Goal: Task Accomplishment & Management: Manage account settings

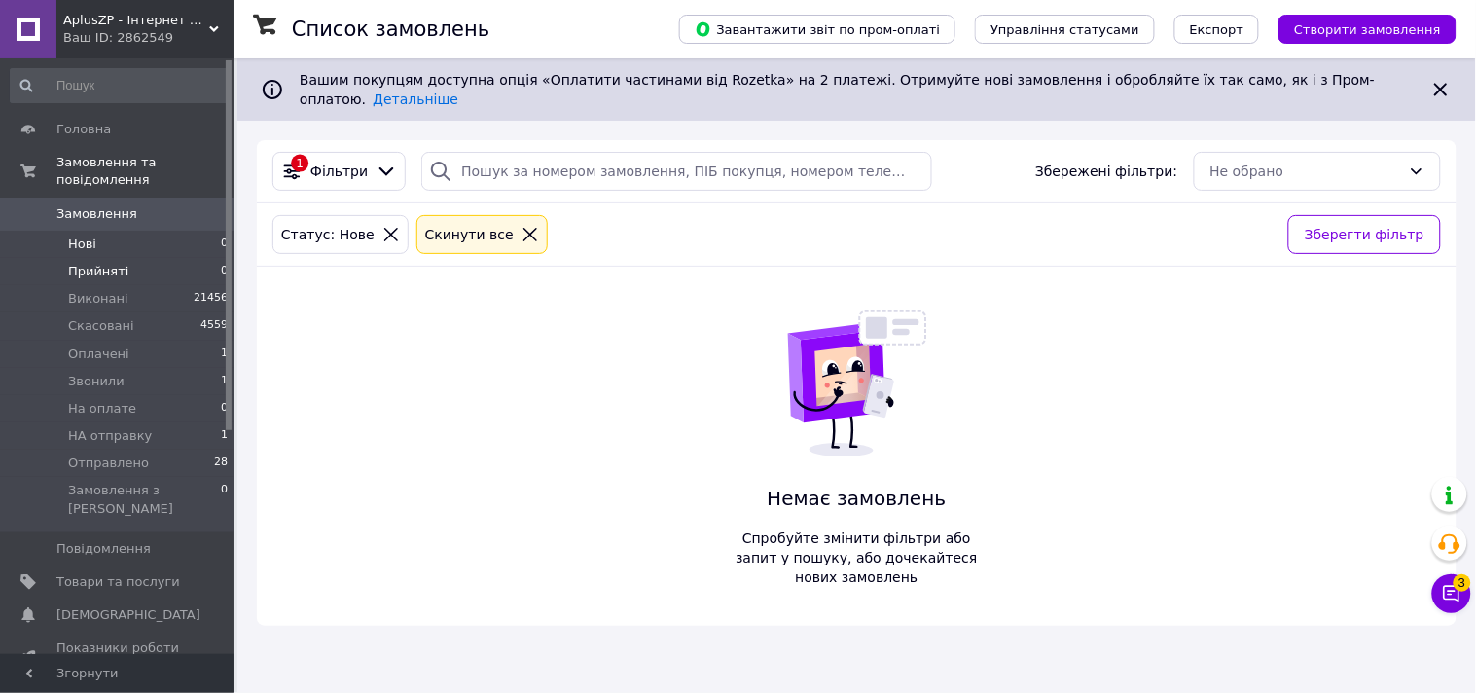
click at [83, 263] on span "Прийняті" at bounding box center [98, 272] width 60 height 18
click at [100, 345] on span "Оплачені" at bounding box center [98, 354] width 61 height 18
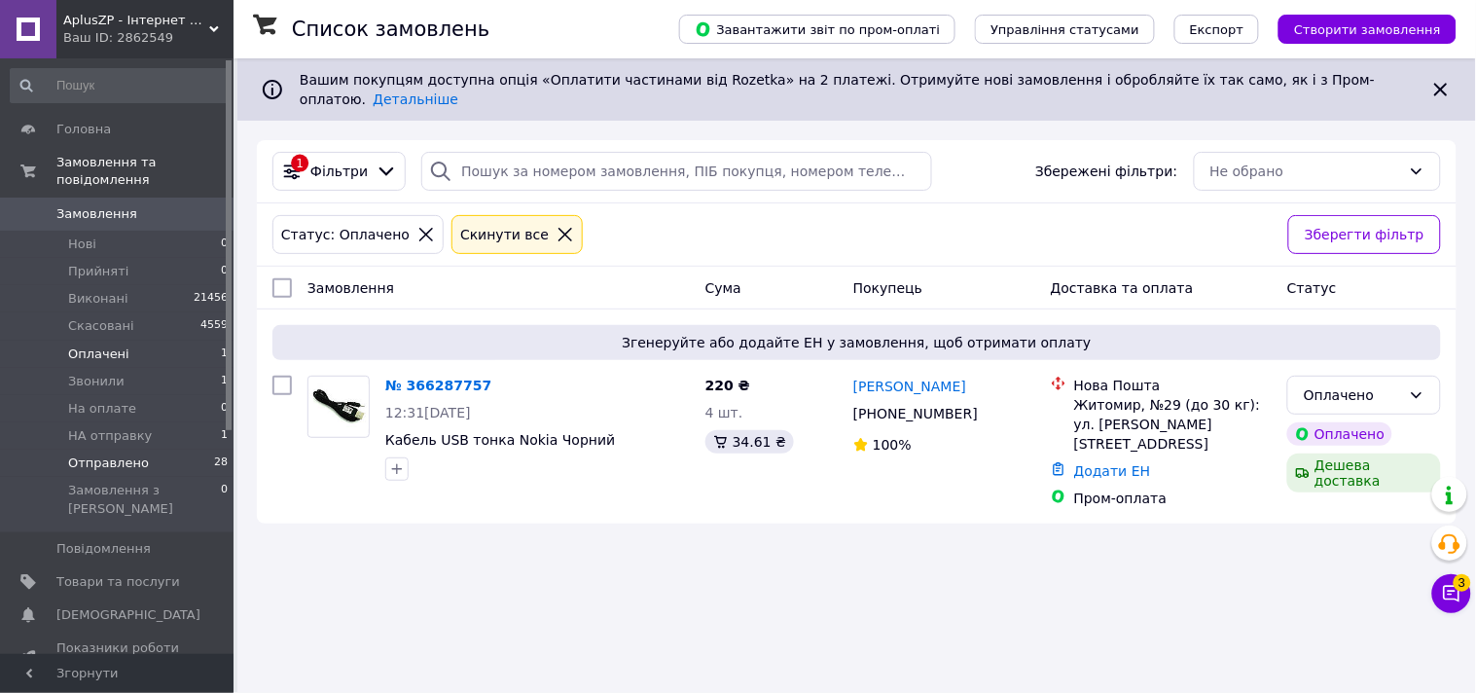
click at [119, 454] on span "Отправлено" at bounding box center [108, 463] width 81 height 18
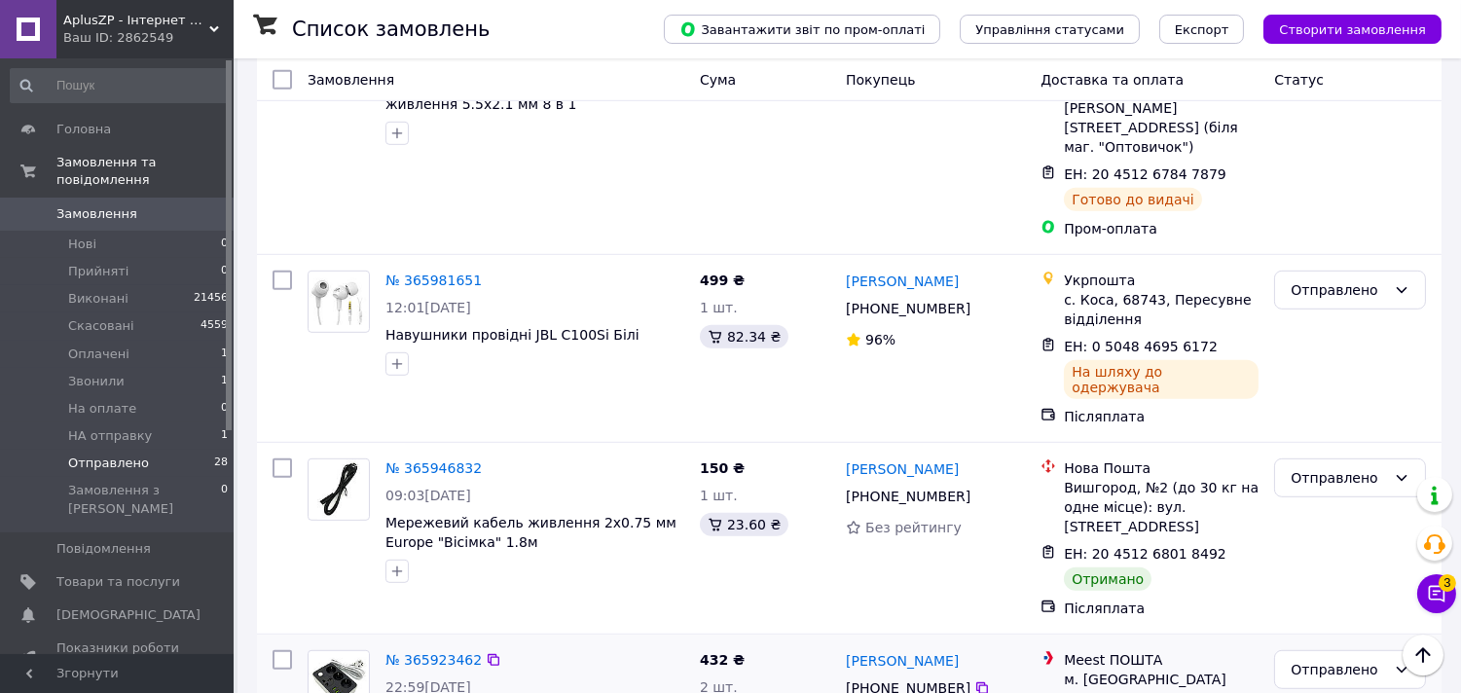
scroll to position [2054, 0]
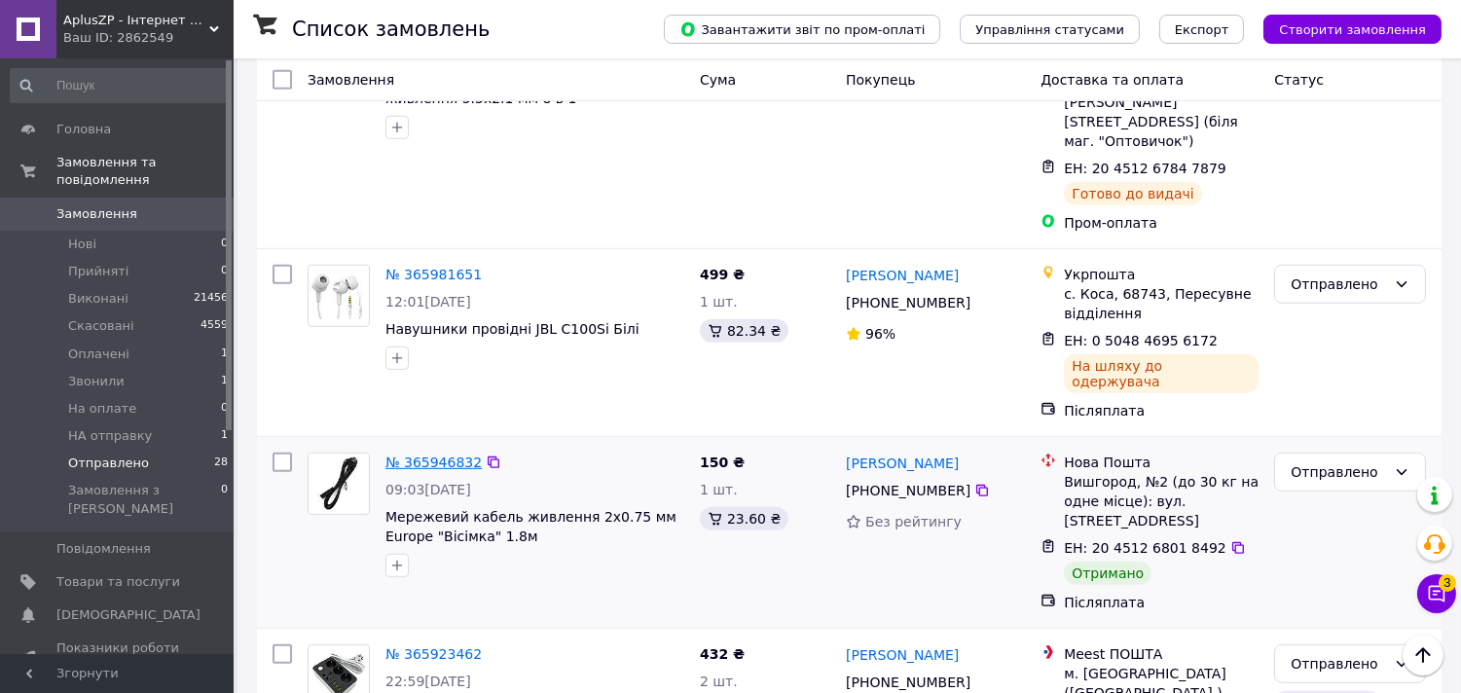
click at [463, 454] on link "№ 365946832" at bounding box center [433, 462] width 96 height 16
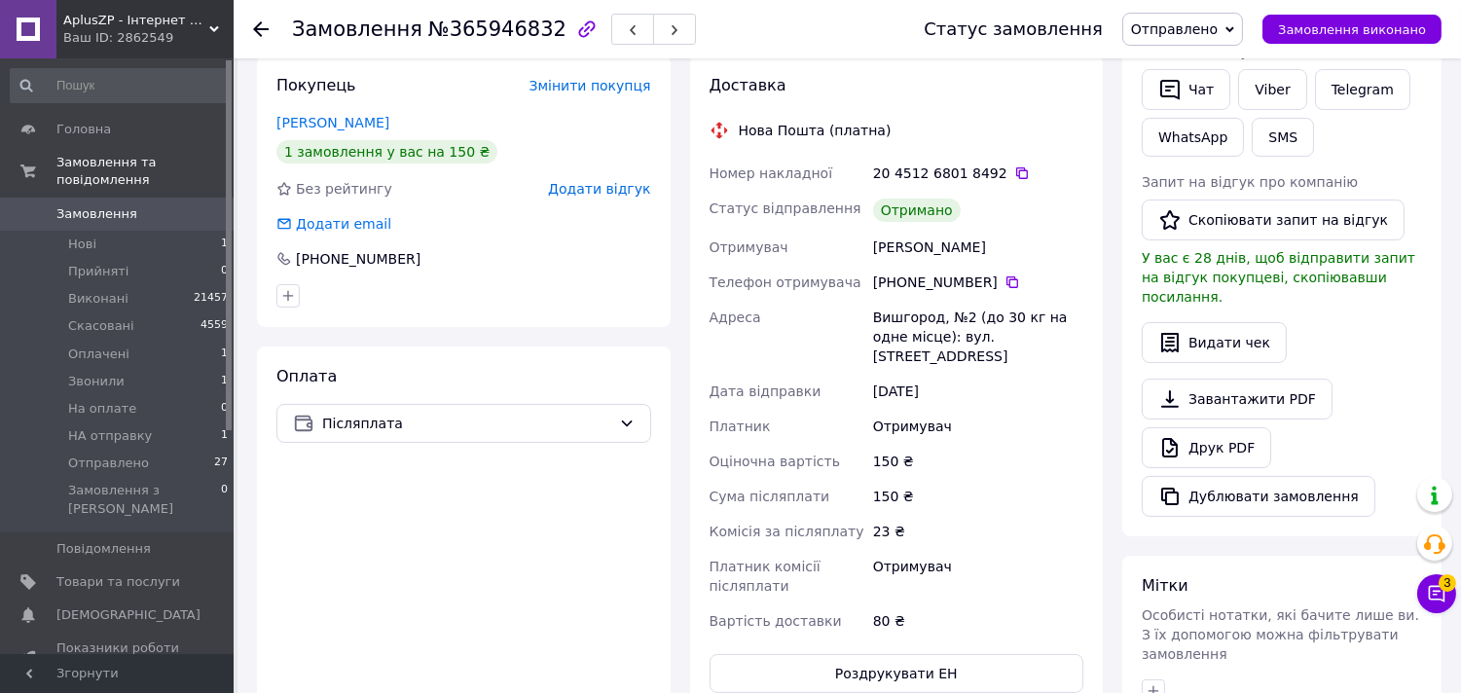
scroll to position [432, 0]
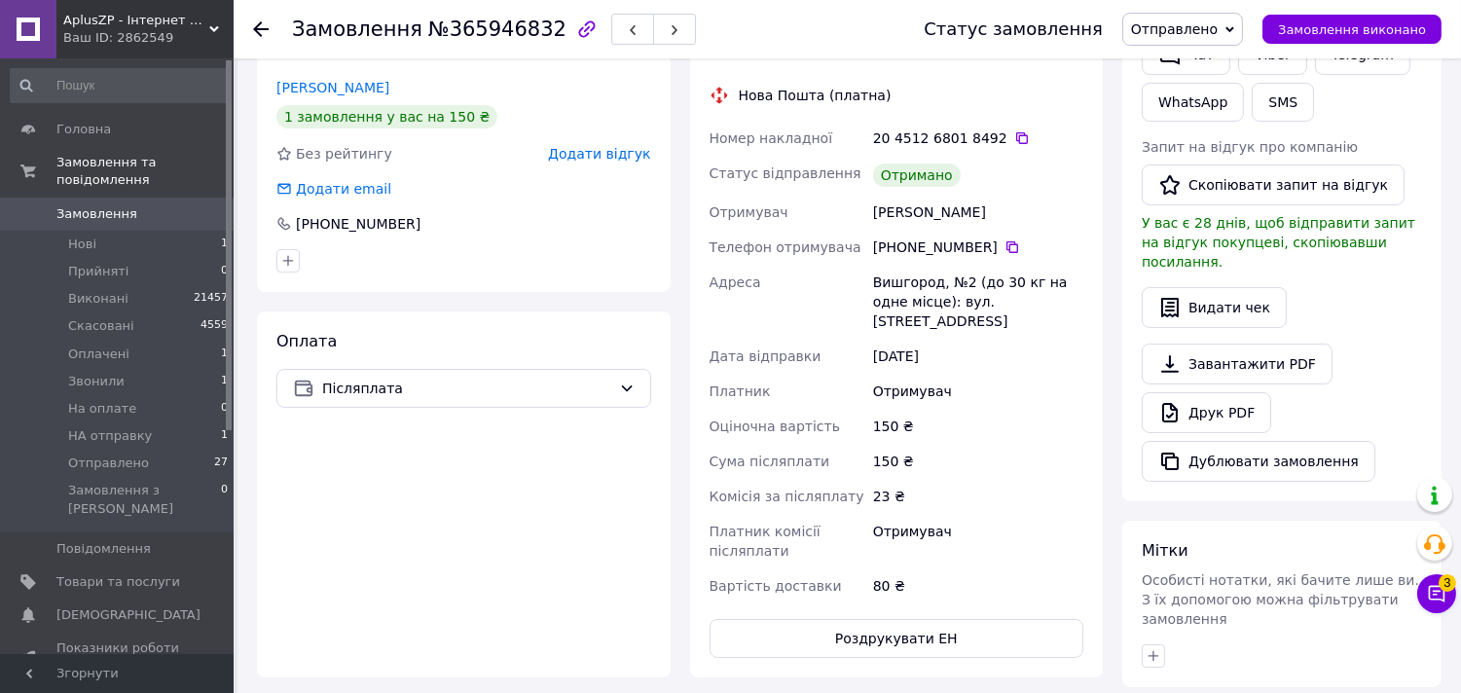
drag, startPoint x: 990, startPoint y: 197, endPoint x: 862, endPoint y: 197, distance: 127.5
click at [862, 197] on div "Номер накладної 20 4512 6801 8492   Статус відправлення Отримано Отримувач Лісо…" at bounding box center [896, 362] width 382 height 483
copy div "Отримувач Лісовський Олексій"
click at [1191, 25] on span "Отправлено" at bounding box center [1174, 29] width 87 height 16
click at [1189, 90] on li "Виконано" at bounding box center [1182, 97] width 119 height 29
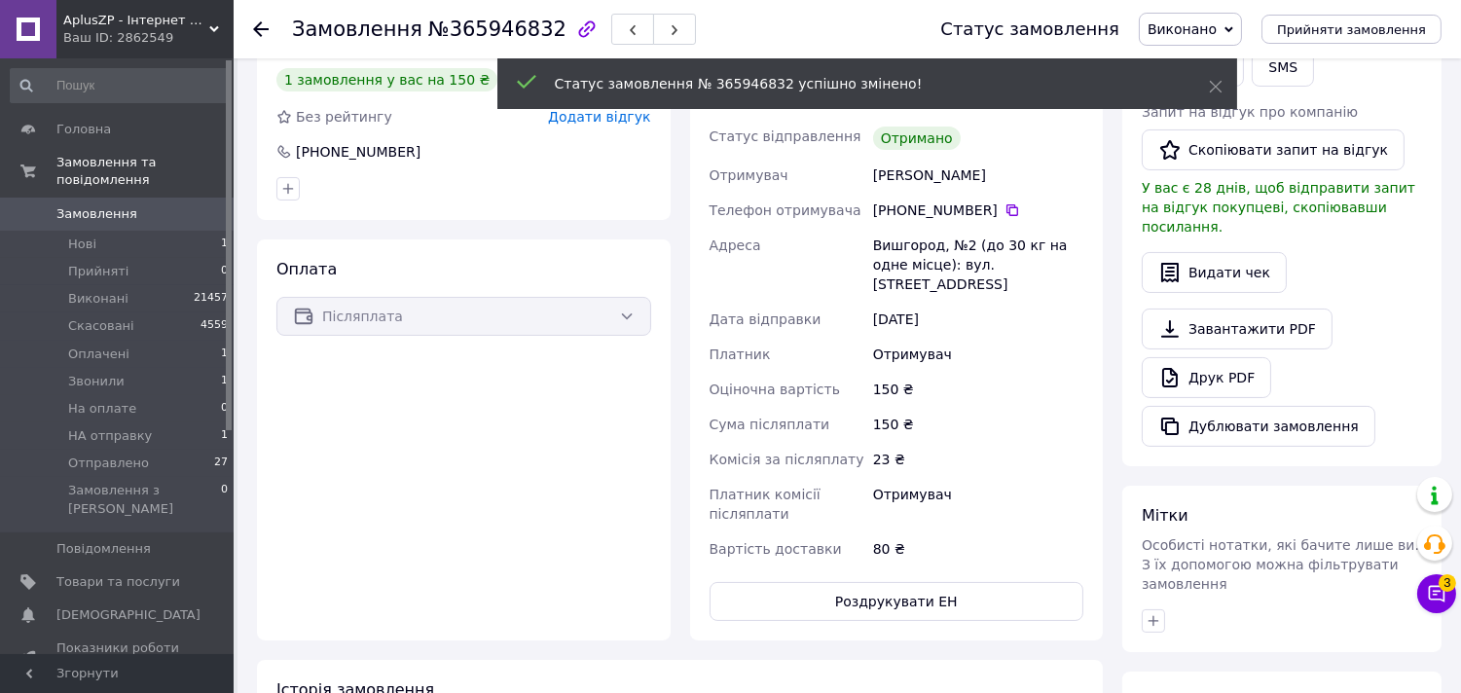
scroll to position [395, 0]
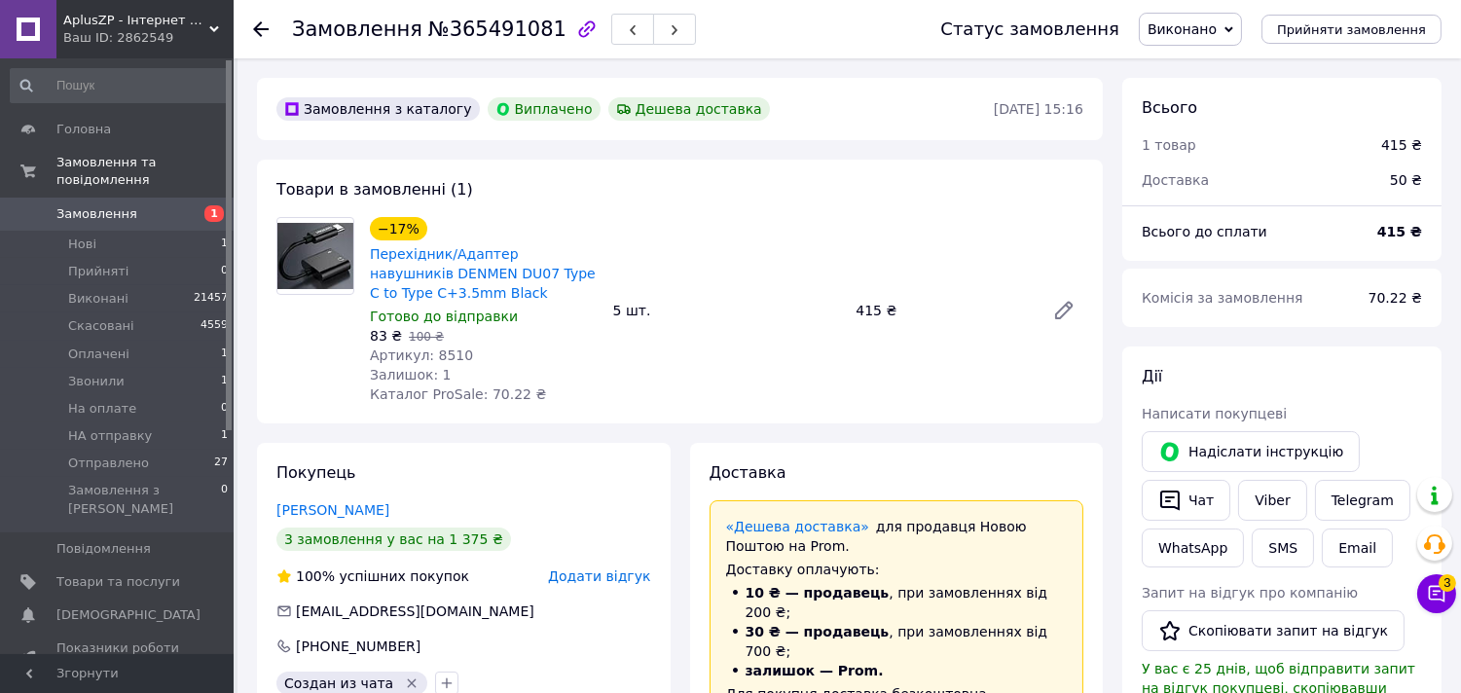
scroll to position [112, 0]
drag, startPoint x: 532, startPoint y: 275, endPoint x: 433, endPoint y: 270, distance: 99.4
click at [433, 270] on span "Перехідник/Адаптер навушників DENMEN DU07 Type C to Type C+3.5mm Black" at bounding box center [484, 273] width 228 height 58
copy link "DU07 Type C to Type"
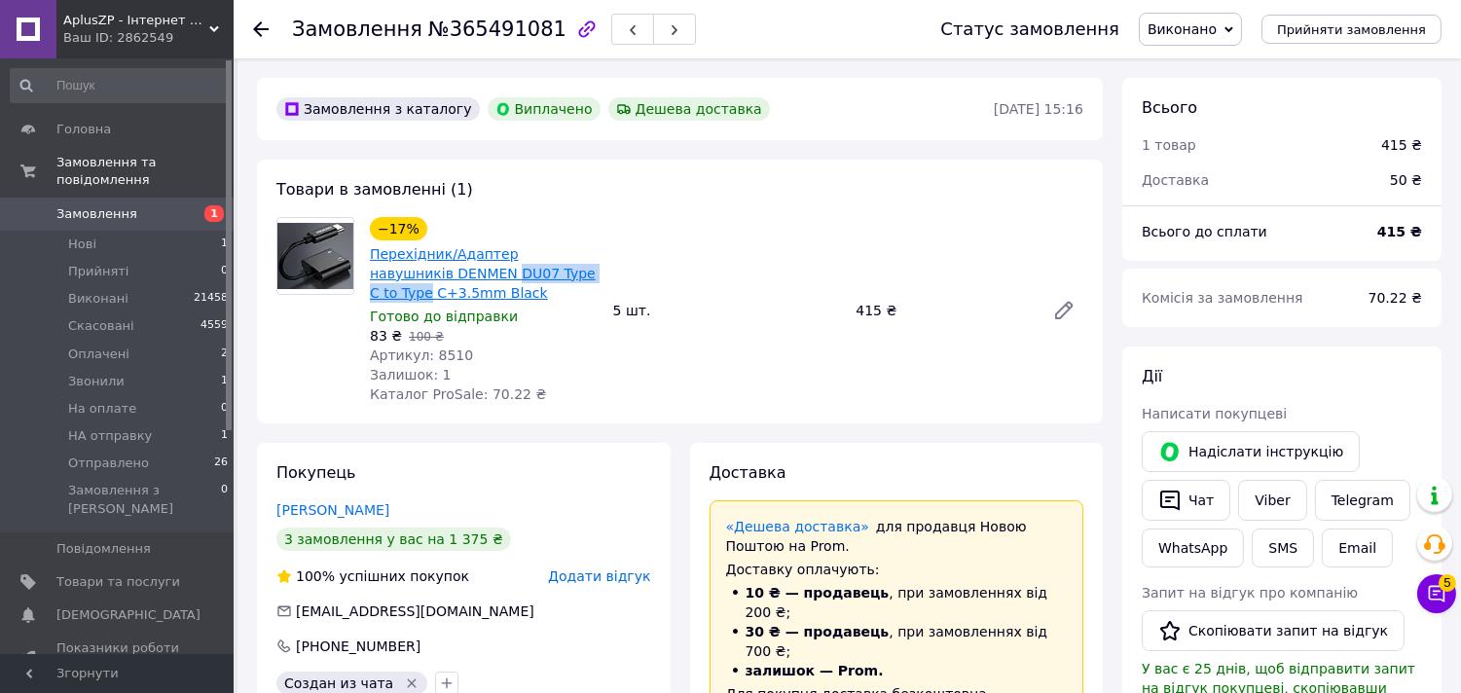
drag, startPoint x: 570, startPoint y: 270, endPoint x: 430, endPoint y: 279, distance: 140.5
click at [430, 279] on span "Перехідник/Адаптер навушників DENMEN DU07 Type C to Type C+3.5mm Black" at bounding box center [484, 273] width 228 height 58
copy link "DU07 Type C to Type"
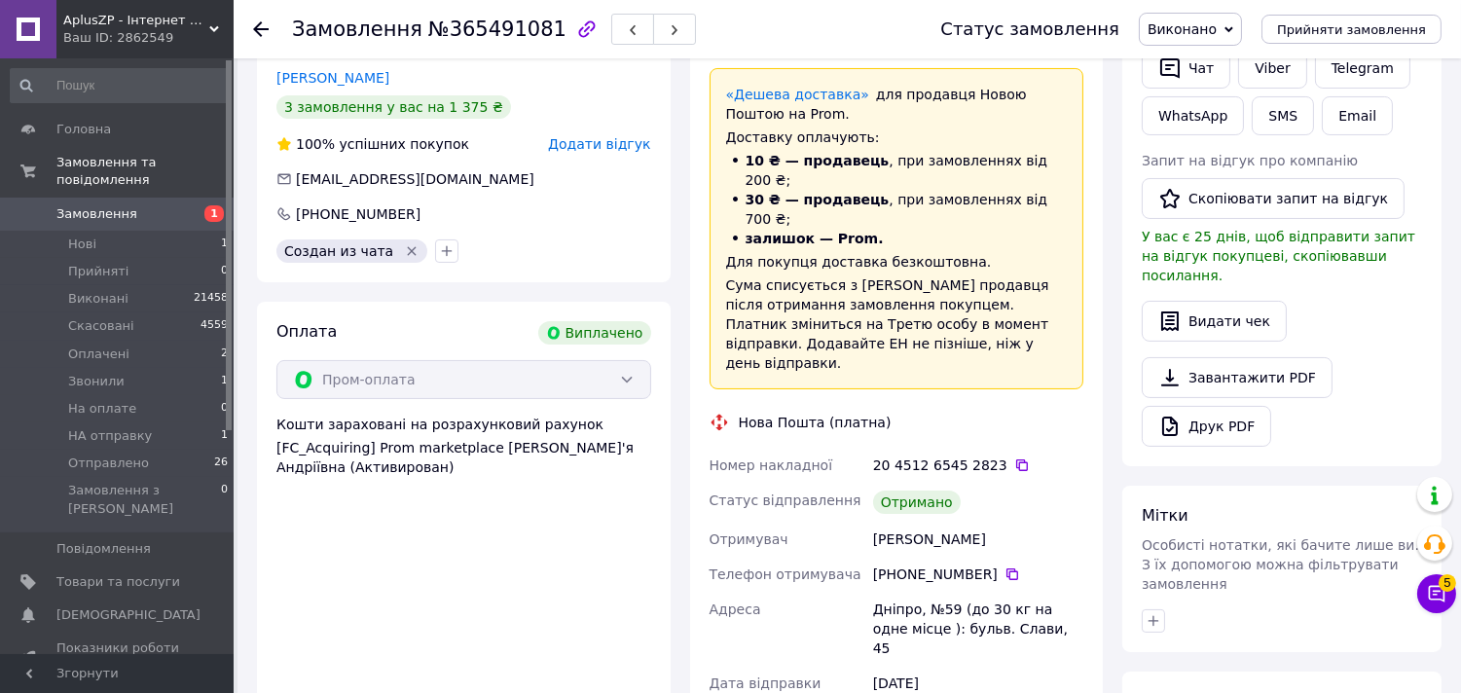
scroll to position [648, 0]
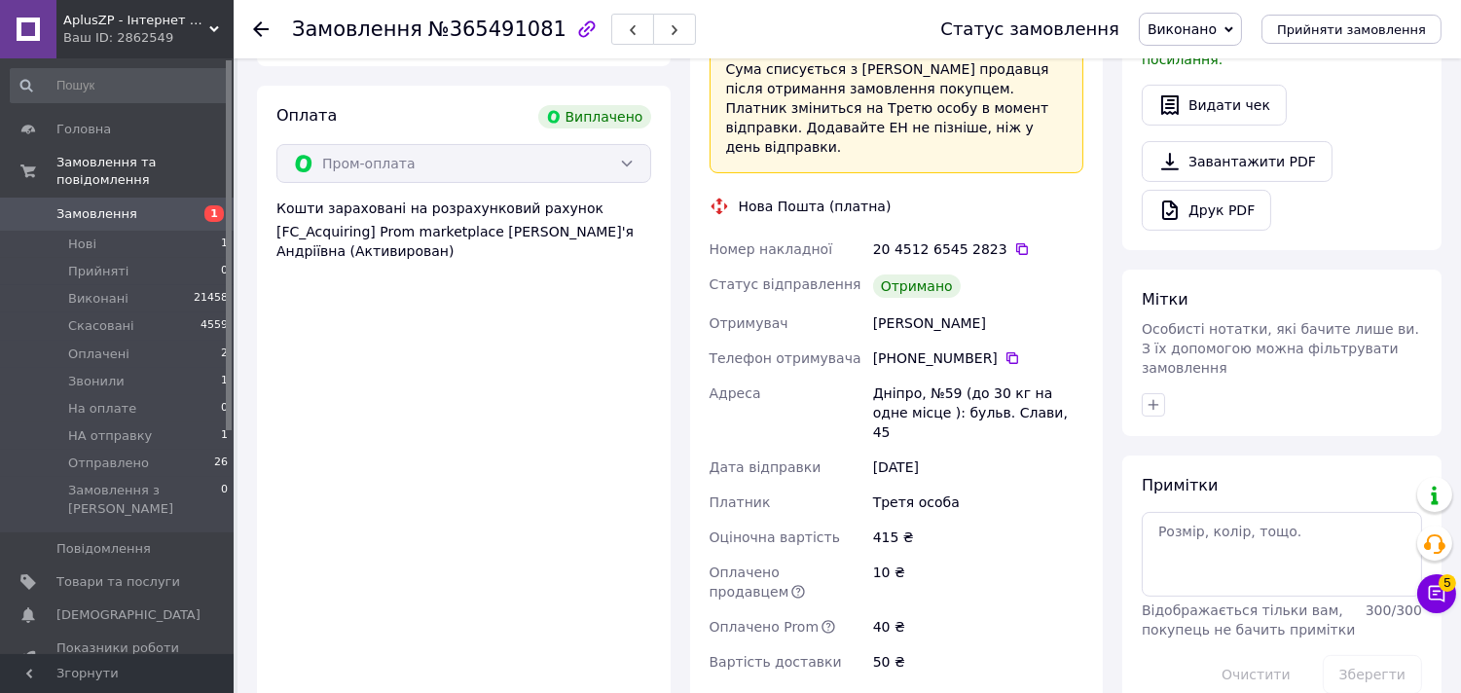
drag, startPoint x: 994, startPoint y: 284, endPoint x: 864, endPoint y: 287, distance: 129.5
click at [864, 287] on div "Номер накладної 20 4512 6545 2823   Статус відправлення Отримано Отримувач Само…" at bounding box center [896, 456] width 382 height 448
copy div "Отримувач Самофалов Віталій"
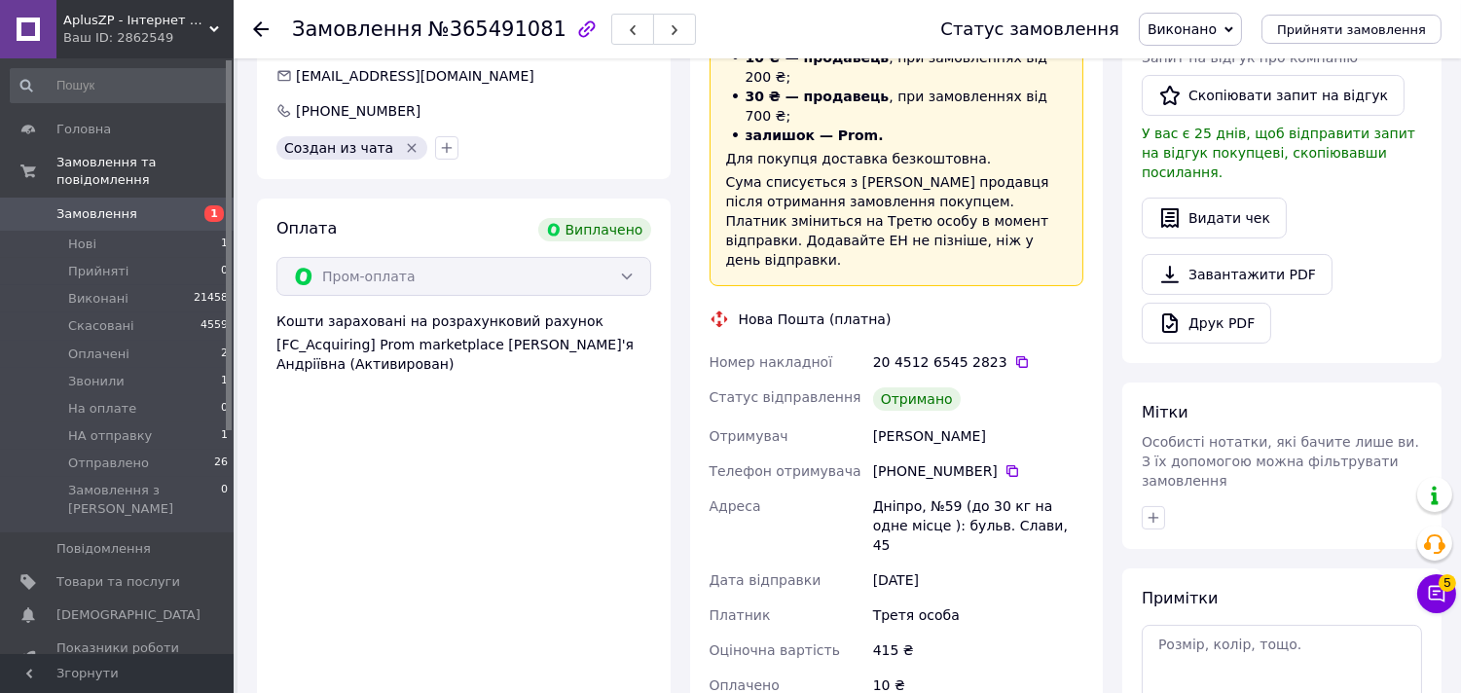
scroll to position [324, 0]
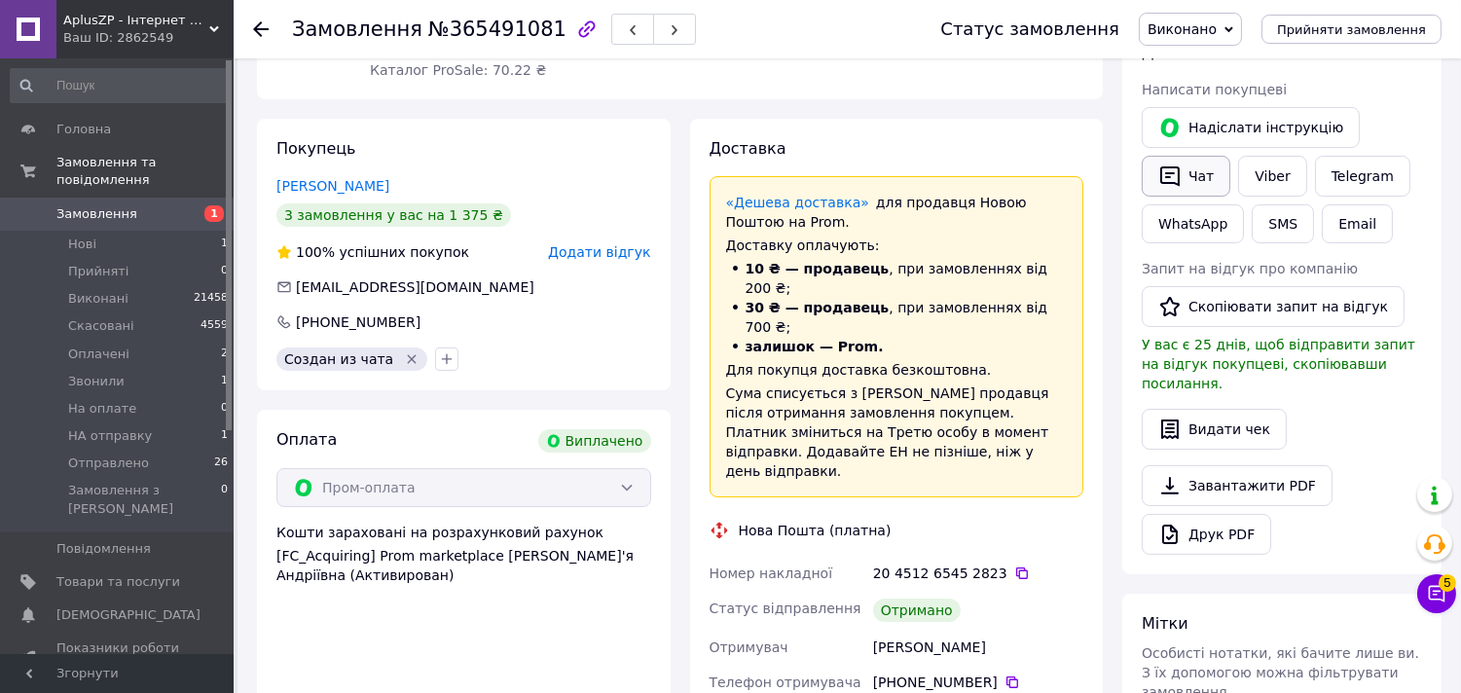
click at [1189, 180] on button "Чат" at bounding box center [1185, 176] width 89 height 41
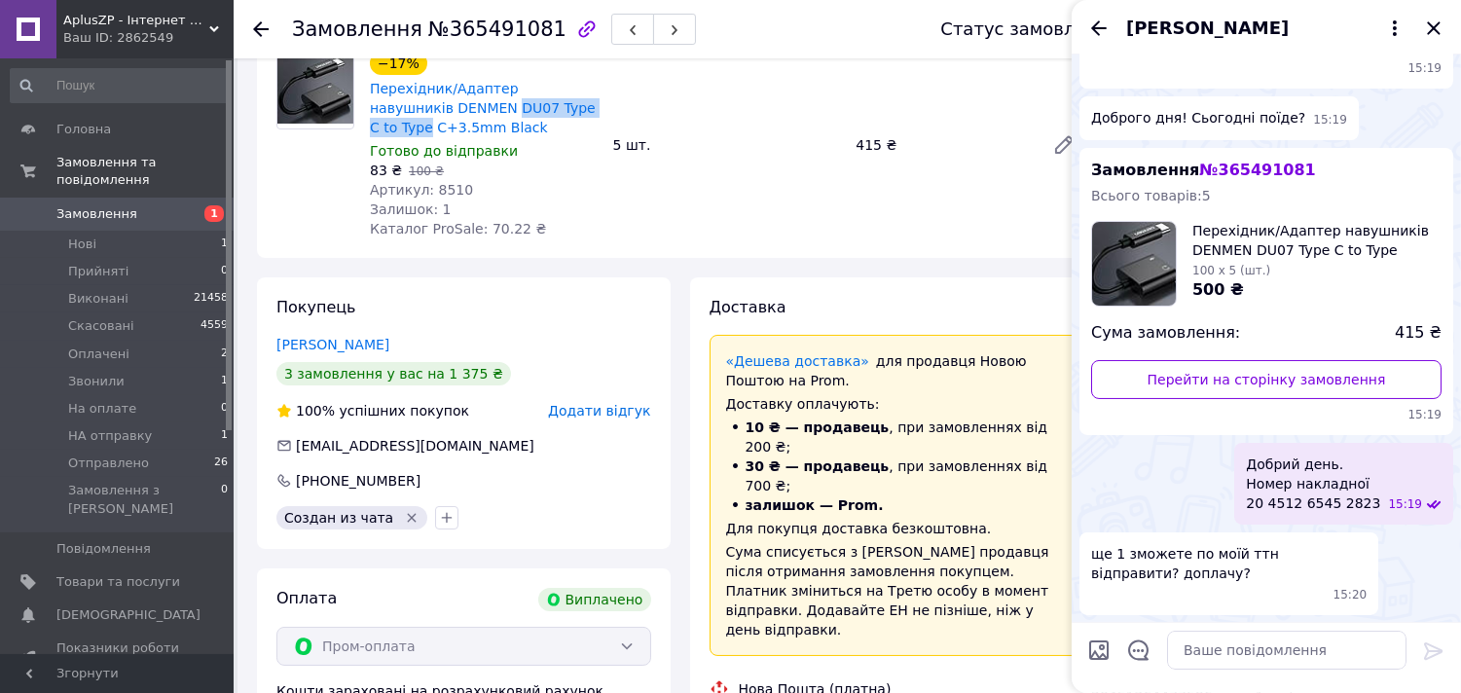
scroll to position [0, 0]
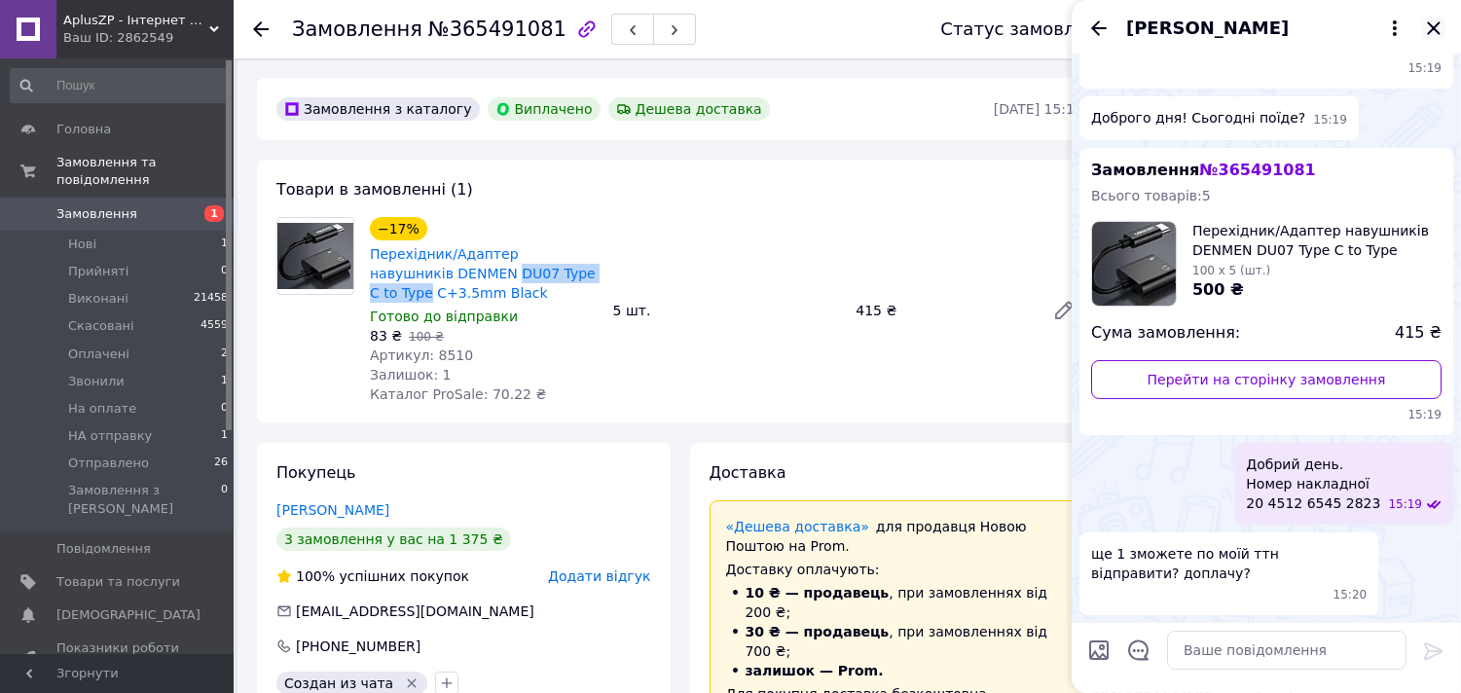
click at [1427, 21] on icon "Закрити" at bounding box center [1433, 28] width 23 height 23
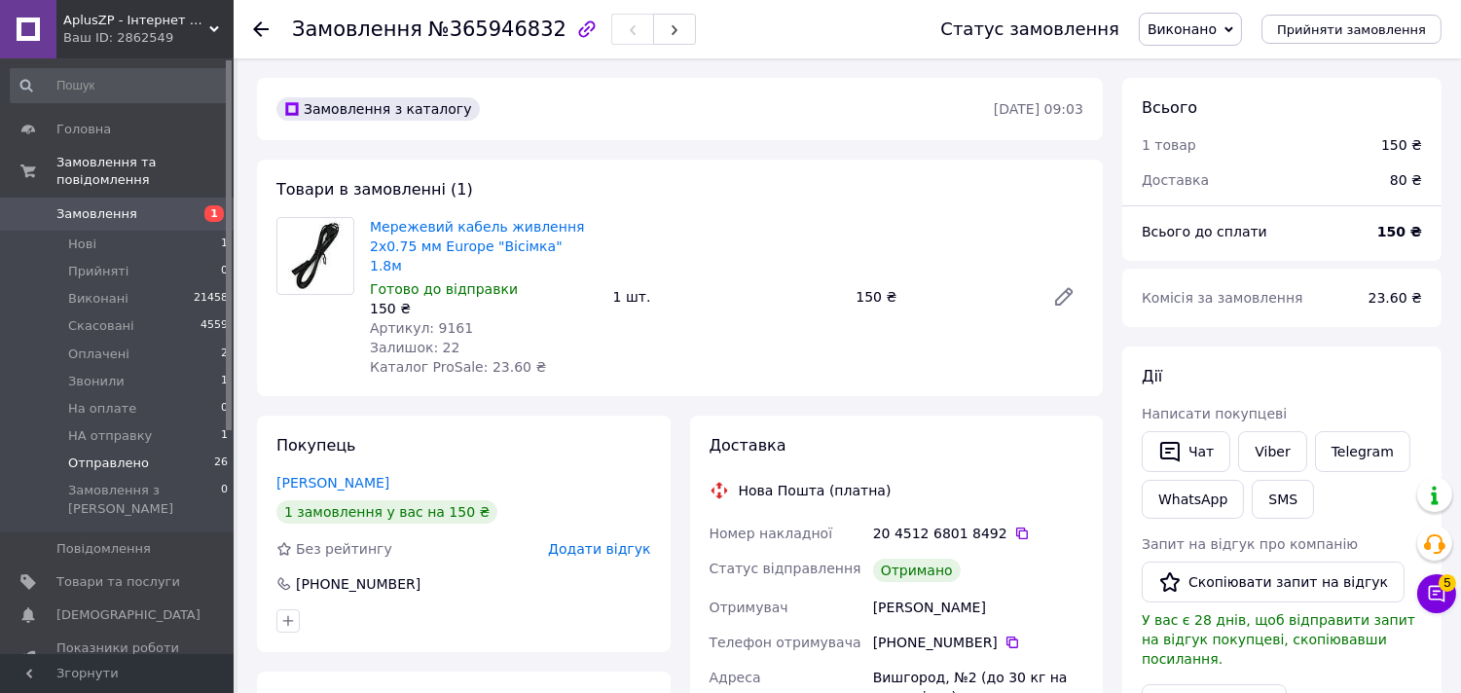
click at [113, 454] on span "Отправлено" at bounding box center [108, 463] width 81 height 18
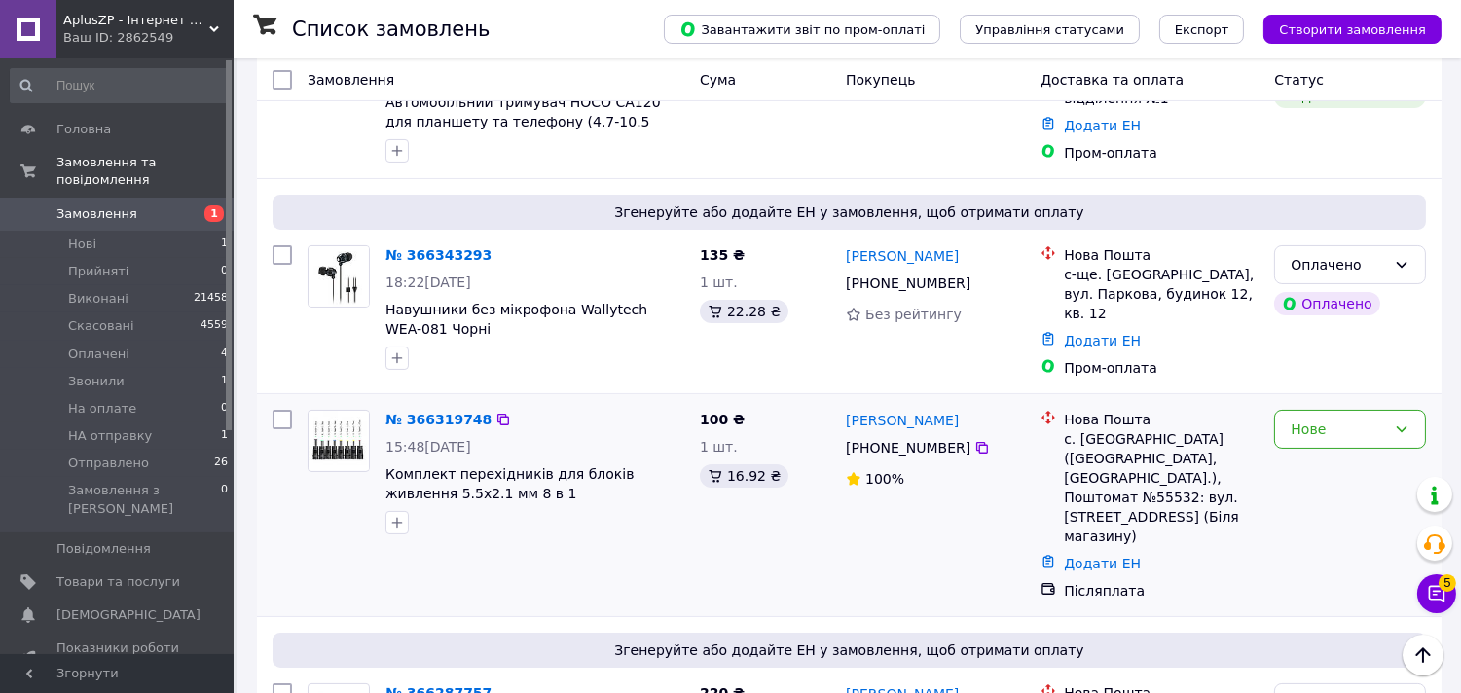
scroll to position [756, 0]
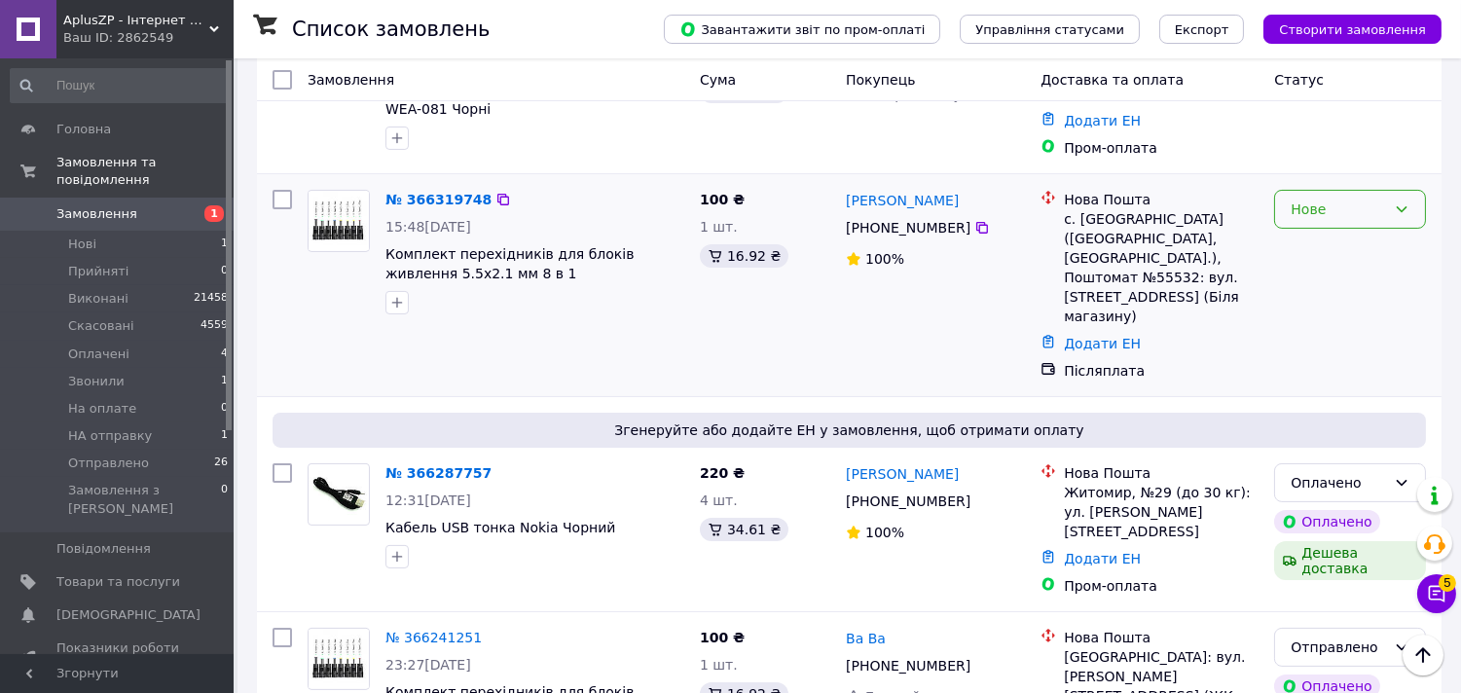
click at [1306, 199] on div "Нове" at bounding box center [1337, 209] width 95 height 21
click at [1306, 231] on li "Прийнято" at bounding box center [1351, 220] width 150 height 35
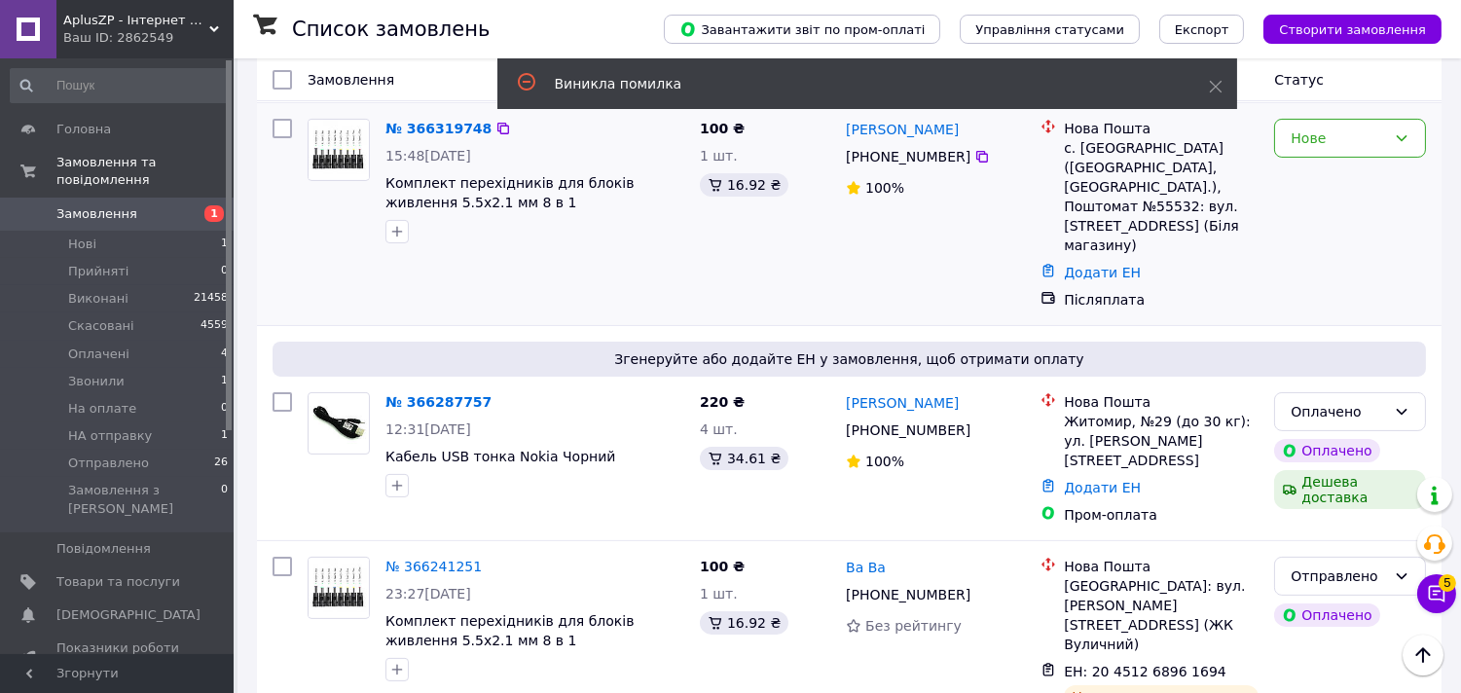
scroll to position [864, 0]
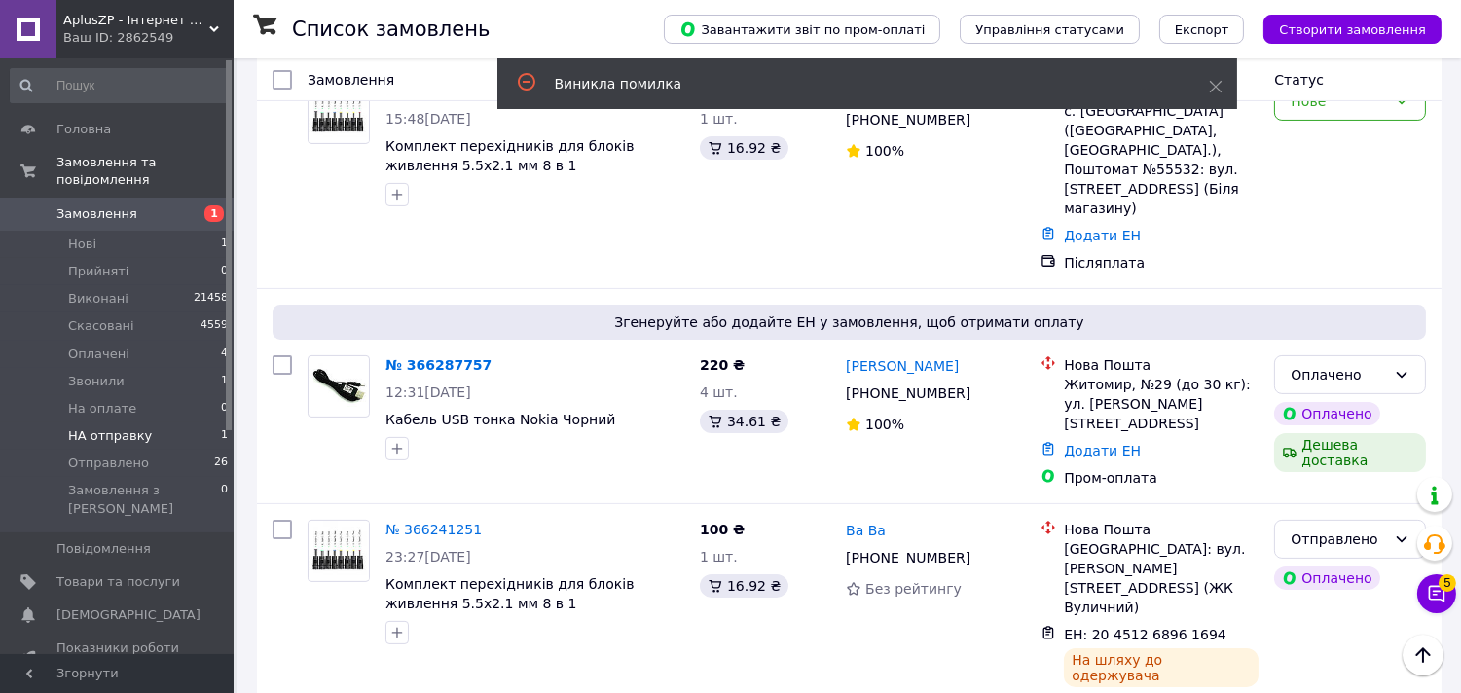
drag, startPoint x: 104, startPoint y: 436, endPoint x: 107, endPoint y: 422, distance: 13.9
click at [107, 454] on span "Отправлено" at bounding box center [108, 463] width 81 height 18
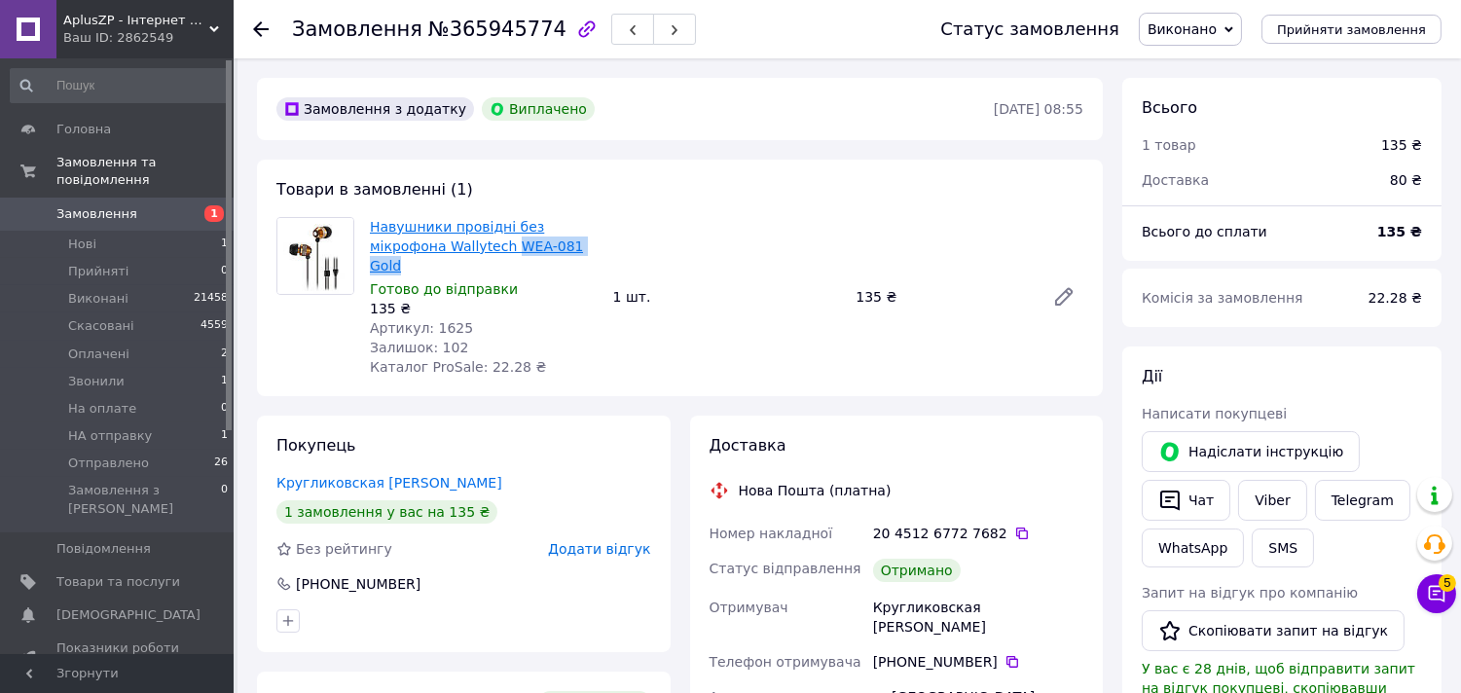
drag, startPoint x: 523, startPoint y: 246, endPoint x: 433, endPoint y: 254, distance: 89.9
click at [433, 254] on span "Навушники провідні без мікрофона Wallytech WEA-081 Gold" at bounding box center [484, 246] width 228 height 58
copy link "WEA-081 Gold"
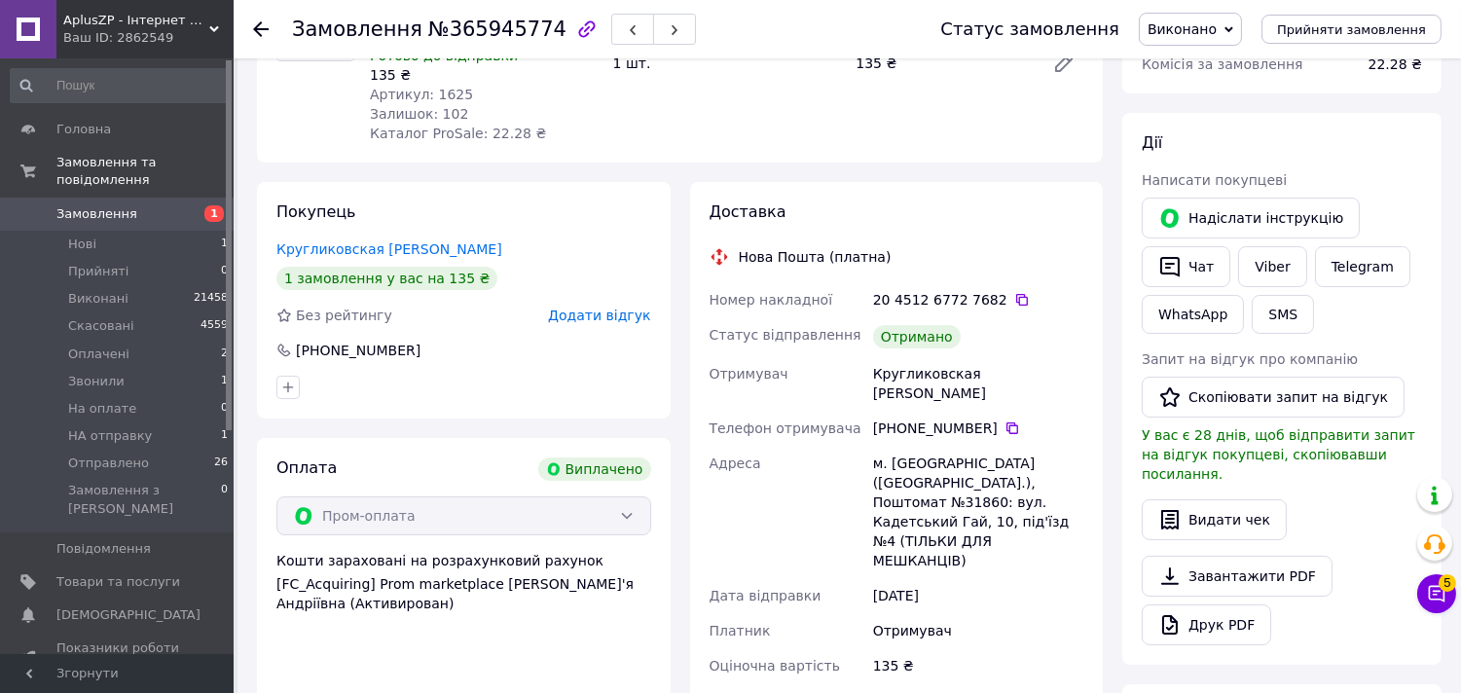
scroll to position [432, 0]
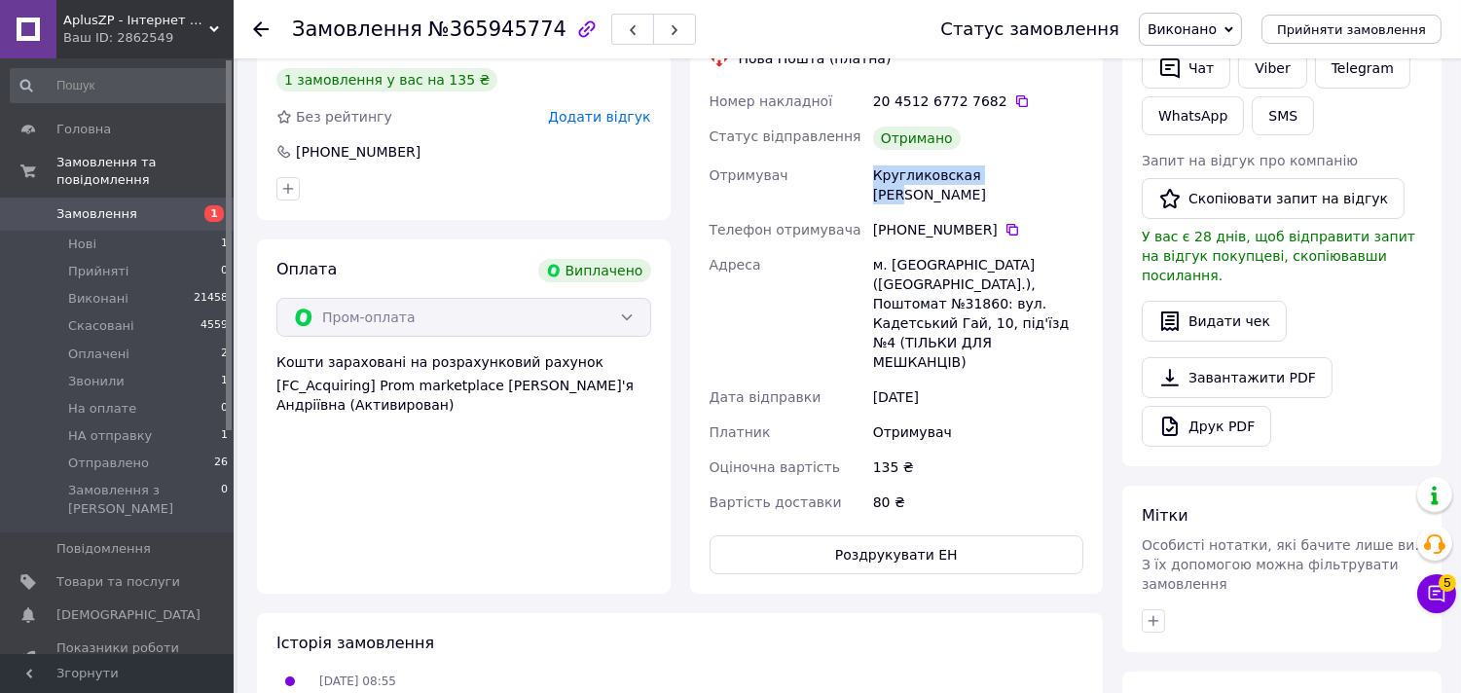
drag, startPoint x: 1019, startPoint y: 152, endPoint x: 867, endPoint y: 165, distance: 152.4
click at [867, 165] on div "Номер накладної 20 4512 6772 7682   Статус відправлення Отримано Отримувач Круг…" at bounding box center [896, 302] width 382 height 436
copy div "Отримувач Кругликовская Юлия"
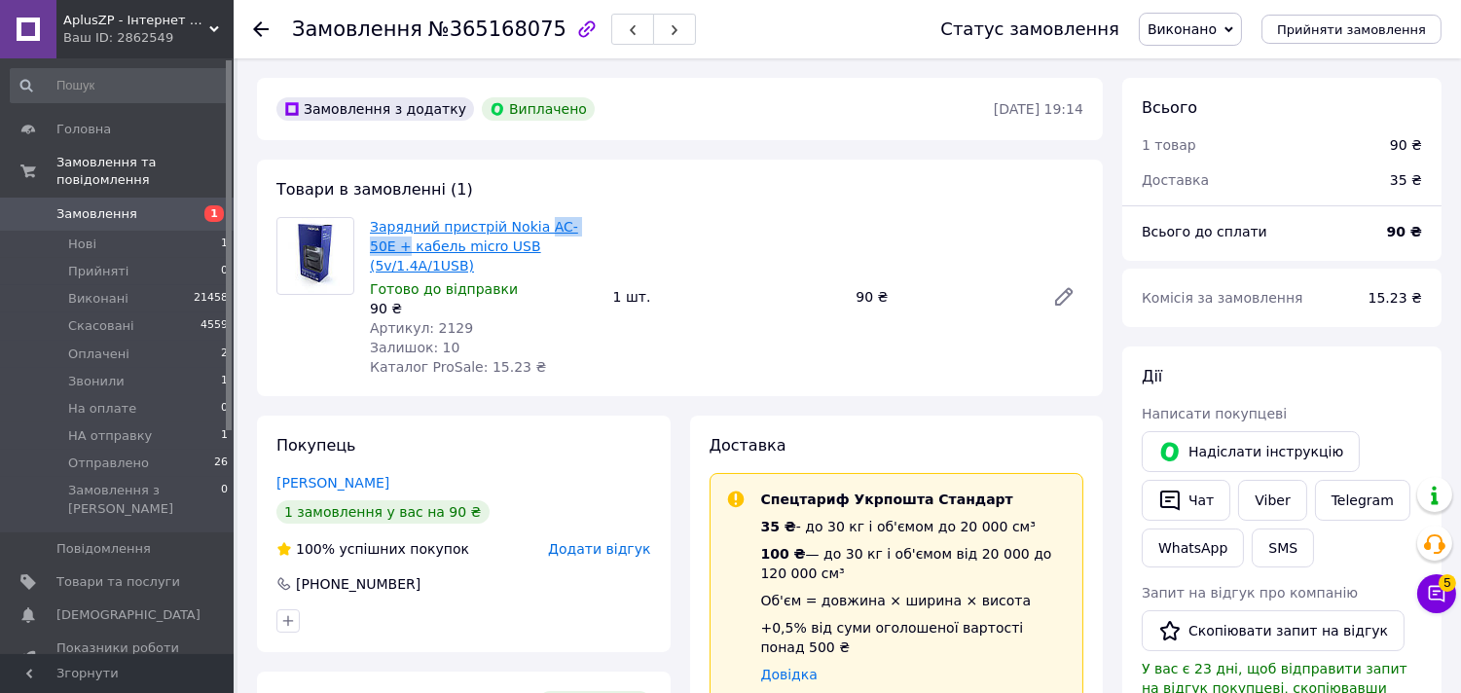
drag, startPoint x: 600, startPoint y: 228, endPoint x: 533, endPoint y: 225, distance: 67.2
click at [533, 225] on div "Зарядний пристрій Nokia AC-50E + кабель micro USB (5v/1.4A/1USB) Готово до відп…" at bounding box center [483, 296] width 243 height 167
copy link "AC-50E +"
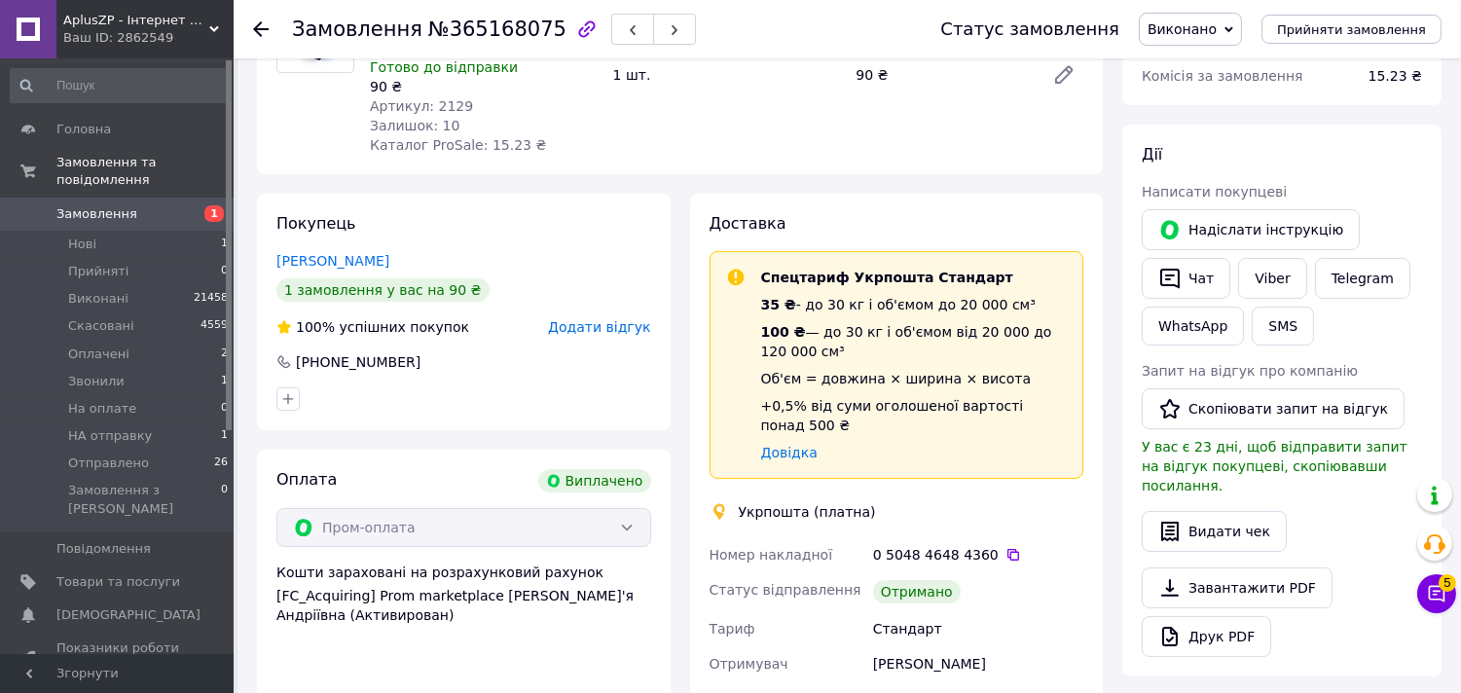
scroll to position [432, 0]
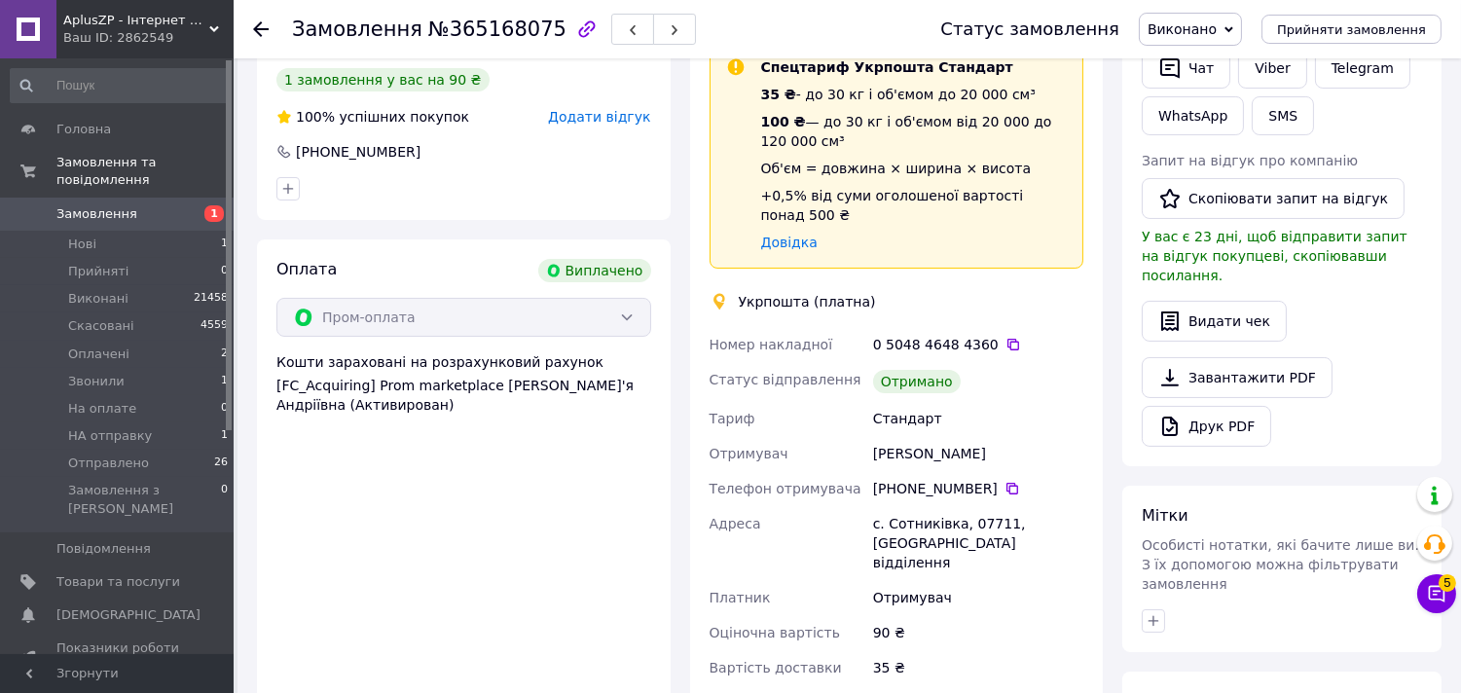
drag, startPoint x: 963, startPoint y: 370, endPoint x: 853, endPoint y: 412, distance: 117.6
click at [853, 412] on div "Номер накладної 0 5048 4648 4360   Статус відправлення Отримано Тариф Стандарт …" at bounding box center [896, 506] width 382 height 358
copy div "Отримувач Виталий Наберухин"
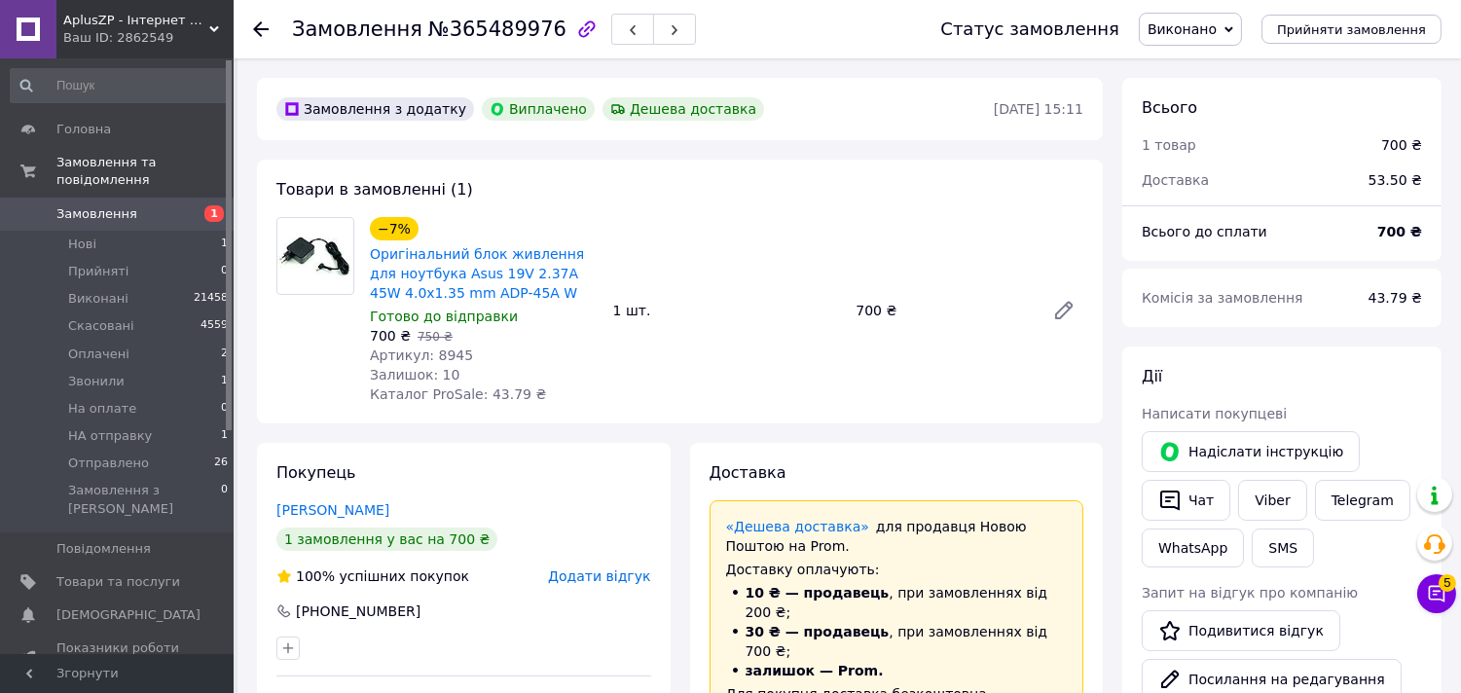
scroll to position [15, 0]
drag, startPoint x: 362, startPoint y: 289, endPoint x: 416, endPoint y: 288, distance: 54.5
click at [416, 288] on div "−7% Оригінальний блок живлення для ноутбука Asus 19V 2.37A 45W 4.0x1.35 mm ADP-…" at bounding box center [483, 310] width 243 height 195
copy link "4.0x1.35"
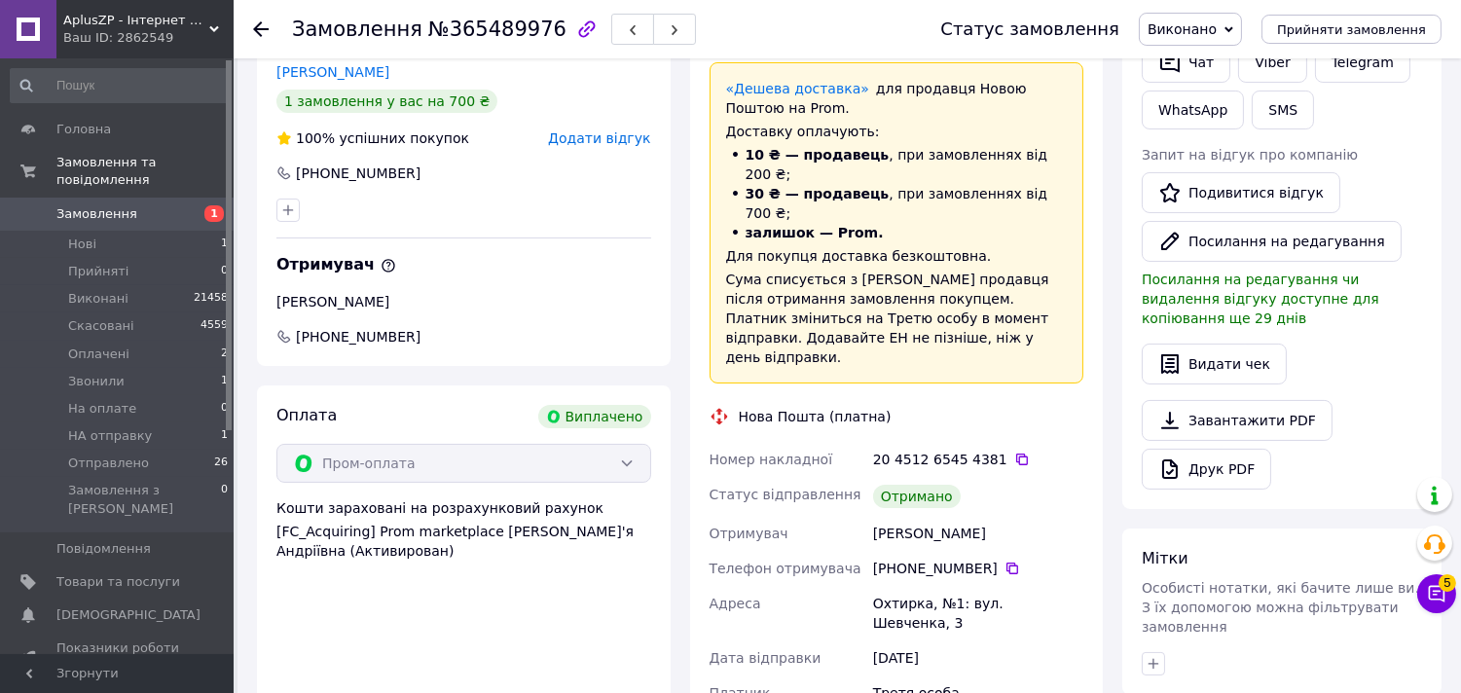
scroll to position [540, 0]
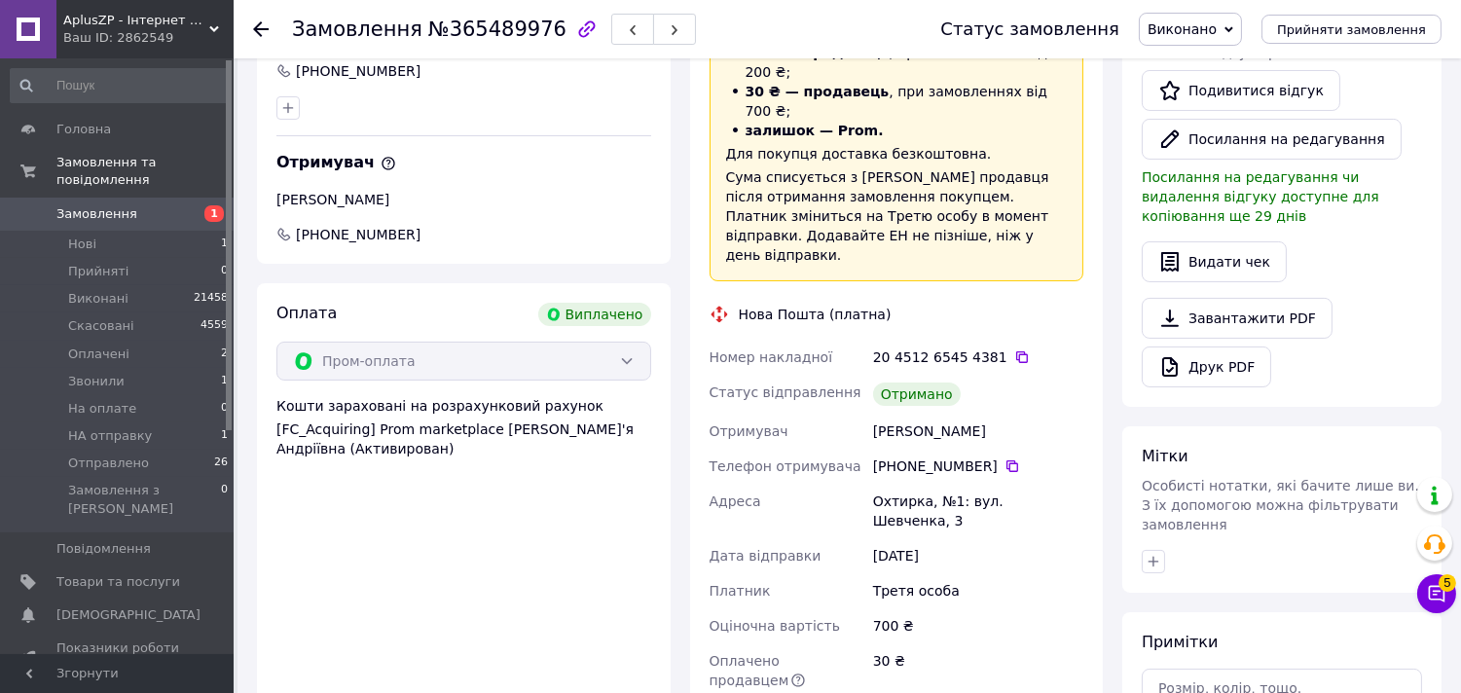
drag, startPoint x: 987, startPoint y: 392, endPoint x: 869, endPoint y: 395, distance: 117.8
click at [869, 414] on div "Воротінцев Юрій" at bounding box center [978, 431] width 218 height 35
copy div "Воротінцев Юрій"
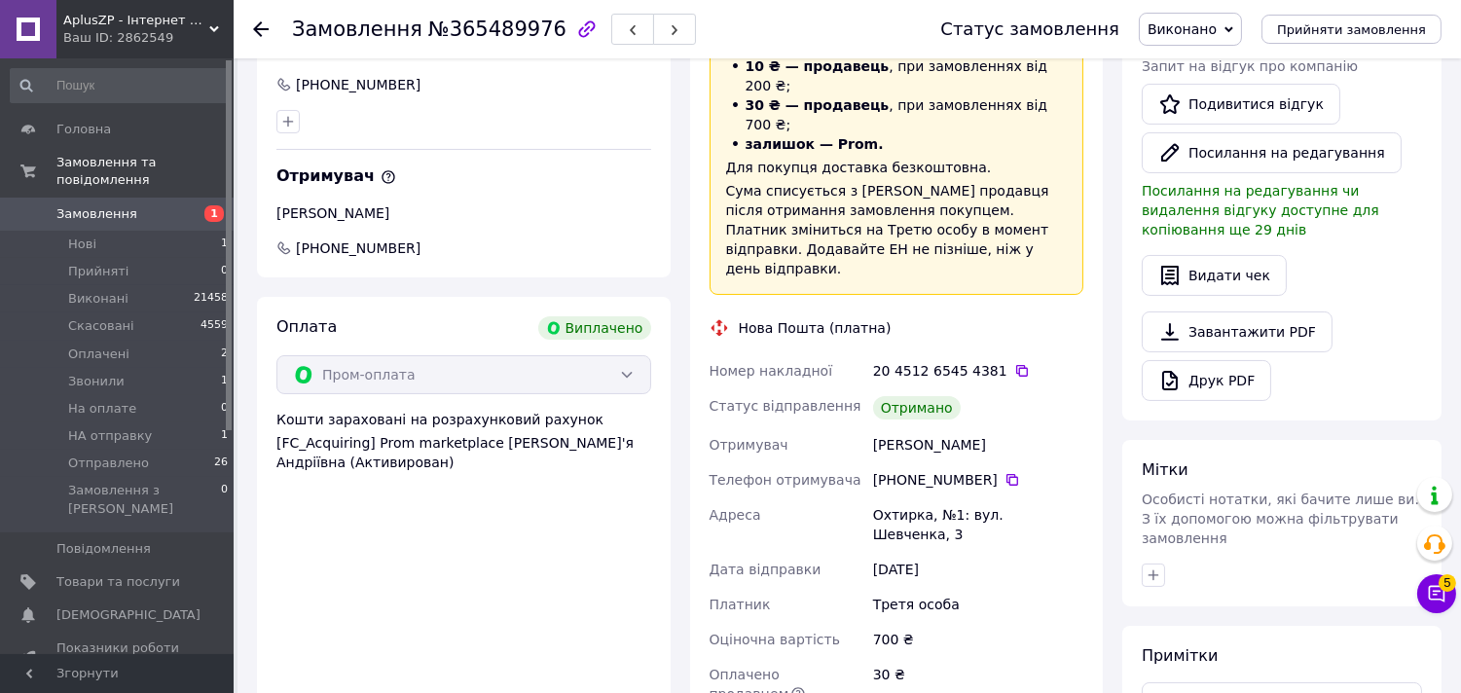
scroll to position [216, 0]
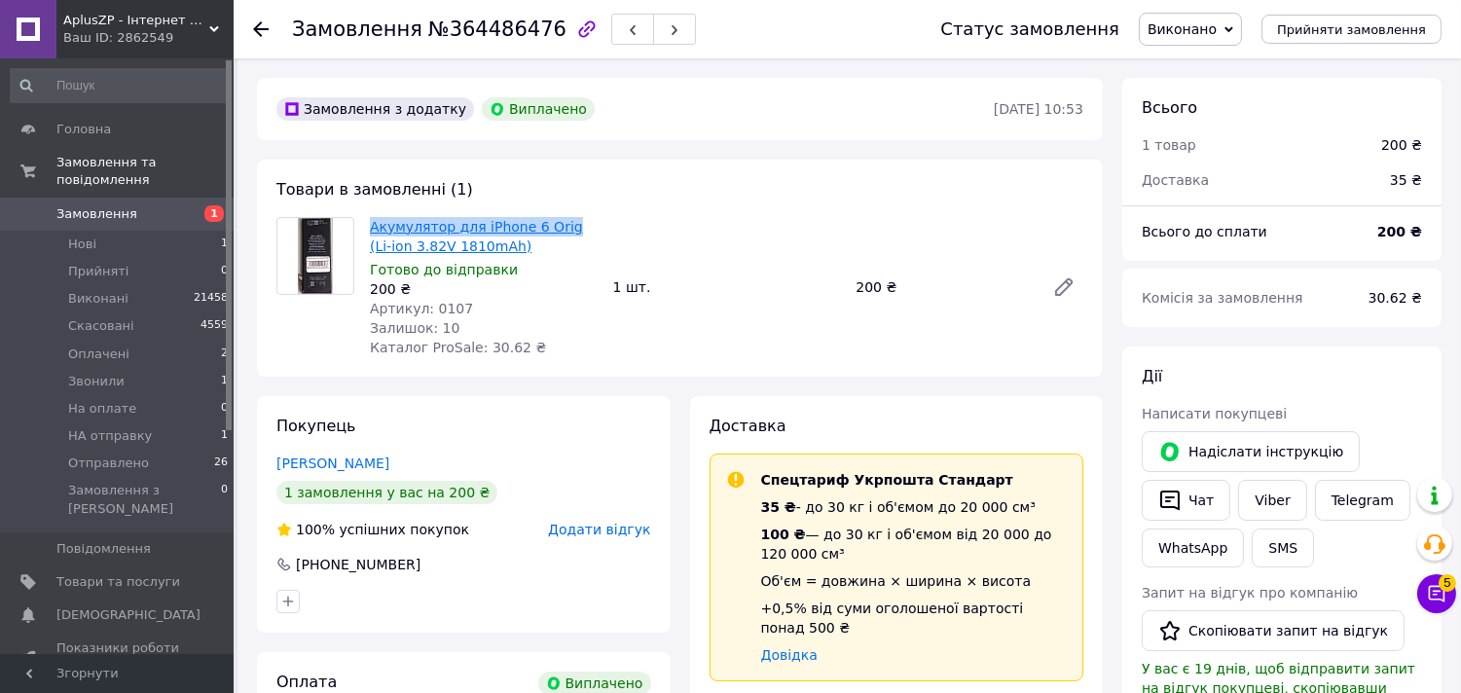
drag, startPoint x: 366, startPoint y: 227, endPoint x: 555, endPoint y: 229, distance: 188.8
click at [555, 229] on div "Акумулятор для iPhone 6 Orig (Li-ion 3.82V 1810mAh) Готово до відправки 200 ₴ А…" at bounding box center [483, 287] width 243 height 148
copy link "Акумулятор для iPhone 6 Orig"
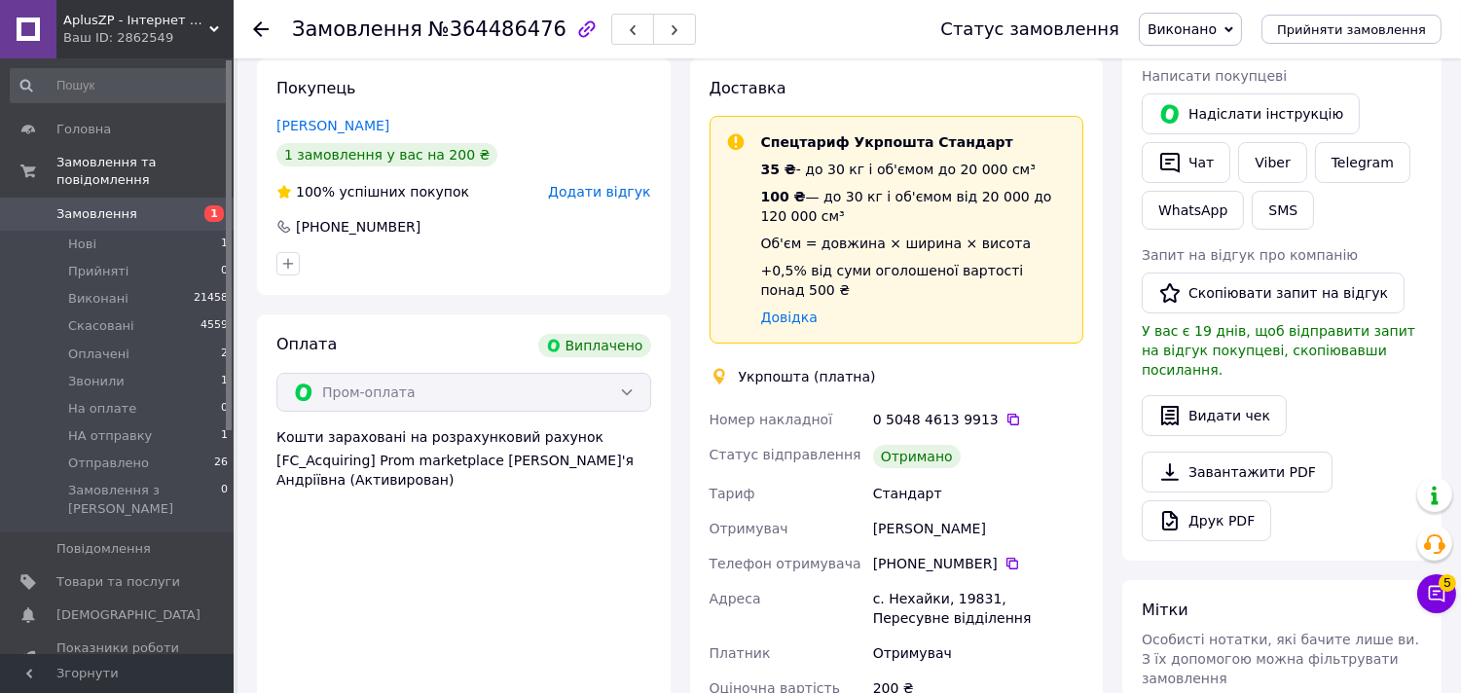
scroll to position [540, 0]
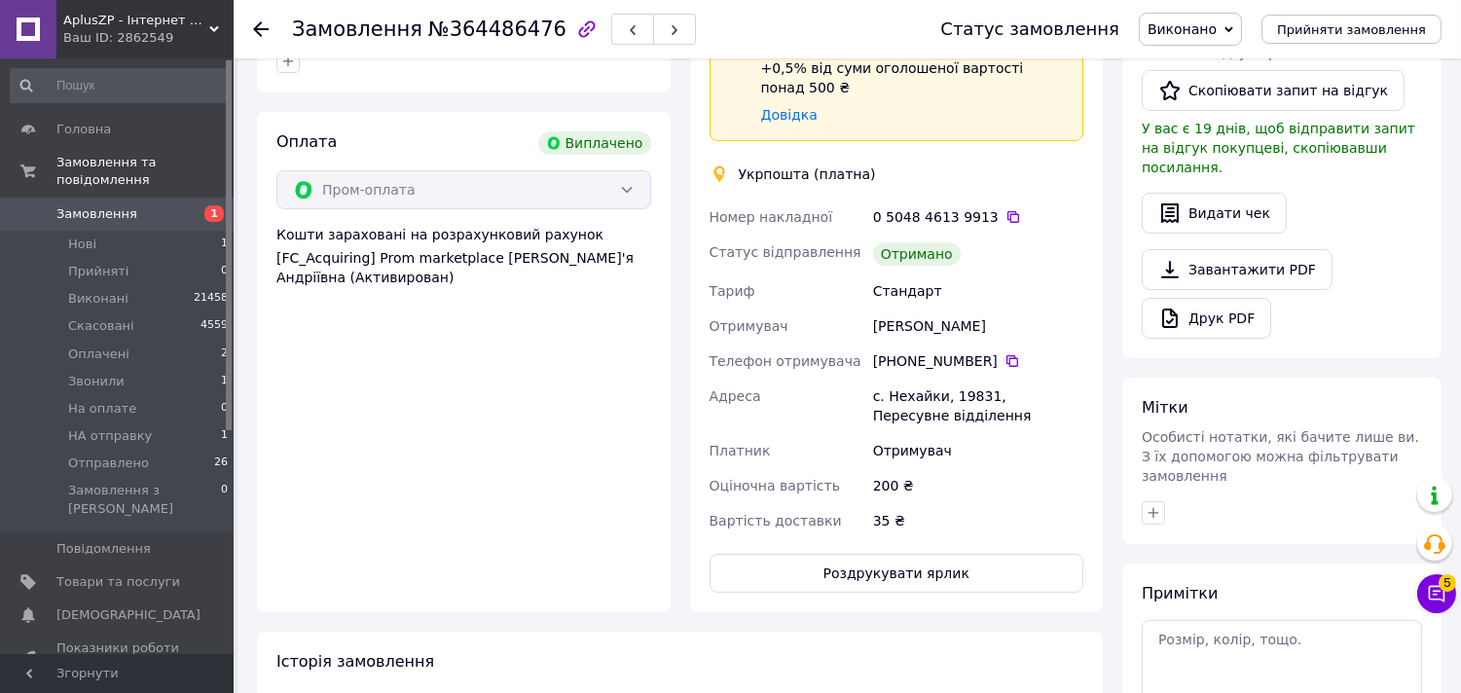
drag, startPoint x: 974, startPoint y: 307, endPoint x: 850, endPoint y: 319, distance: 124.1
click at [850, 319] on div "Номер накладної 0 5048 4613 9913   Статус відправлення Отримано Тариф Стандарт …" at bounding box center [896, 368] width 382 height 339
copy div "Отримувач Саша Горонович"
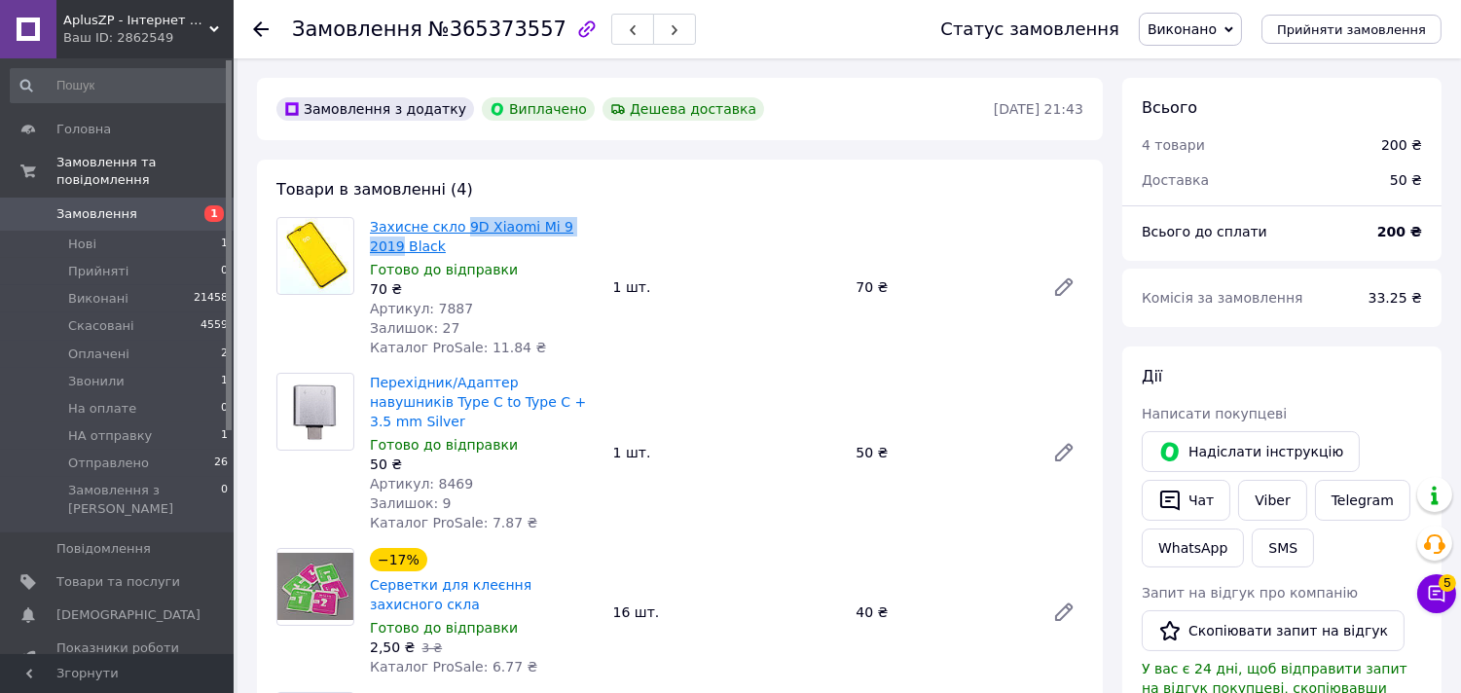
drag, startPoint x: 591, startPoint y: 227, endPoint x: 457, endPoint y: 228, distance: 133.3
click at [457, 228] on span "Захисне скло 9D Xiaomi Mi 9 2019 Black" at bounding box center [484, 236] width 228 height 39
copy link "9D Xiaomi Mi 9 2019"
drag, startPoint x: 574, startPoint y: 396, endPoint x: 478, endPoint y: 404, distance: 96.6
click at [478, 404] on span "Перехідник/Адаптер навушників Type C to Type C + 3.5 mm Silver" at bounding box center [484, 402] width 228 height 58
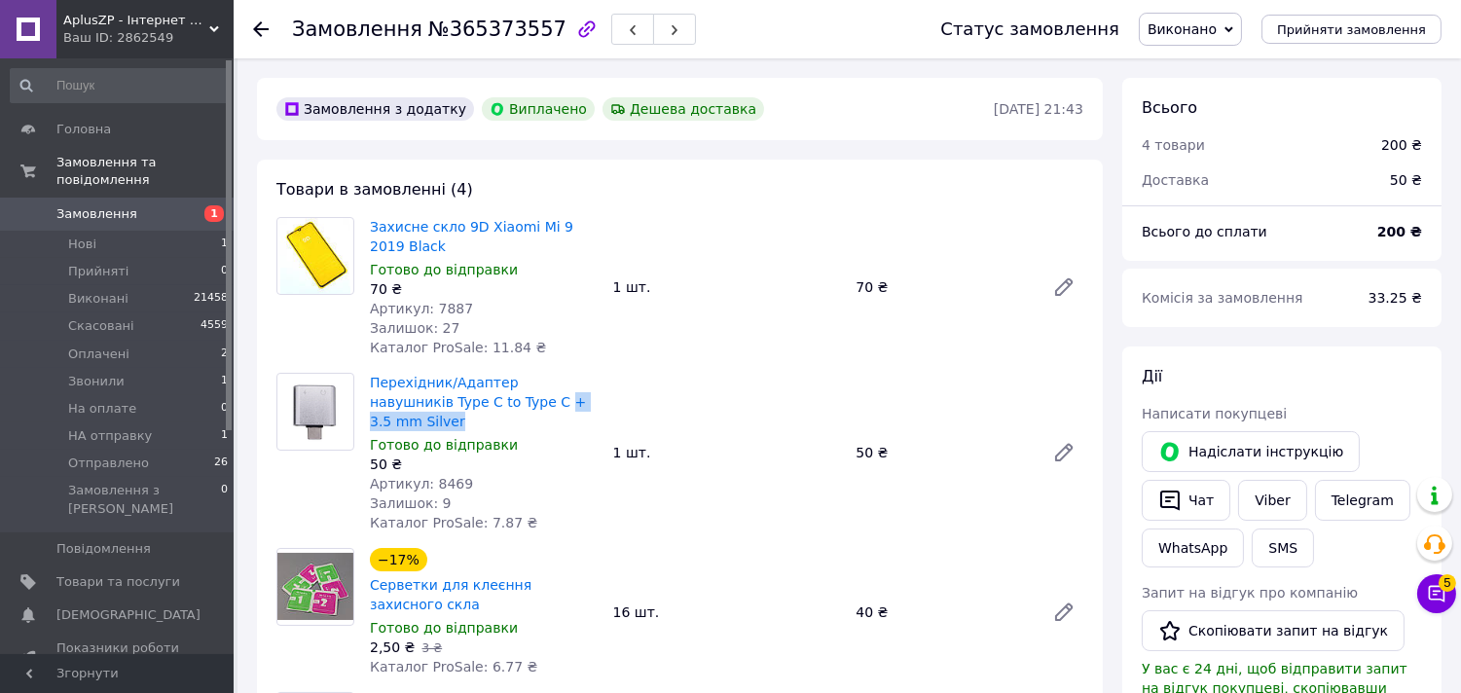
copy link "+ 3.5 mm Silver"
drag, startPoint x: 361, startPoint y: 399, endPoint x: 469, endPoint y: 402, distance: 108.1
click at [469, 402] on div "Перехідник/Адаптер навушників Type C to Type C + 3.5 mm Silver Готово до відпра…" at bounding box center [483, 452] width 243 height 167
copy link "Type C to Type C"
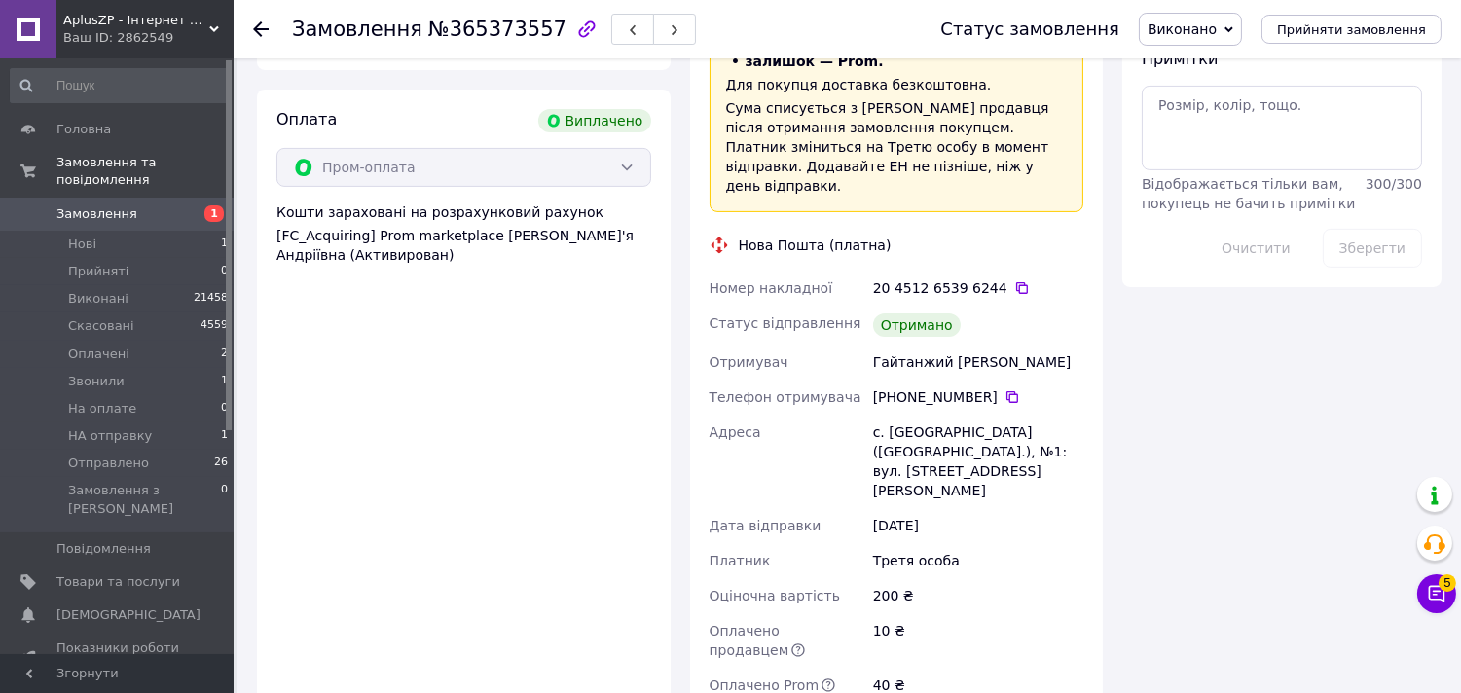
scroll to position [1081, 0]
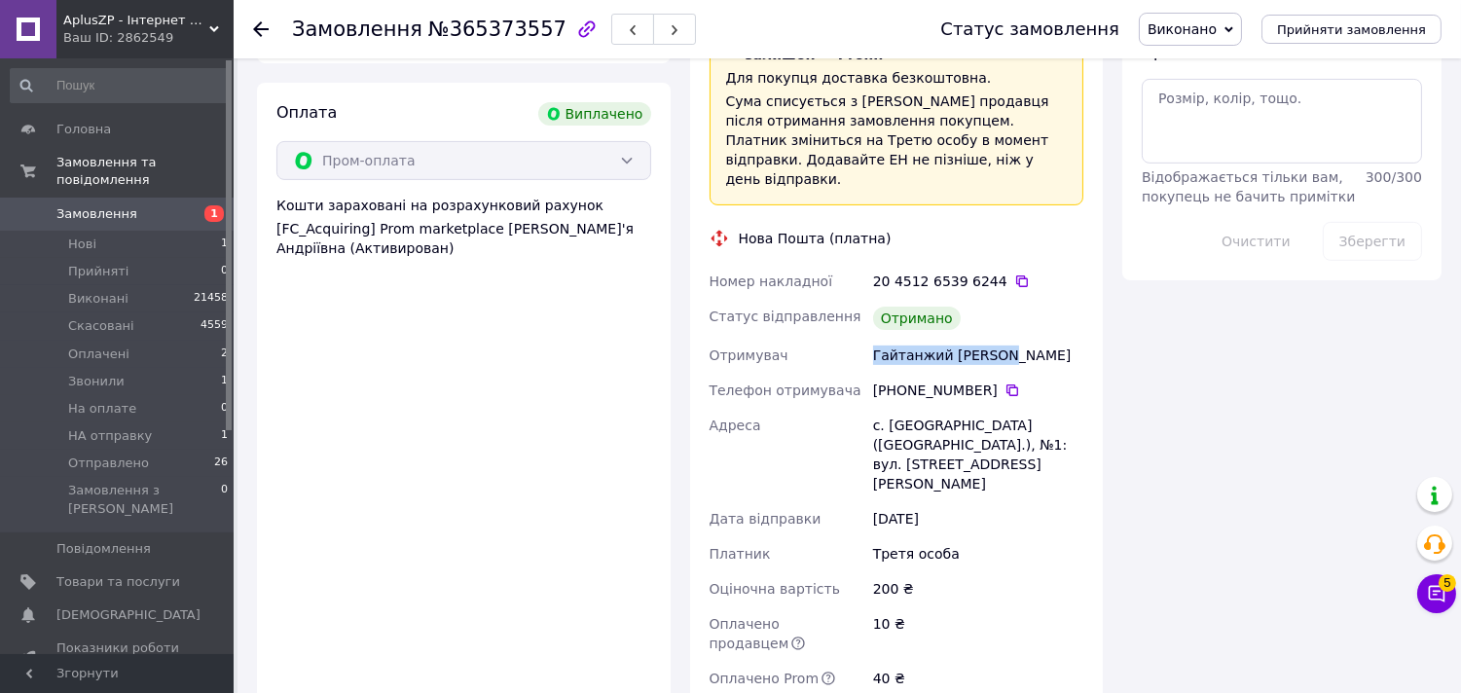
drag, startPoint x: 1005, startPoint y: 294, endPoint x: 834, endPoint y: 296, distance: 171.3
click at [834, 296] on div "Номер накладної 20 4512 6539 6244   Статус відправлення Отримано Отримувач Гайт…" at bounding box center [896, 497] width 382 height 467
copy div "Отримувач Гайтанжий [PERSON_NAME]"
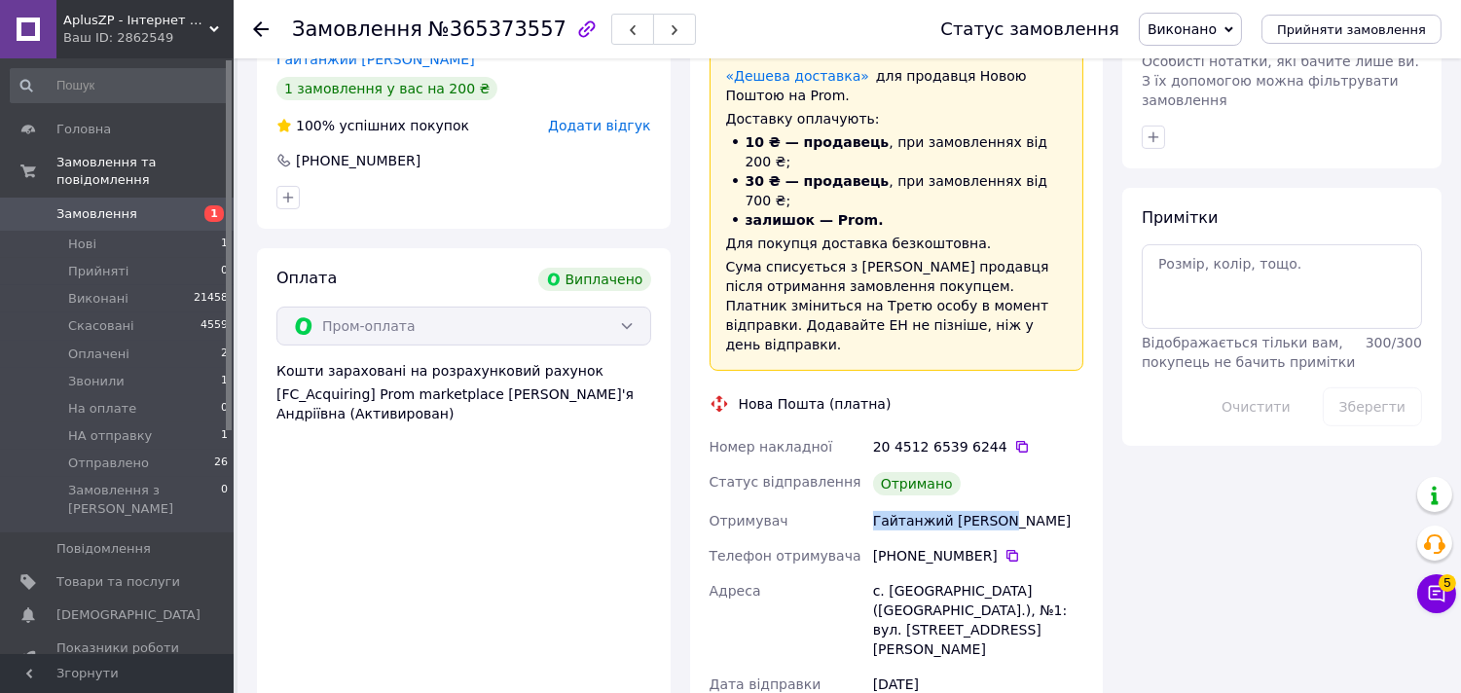
scroll to position [648, 0]
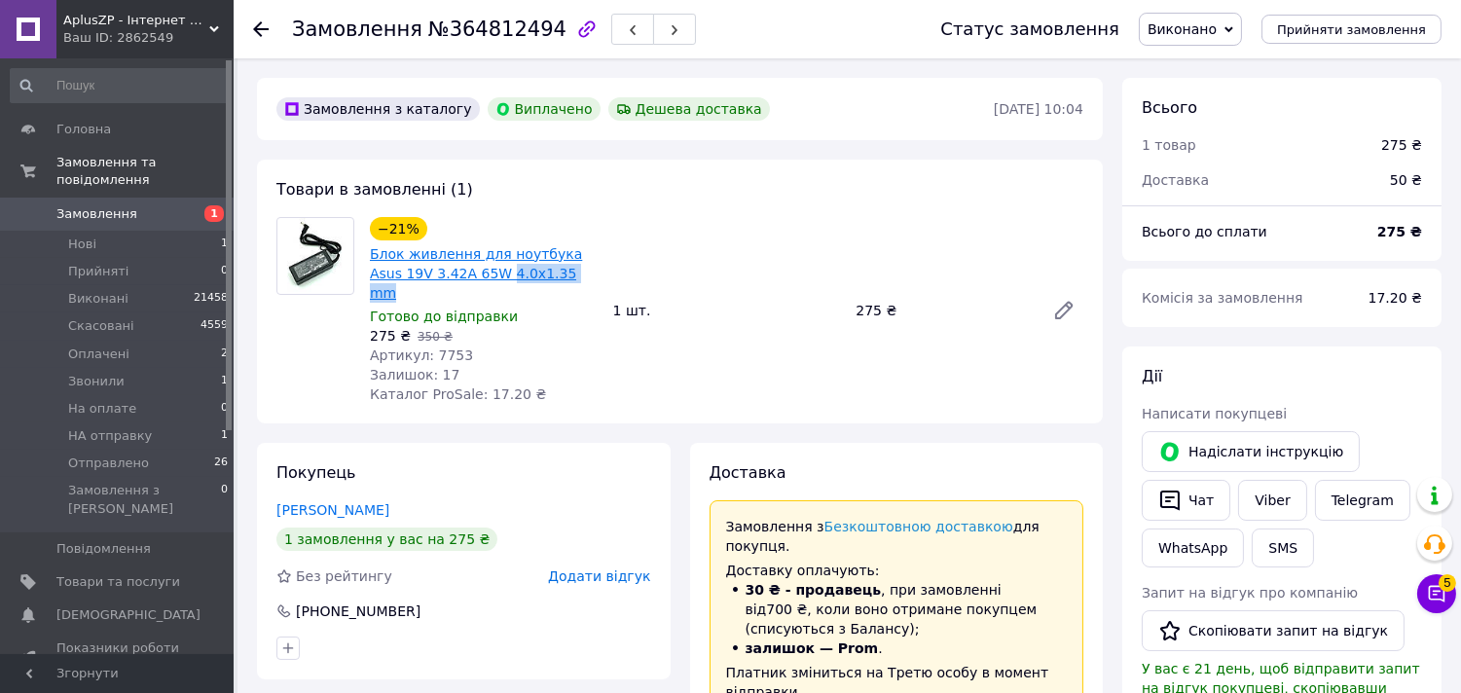
drag, startPoint x: 557, startPoint y: 278, endPoint x: 463, endPoint y: 277, distance: 93.4
click at [463, 277] on span "Блок живлення для ноутбука Asus 19V 3.42A 65W 4.0x1.35 mm" at bounding box center [484, 273] width 228 height 58
copy link "4.0x1.35 mm"
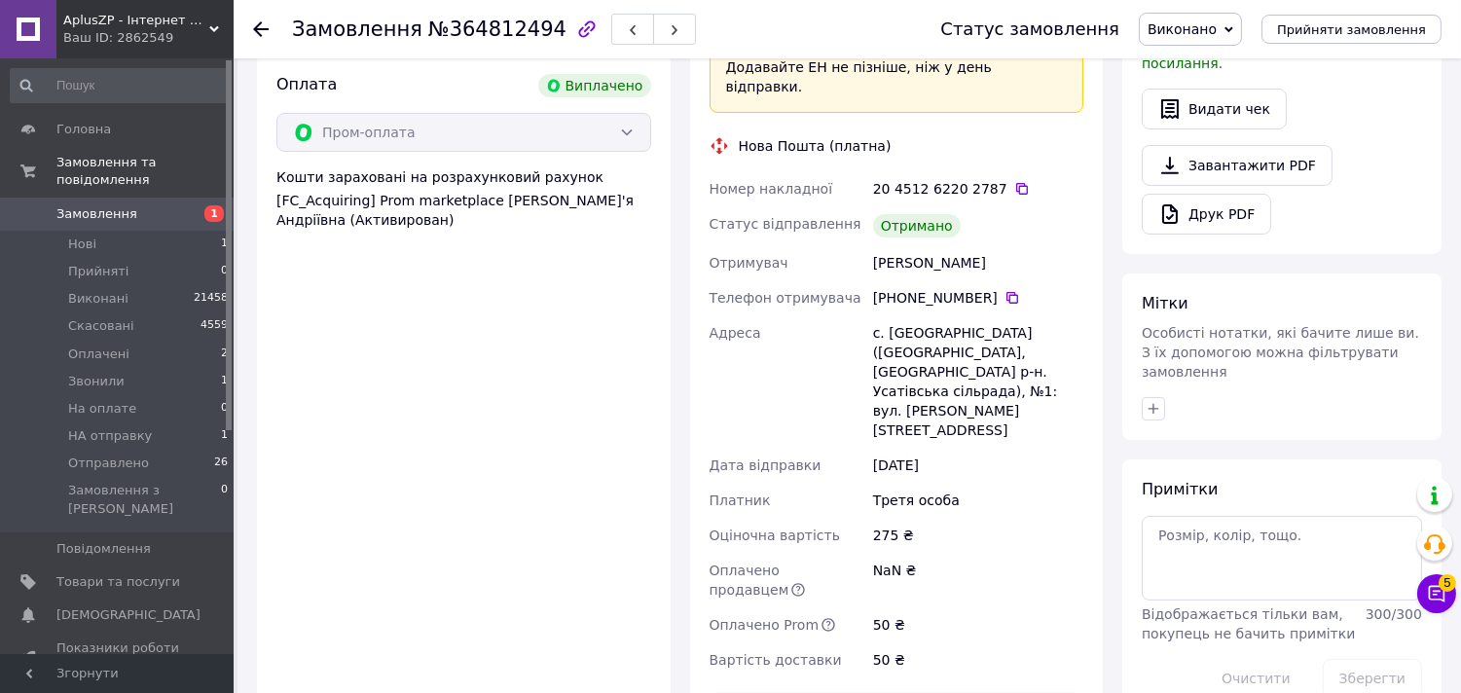
scroll to position [648, 0]
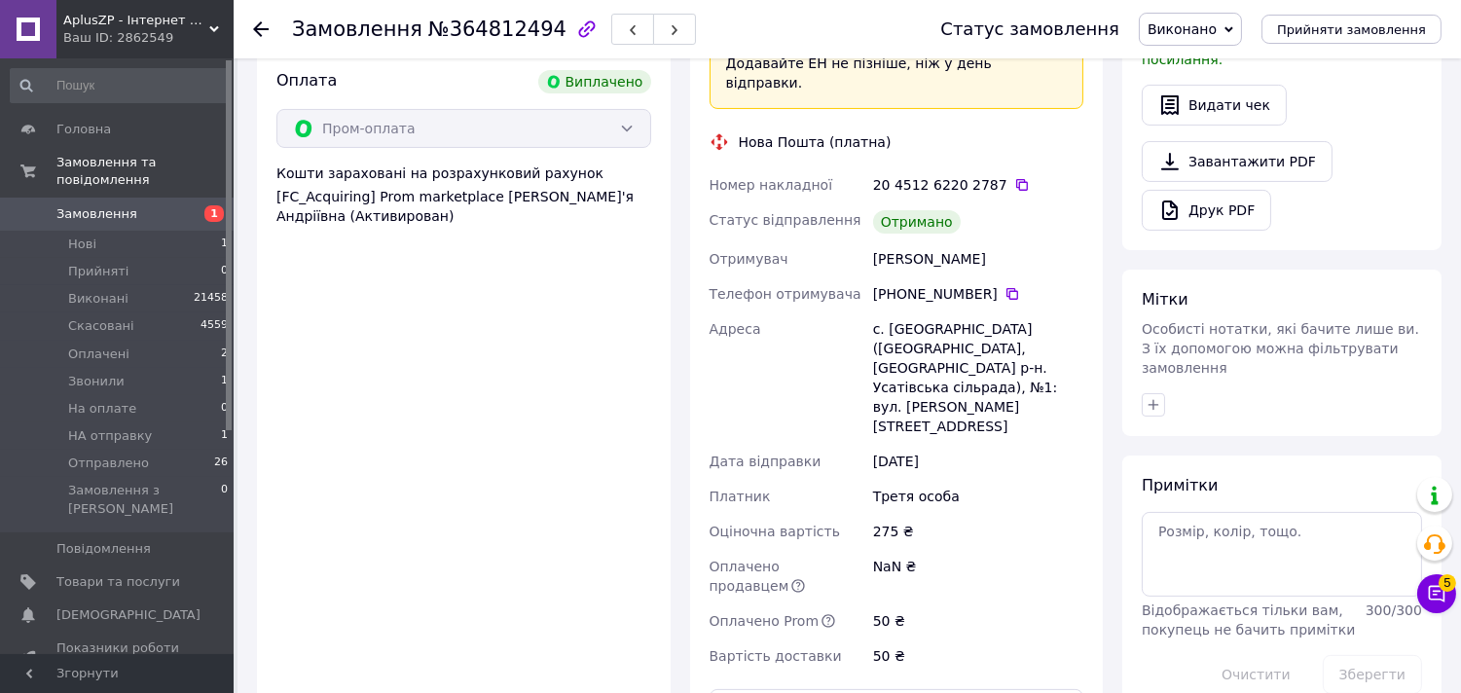
drag, startPoint x: 1008, startPoint y: 182, endPoint x: 853, endPoint y: 168, distance: 155.3
click at [853, 168] on div "Номер накладної 20 4512 6220 2787   Статус відправлення Отримано Отримувач [PER…" at bounding box center [896, 420] width 382 height 506
copy div "Отримувач [PERSON_NAME]"
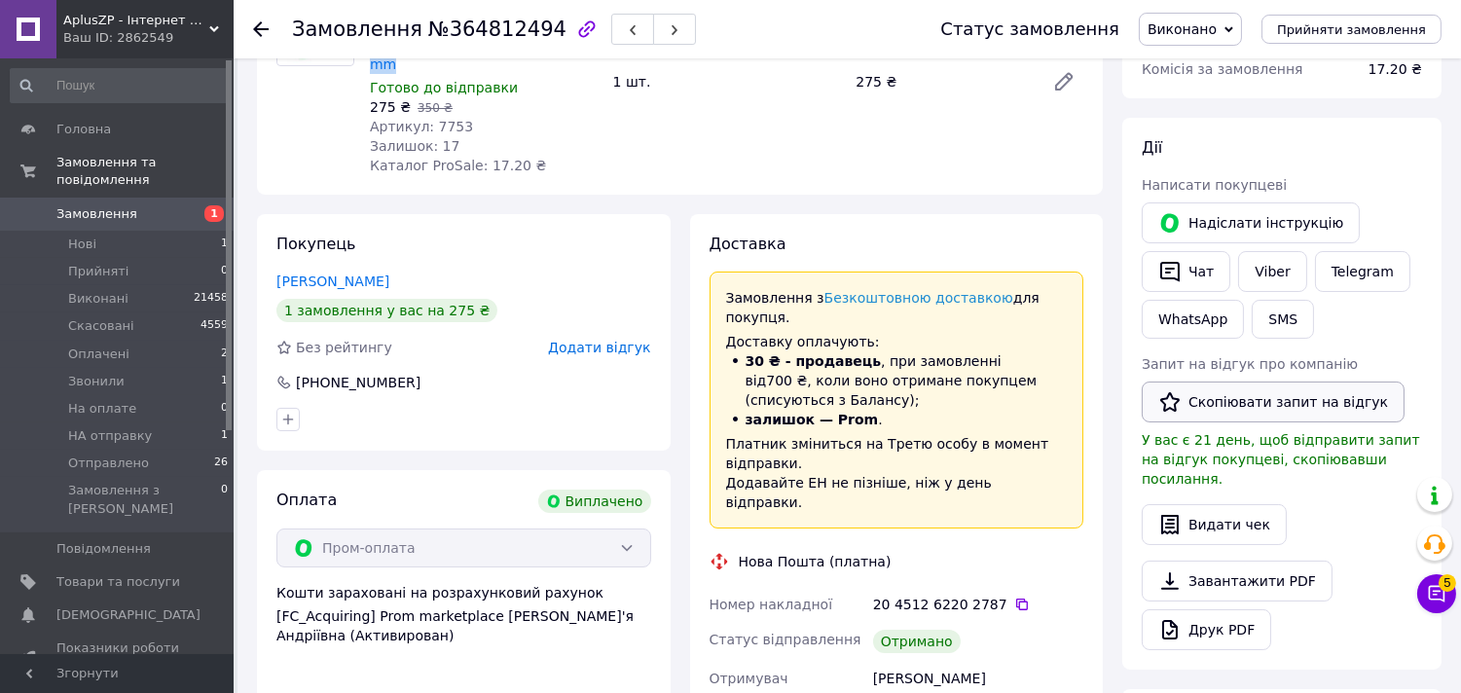
scroll to position [216, 0]
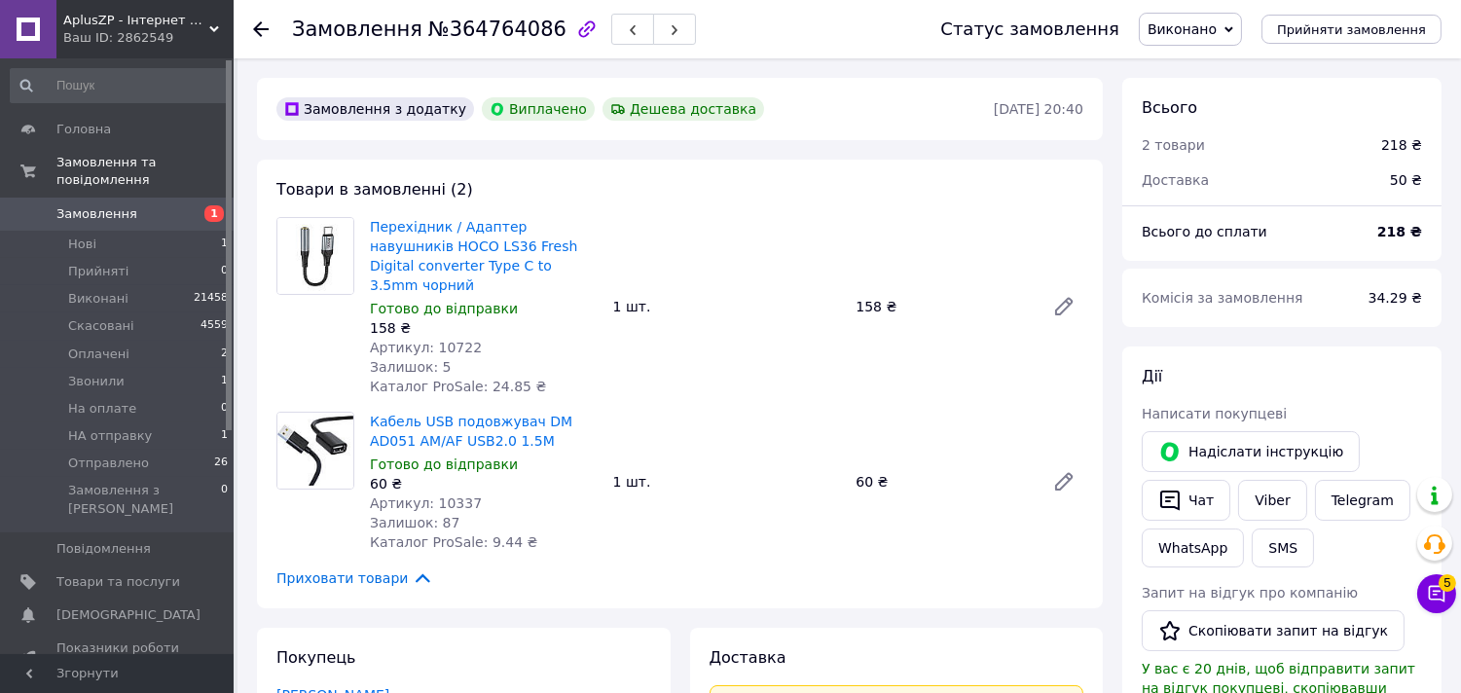
scroll to position [112, 0]
drag, startPoint x: 590, startPoint y: 241, endPoint x: 416, endPoint y: 250, distance: 174.4
click at [416, 250] on span "Перехідник / Адаптер навушників HOCO LS36 Fresh Digital converter Type C to 3.5…" at bounding box center [484, 256] width 228 height 78
click at [562, 277] on div "Перехідник / Адаптер навушників HOCO LS36 Fresh Digital converter Type C to 3.5…" at bounding box center [483, 306] width 243 height 187
drag, startPoint x: 585, startPoint y: 241, endPoint x: 412, endPoint y: 250, distance: 173.4
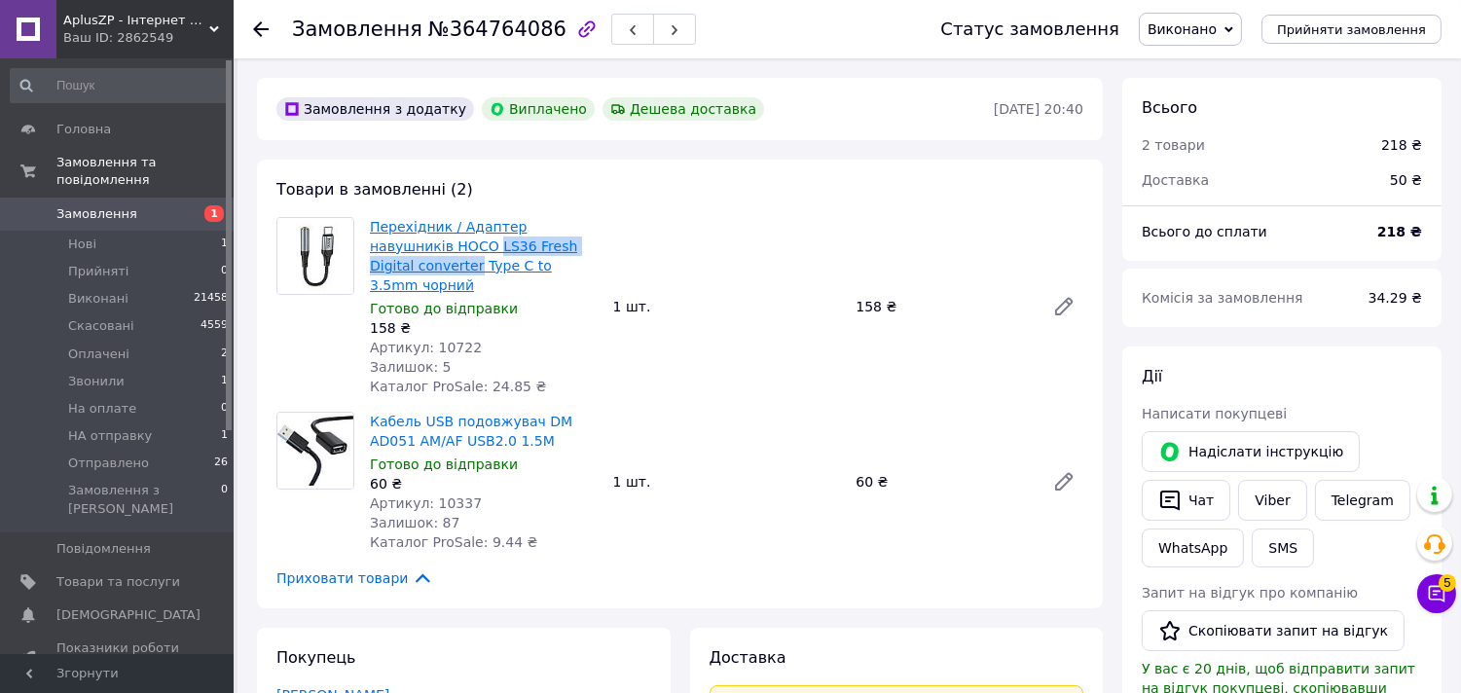
click at [412, 250] on span "Перехідник / Адаптер навушників HOCO LS36 Fresh Digital converter Type C to 3.5…" at bounding box center [484, 256] width 228 height 78
copy link "LS36 Fresh Digital converter"
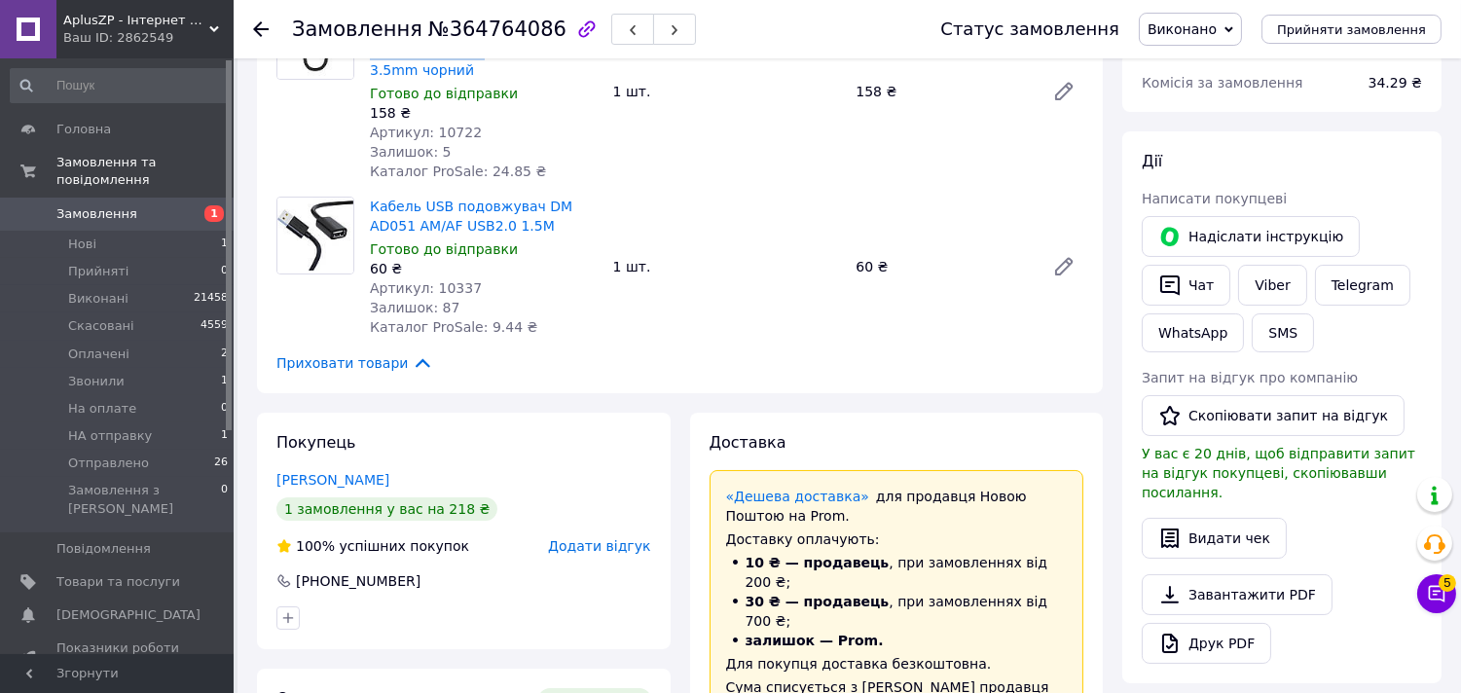
scroll to position [216, 0]
drag, startPoint x: 595, startPoint y: 179, endPoint x: 551, endPoint y: 180, distance: 43.8
click at [551, 196] on span "Кабель USB подовжувач DM AD051 AM/AF USB2.0 1.5M" at bounding box center [484, 215] width 228 height 39
copy link "AD051"
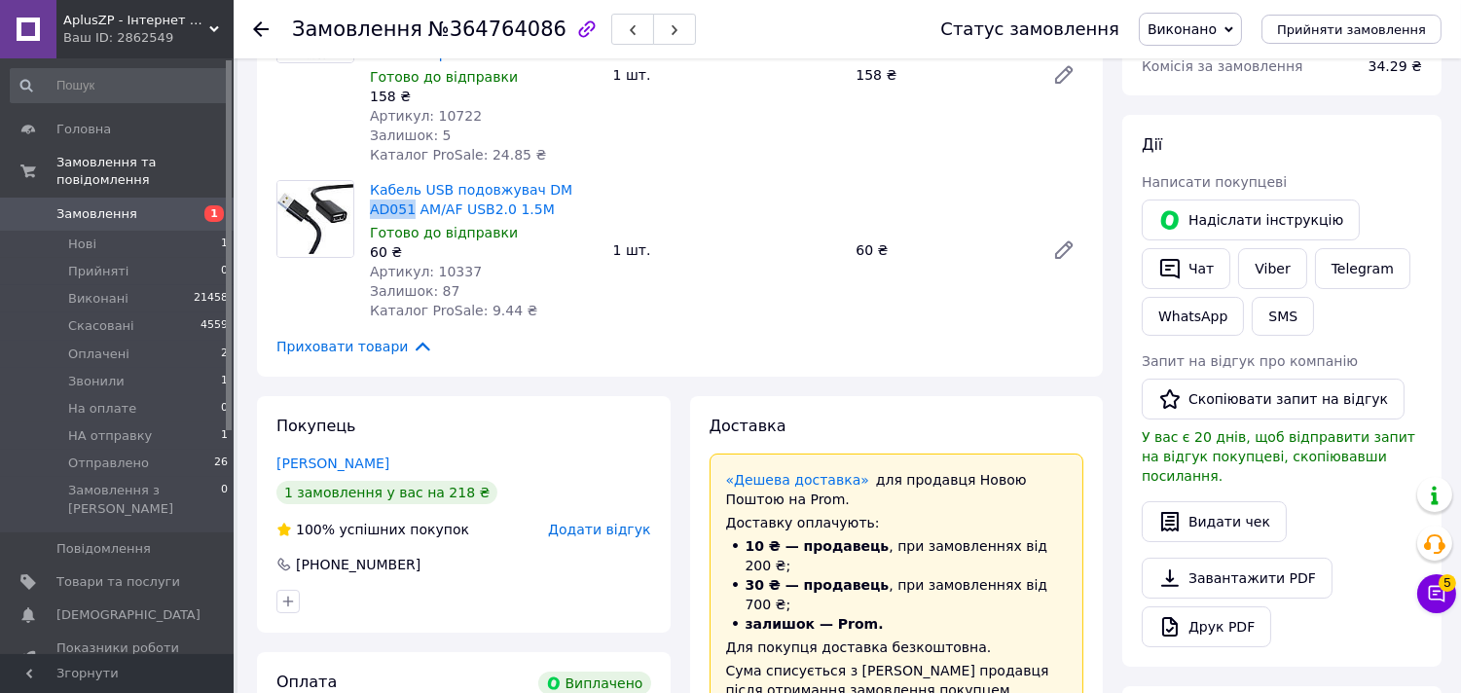
scroll to position [756, 0]
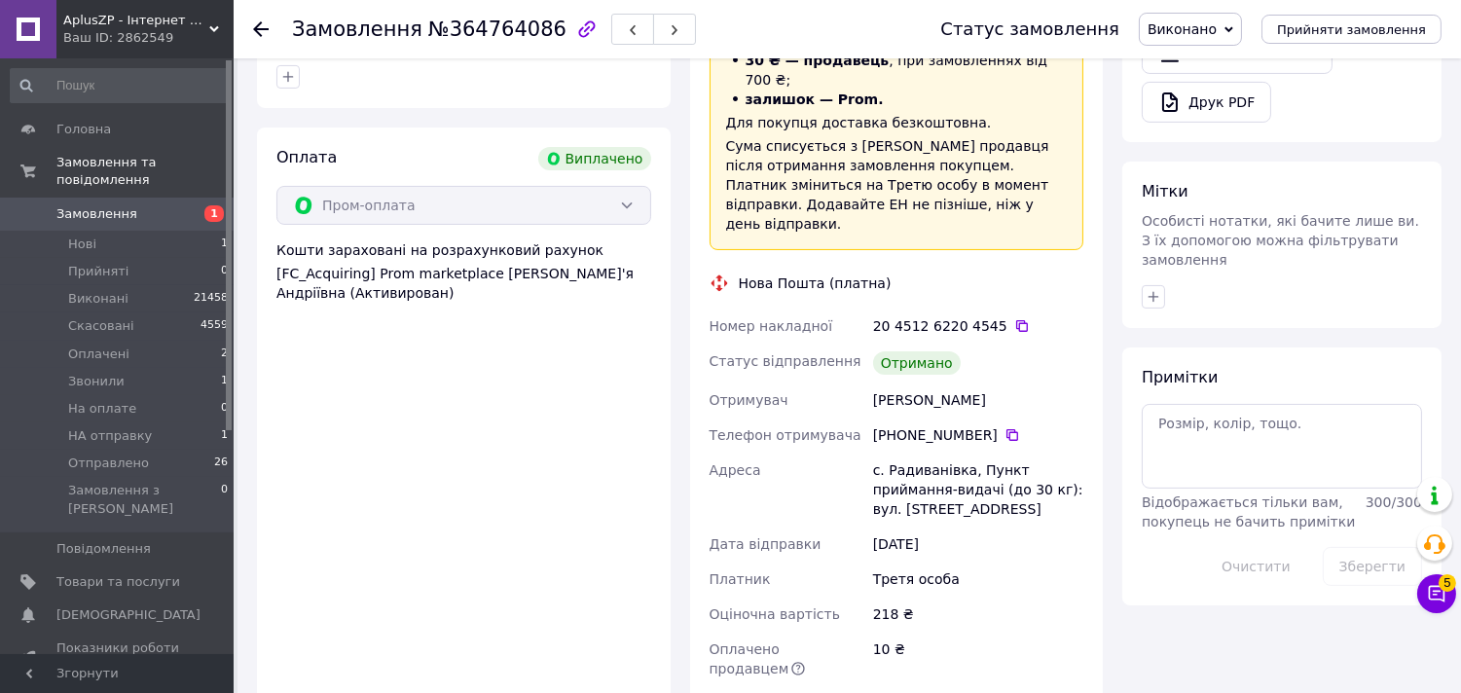
drag, startPoint x: 994, startPoint y: 338, endPoint x: 839, endPoint y: 343, distance: 154.8
click at [839, 343] on div "Номер накладної 20 4512 6220 4545   Статус відправлення Отримано Отримувач Трит…" at bounding box center [896, 532] width 382 height 448
copy div "Отримувач Тритяченко Андрій"
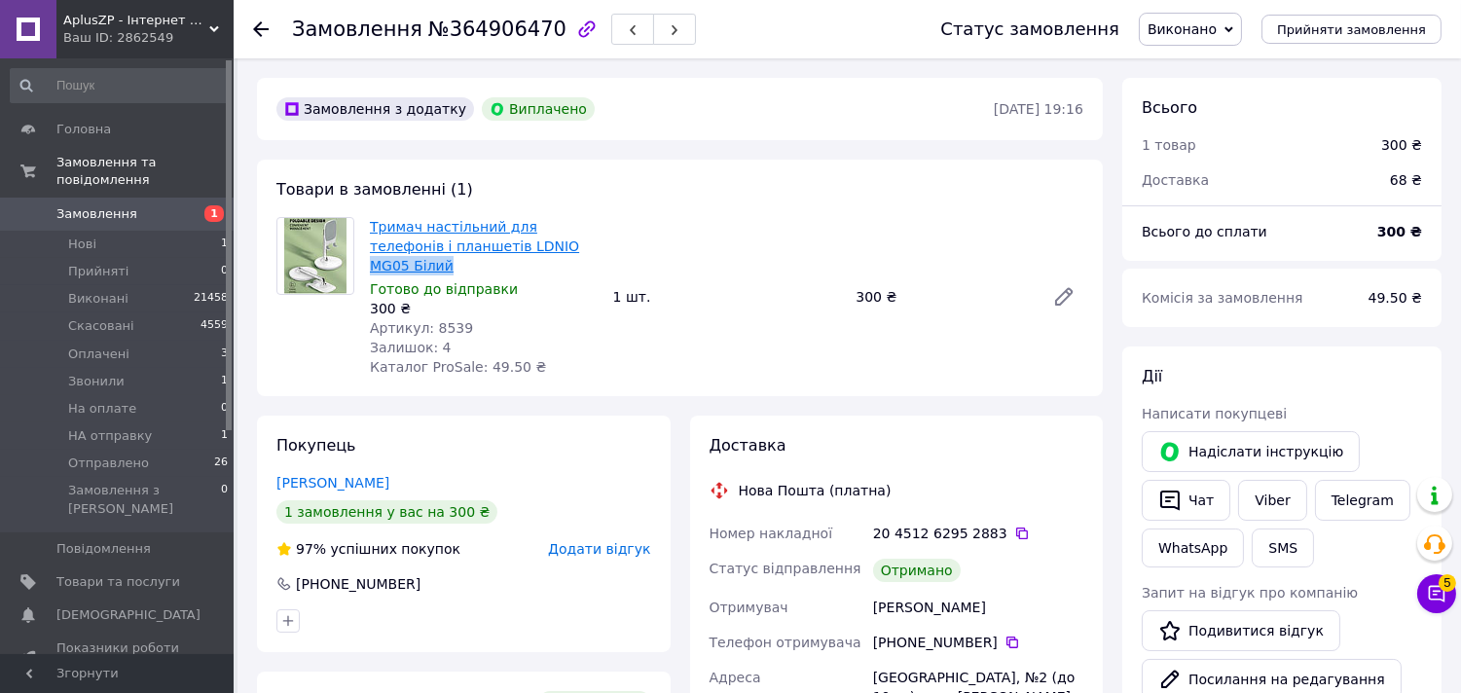
drag, startPoint x: 560, startPoint y: 245, endPoint x: 485, endPoint y: 254, distance: 76.4
click at [485, 254] on span "Тримач настільний для телефонів і планшетів LDNIO MG05 Білий" at bounding box center [484, 246] width 228 height 58
copy link "MG05 Білий"
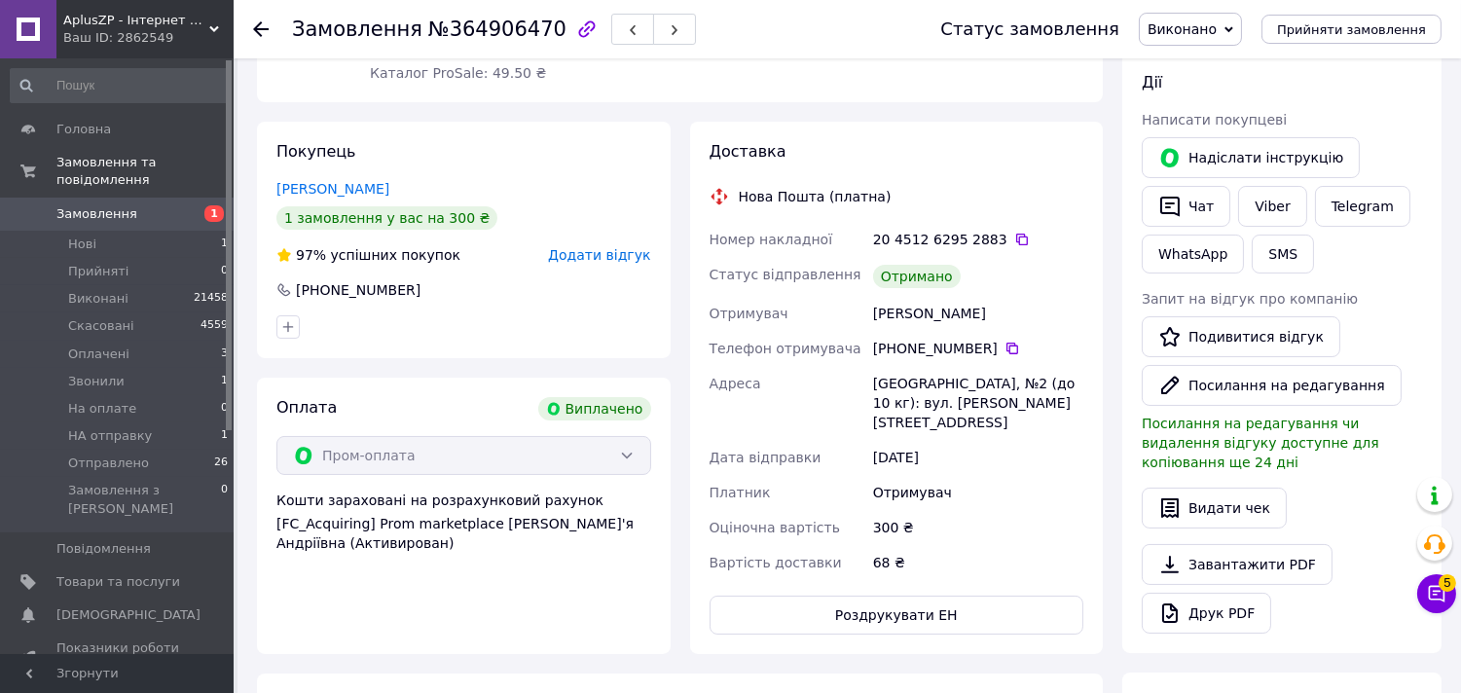
scroll to position [324, 0]
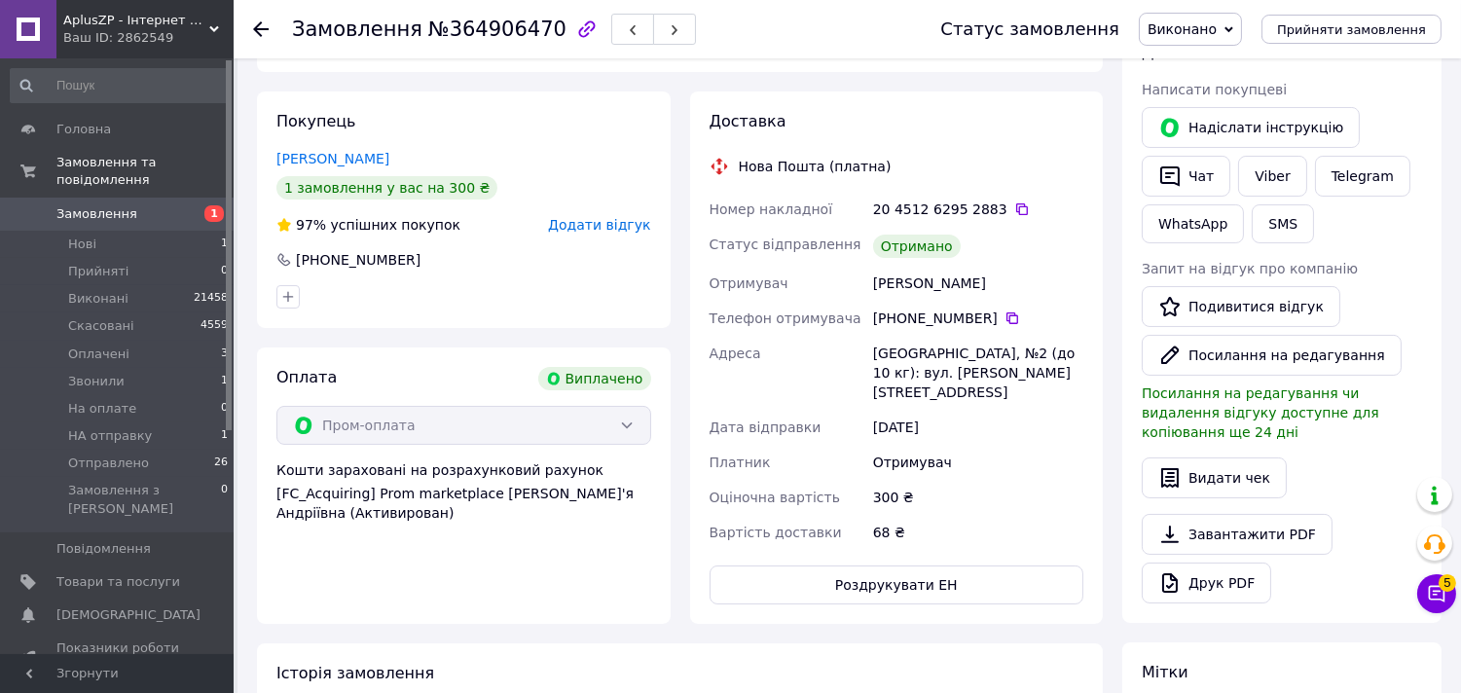
drag, startPoint x: 990, startPoint y: 264, endPoint x: 867, endPoint y: 261, distance: 122.6
click at [867, 261] on div "Номер накладної 20 4512 6295 2883   Статус відправлення Отримано Отримувач Киши…" at bounding box center [896, 371] width 382 height 358
copy div "Отримувач Кишинська Лілія"
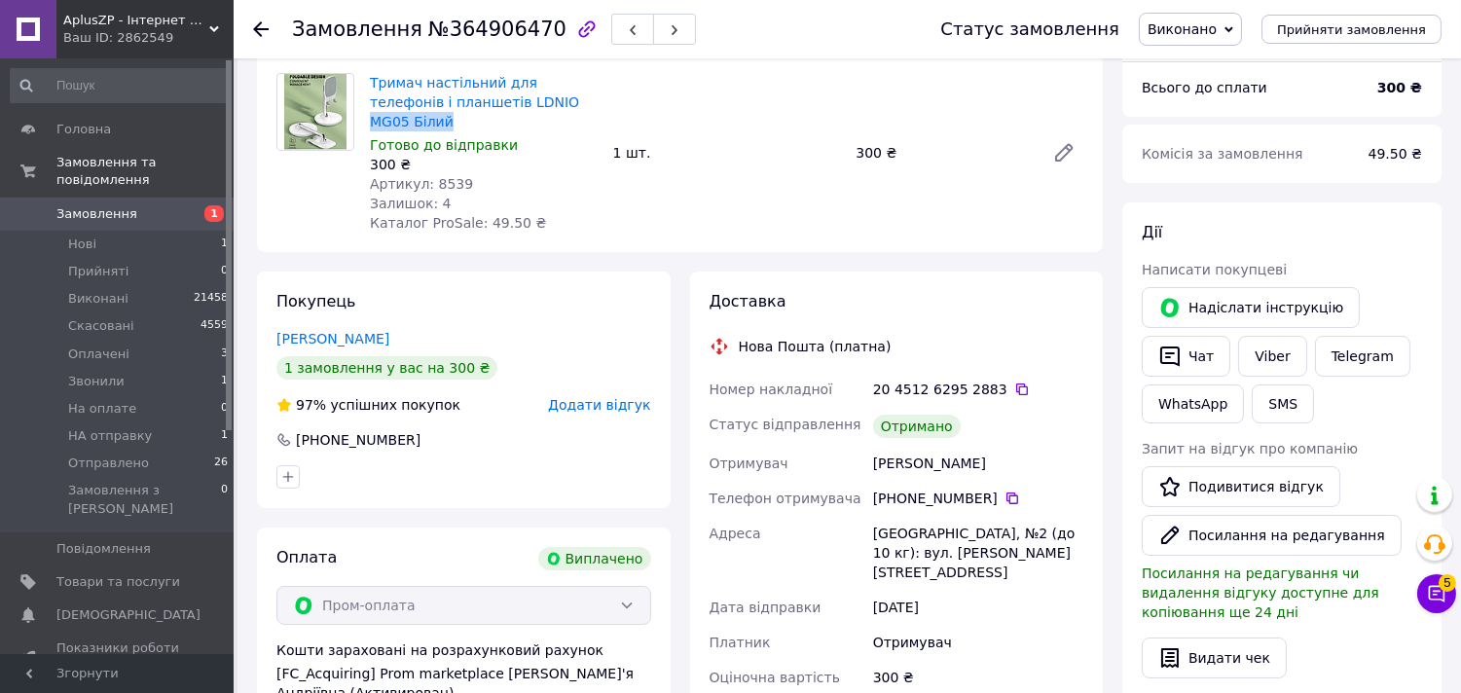
scroll to position [0, 0]
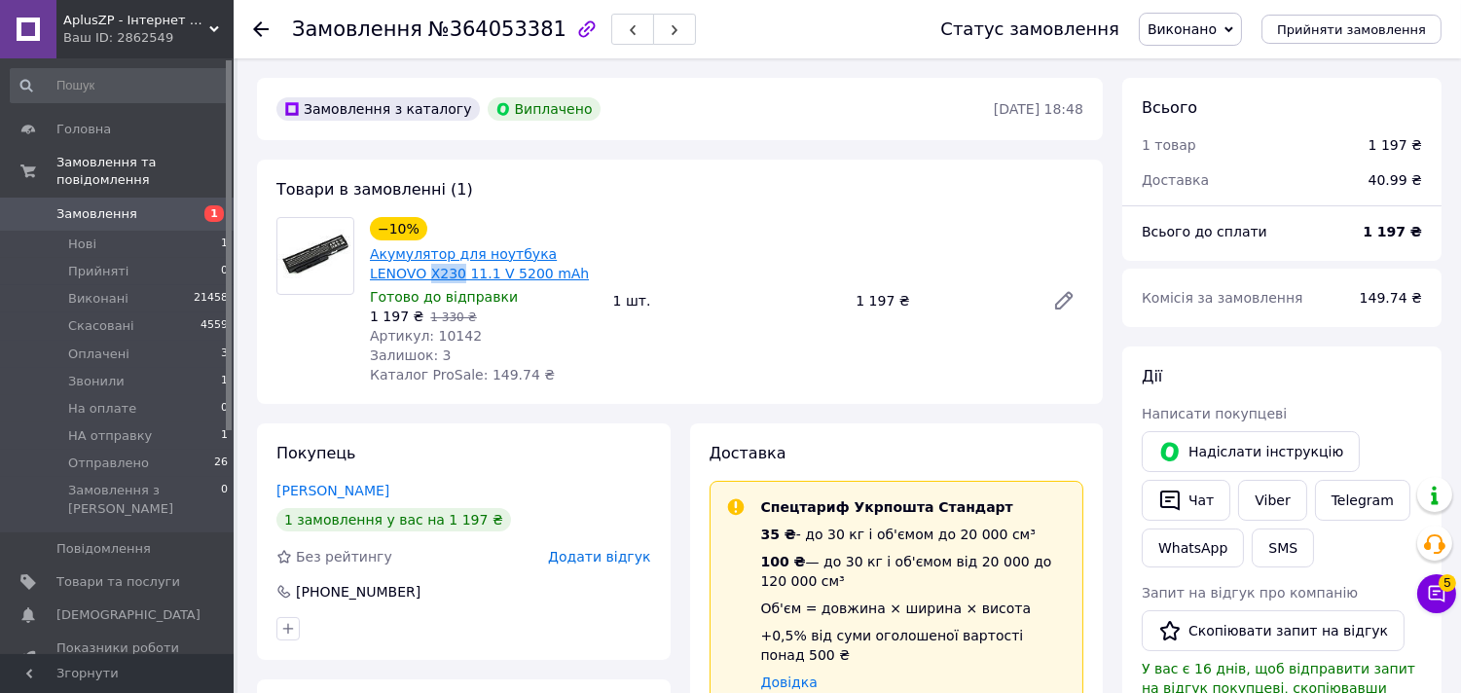
drag, startPoint x: 363, startPoint y: 273, endPoint x: 401, endPoint y: 273, distance: 38.0
click at [401, 273] on div "−10% Акумулятор для ноутбука LENOVO X230 11.1 V 5200 mAh Готово до відправки 1 …" at bounding box center [483, 300] width 243 height 175
copy link "X230"
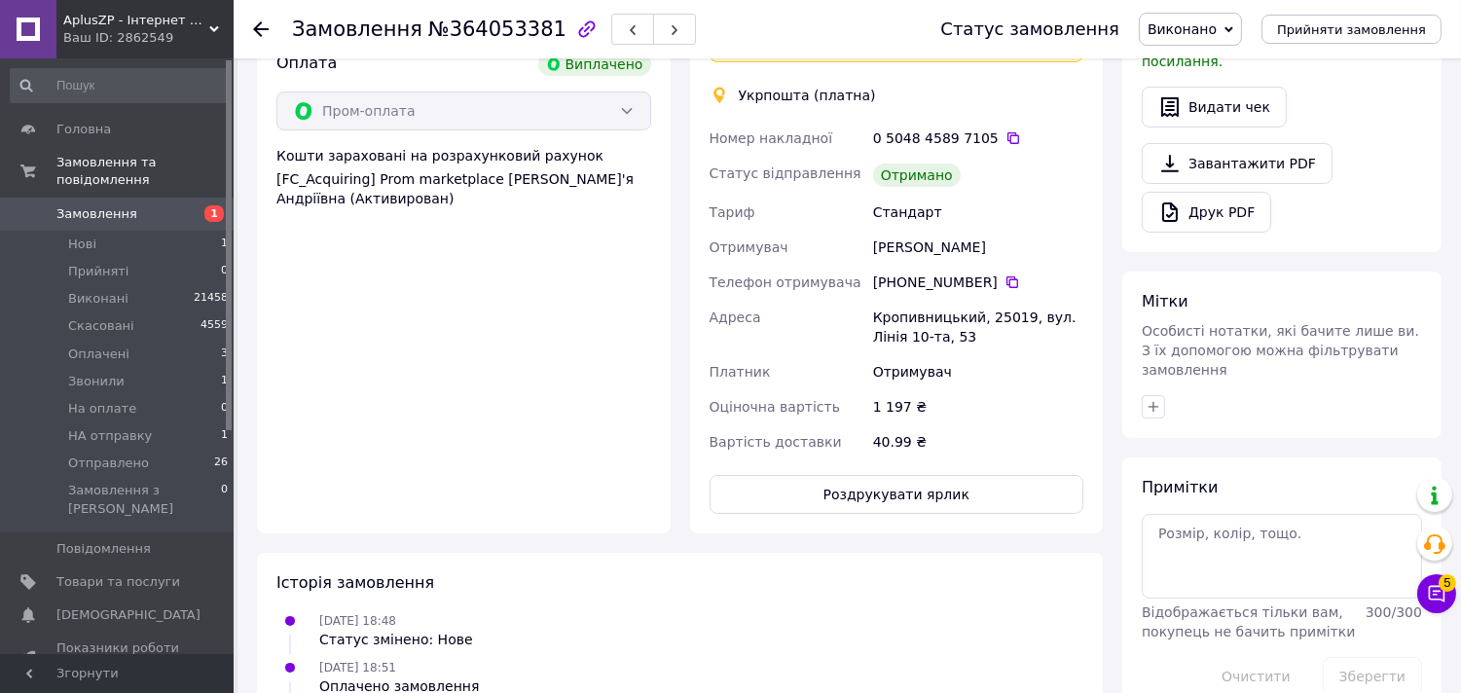
scroll to position [648, 0]
drag, startPoint x: 955, startPoint y: 227, endPoint x: 851, endPoint y: 229, distance: 103.2
click at [851, 229] on div "Номер накладної 0 5048 4589 7105   Статус відправлення Отримано Тариф Стандарт …" at bounding box center [896, 288] width 382 height 339
copy div "Отримувач Євген Лой"
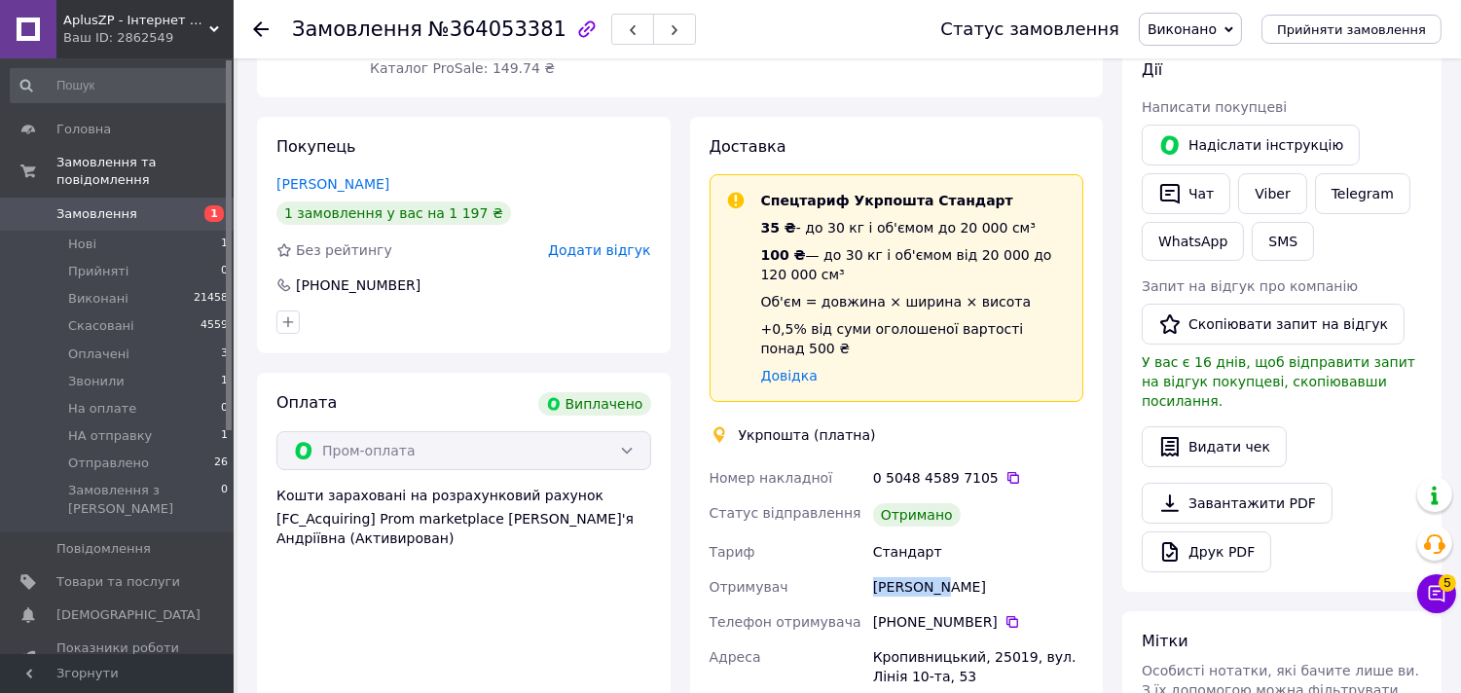
scroll to position [0, 0]
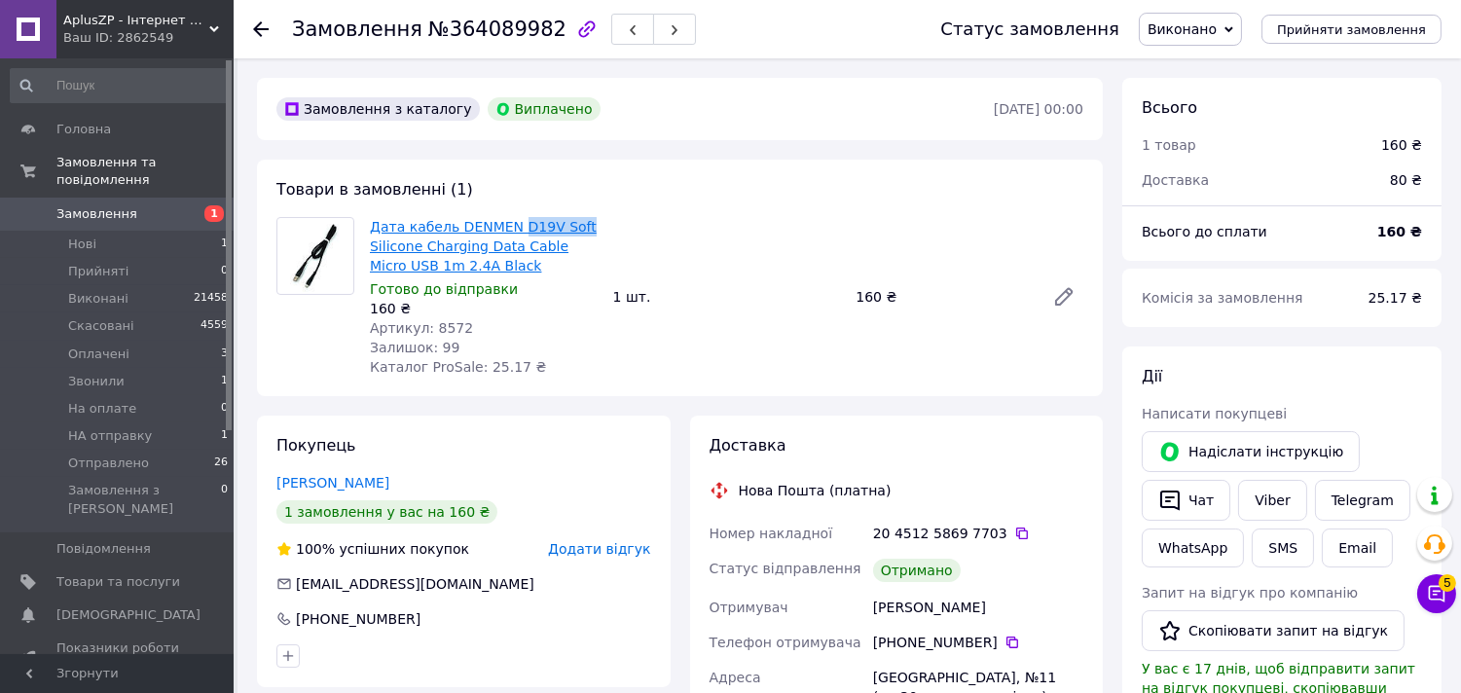
drag, startPoint x: 581, startPoint y: 226, endPoint x: 512, endPoint y: 231, distance: 69.3
click at [512, 231] on span "Дата кабель DENMEN D19V Soft Silicone Charging Data Cable Micro USB 1m 2.4A Bla…" at bounding box center [484, 246] width 228 height 58
copy link "D19V Soft"
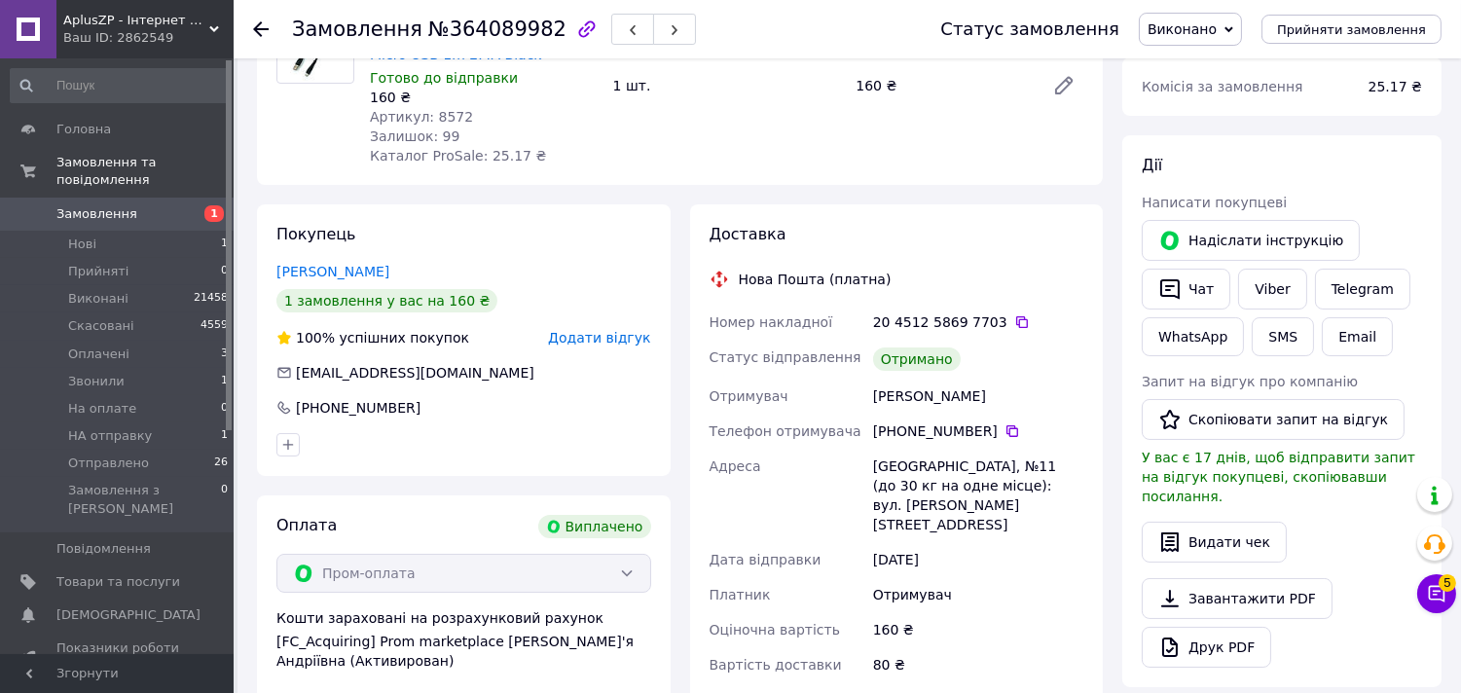
scroll to position [216, 0]
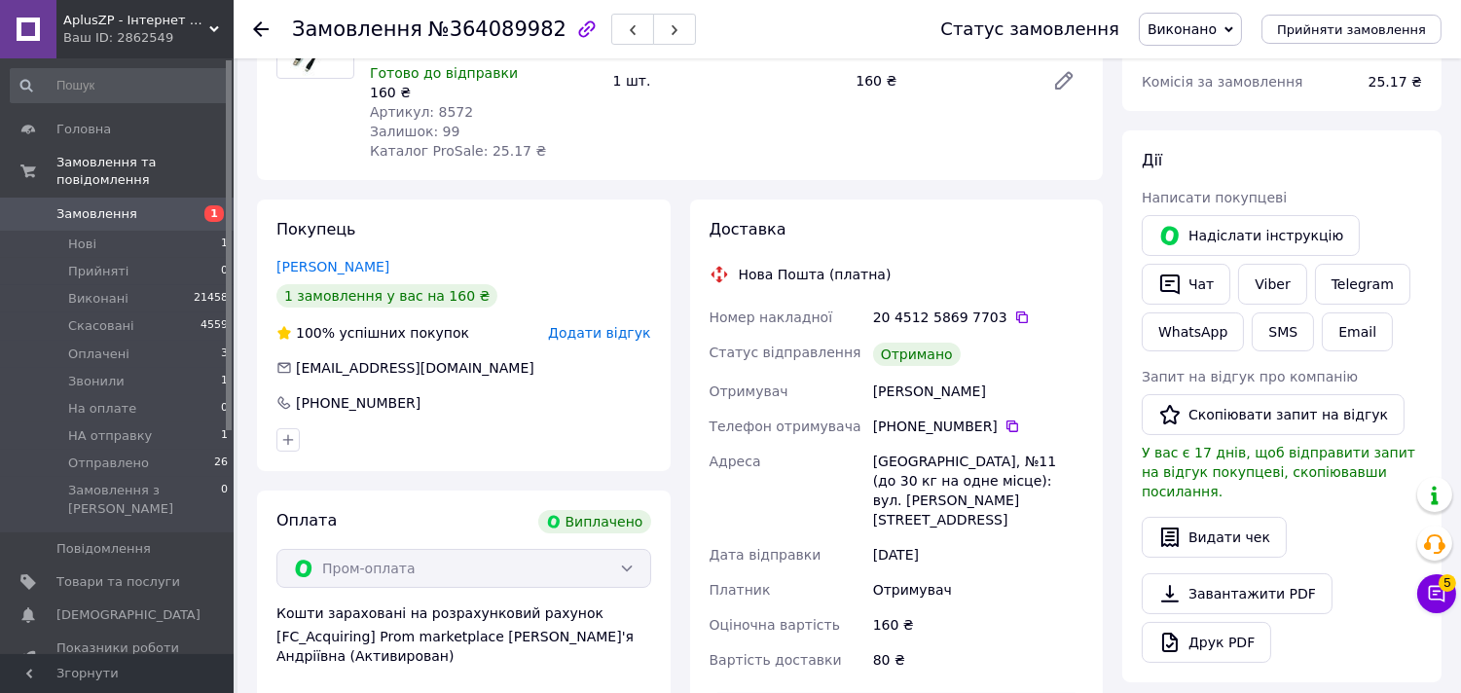
drag, startPoint x: 989, startPoint y: 390, endPoint x: 867, endPoint y: 385, distance: 121.7
click at [867, 385] on div "Номер накладної 20 4512 5869 7703   Статус відправлення Отримано Отримувач [PER…" at bounding box center [896, 489] width 382 height 378
copy div "Отримувач [PERSON_NAME]"
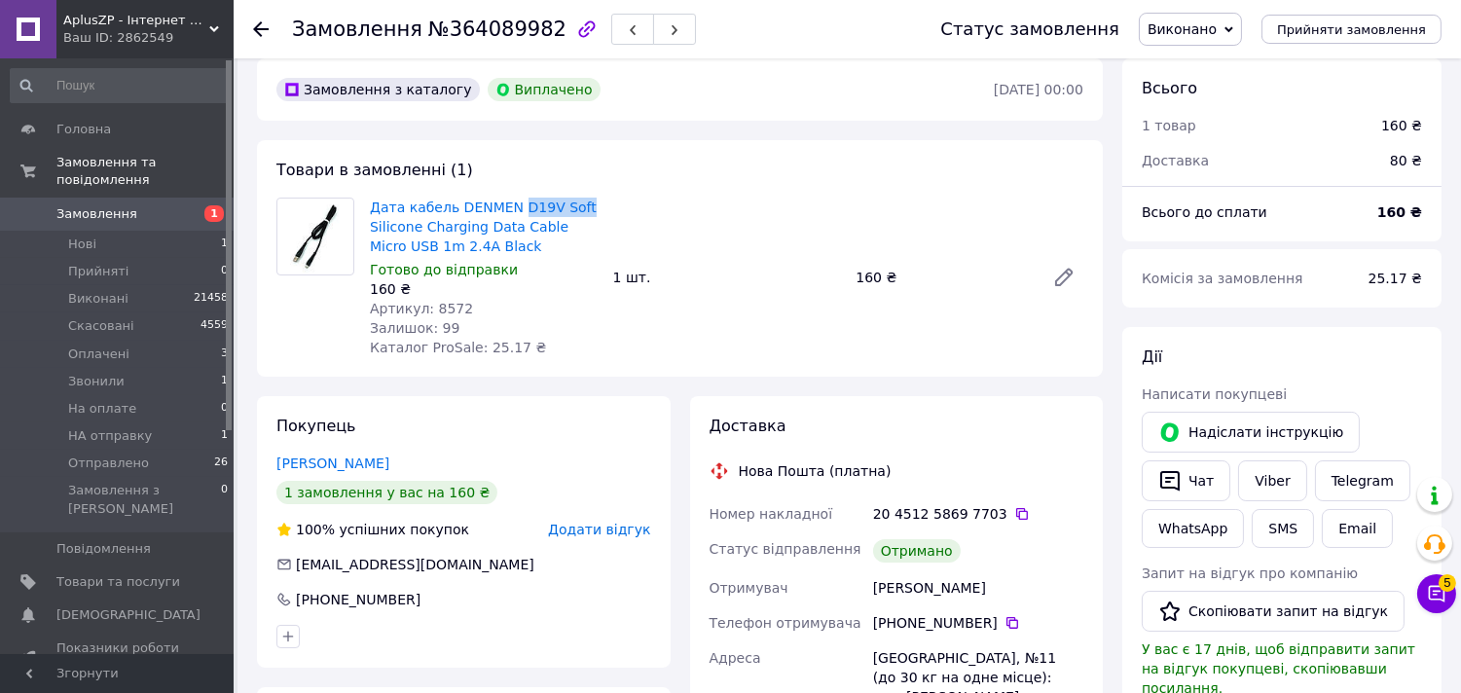
scroll to position [0, 0]
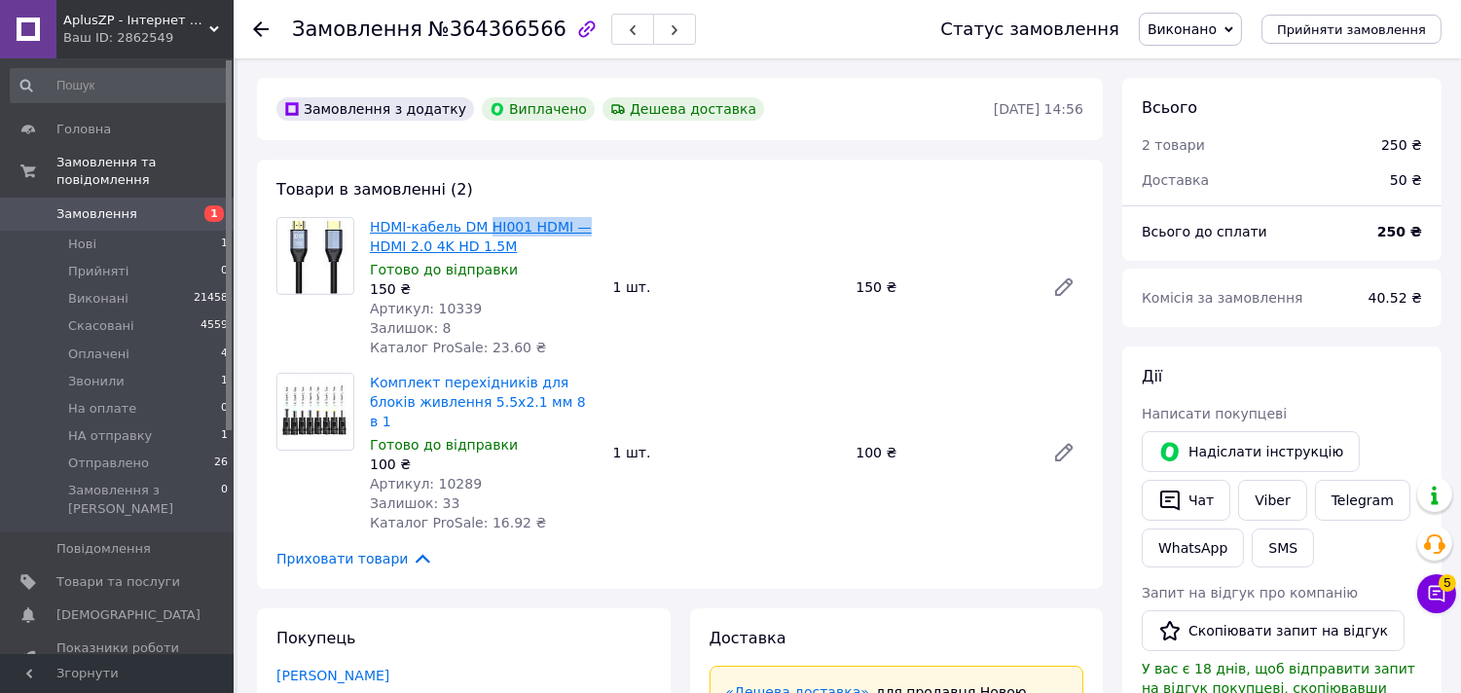
drag, startPoint x: 575, startPoint y: 216, endPoint x: 487, endPoint y: 222, distance: 88.7
click at [487, 222] on span "HDMI-кабель DM HI001 HDMI — HDMI 2.0 4K HD 1.5M" at bounding box center [484, 236] width 228 height 39
copy link "HI001 HDMI —"
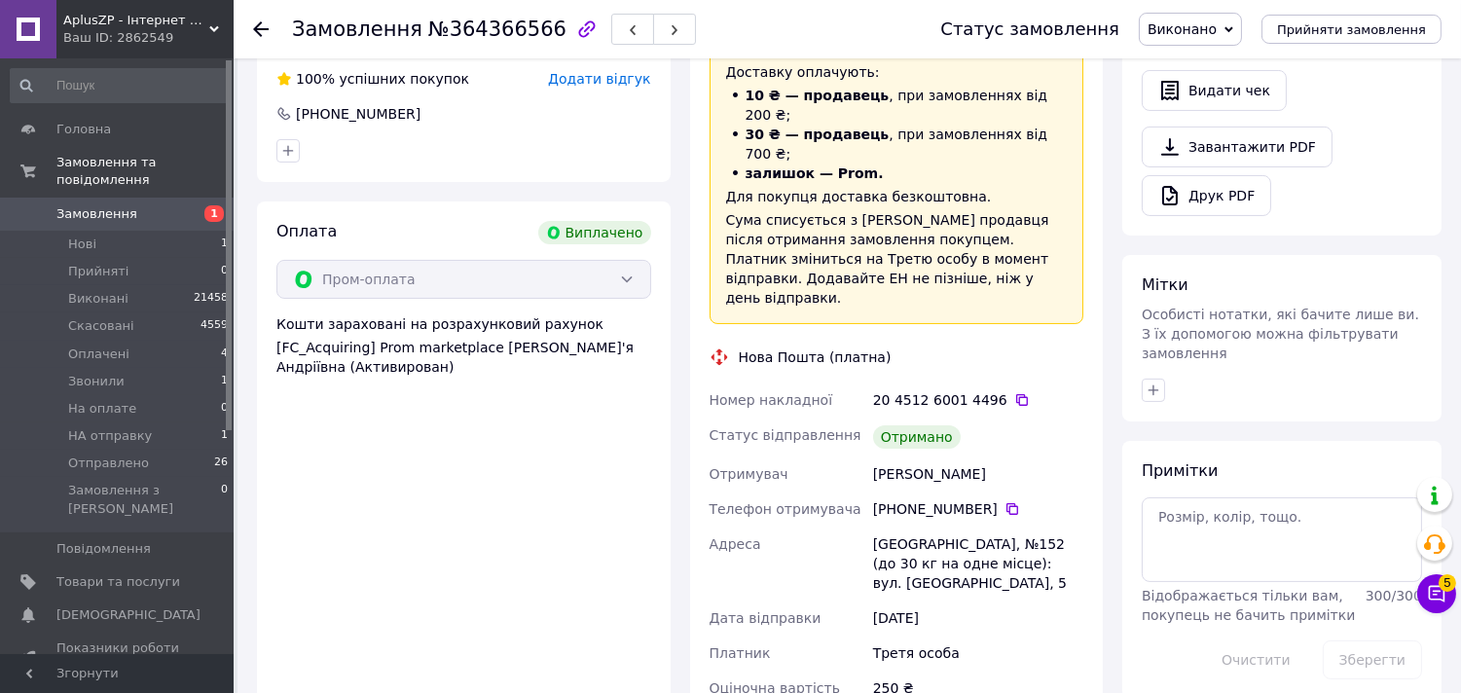
scroll to position [756, 0]
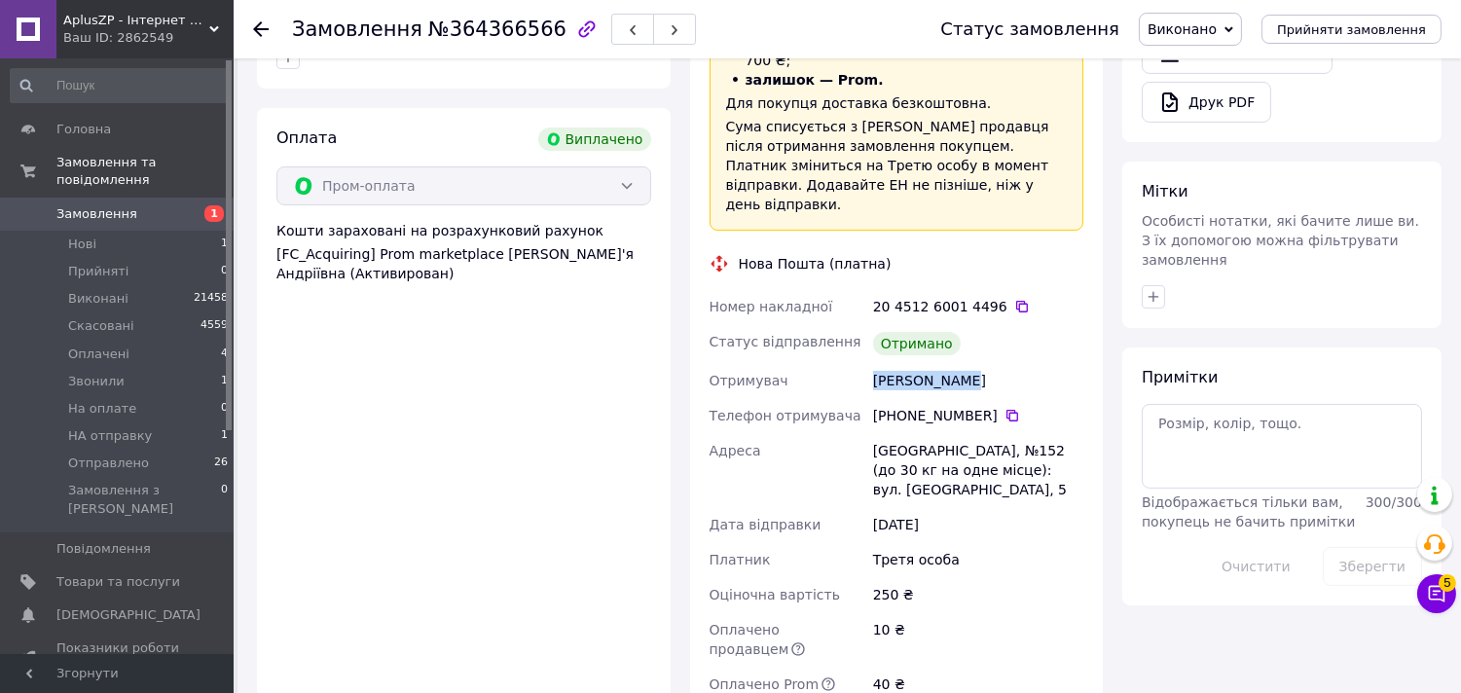
drag, startPoint x: 974, startPoint y: 315, endPoint x: 854, endPoint y: 319, distance: 119.8
click at [854, 319] on div "Номер накладної 20 4512 6001 4496   Статус відправлення Отримано Отримувач Лада…" at bounding box center [896, 513] width 382 height 448
copy div "Отримувач Ладан Сергей"
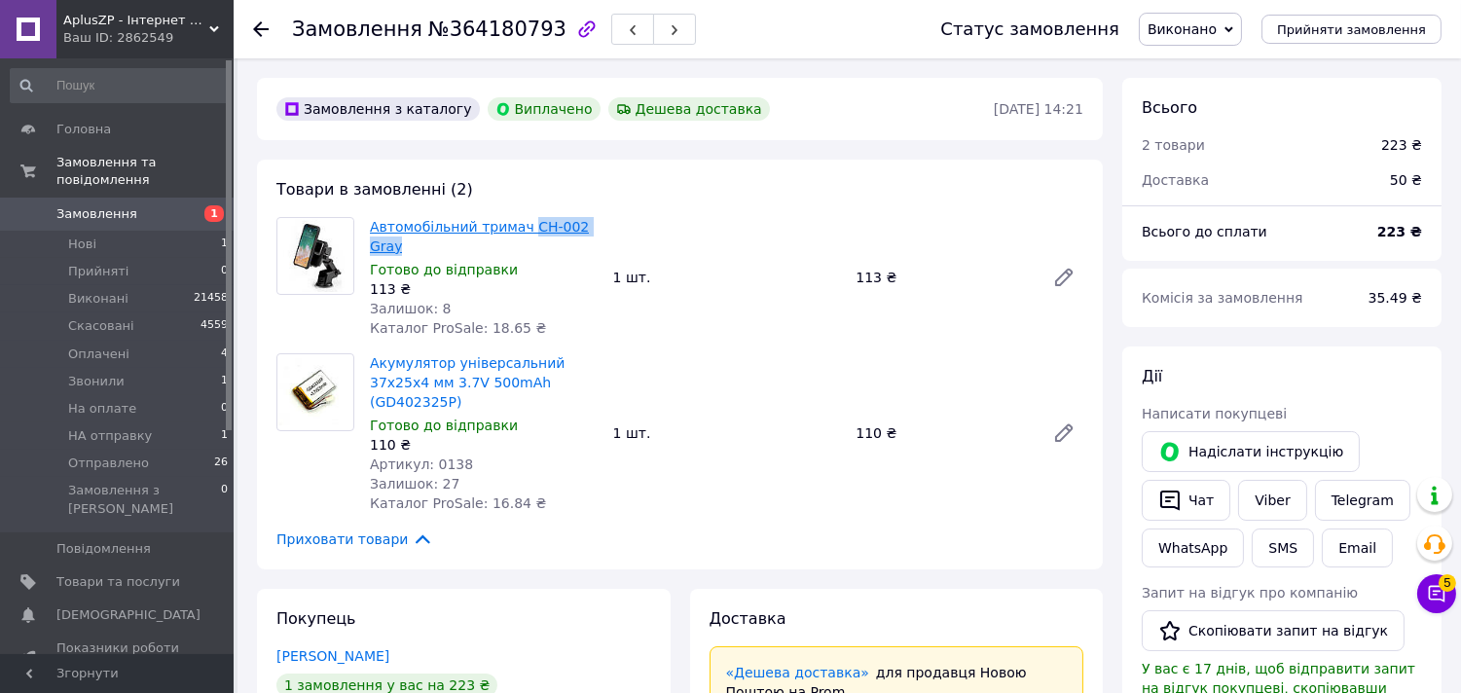
drag, startPoint x: 603, startPoint y: 232, endPoint x: 522, endPoint y: 227, distance: 81.9
click at [522, 227] on div "Автомобільний тримач CH-002 Gray Готово до відправки 113 ₴ Залишок: 8 Каталог P…" at bounding box center [483, 277] width 243 height 128
copy link "CH-002 Gray"
click at [597, 349] on div "Акумулятор універсальний 37х25х4 мм 3.7V 500mAh (GD402325P) Готово до відправки…" at bounding box center [483, 432] width 243 height 167
drag, startPoint x: 574, startPoint y: 356, endPoint x: 475, endPoint y: 360, distance: 99.3
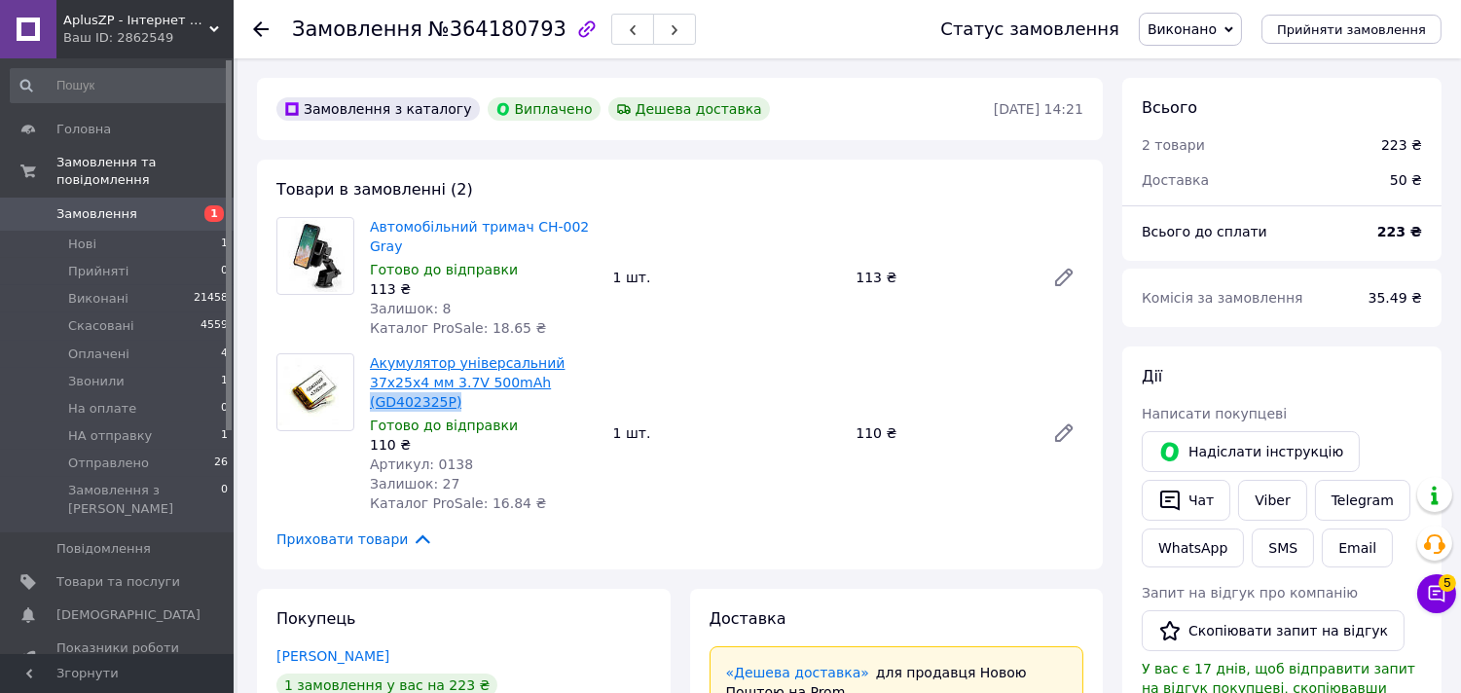
click at [475, 360] on span "Акумулятор універсальний 37х25х4 мм 3.7V 500mAh (GD402325P)" at bounding box center [484, 382] width 228 height 58
copy link "(GD402325P)"
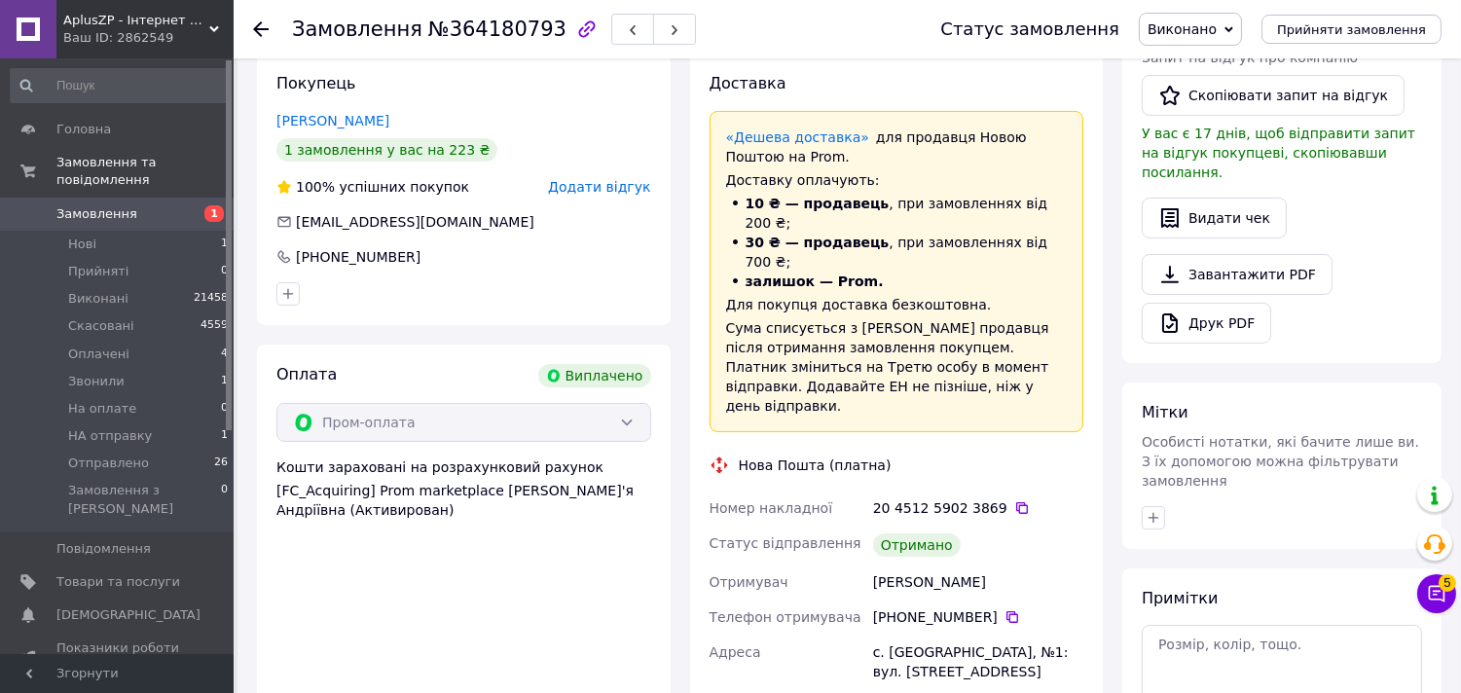
scroll to position [756, 0]
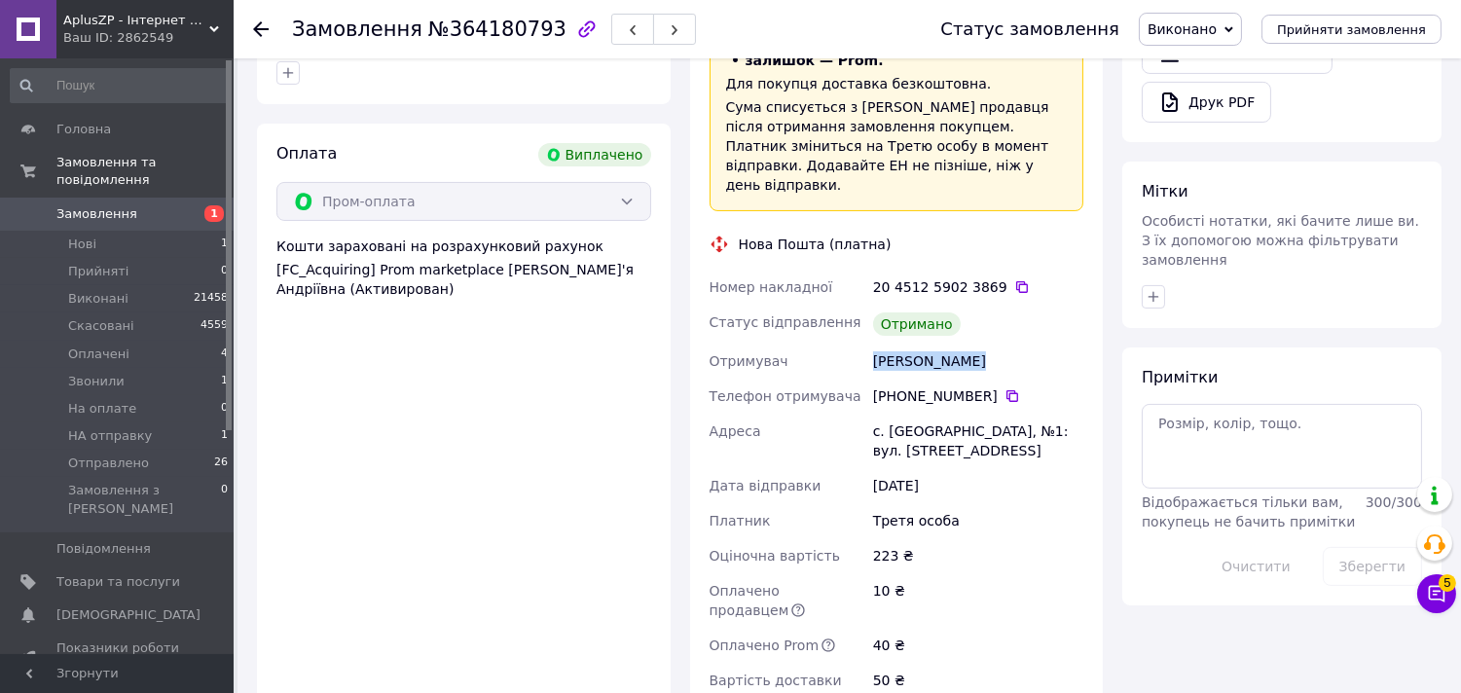
drag, startPoint x: 969, startPoint y: 280, endPoint x: 874, endPoint y: 279, distance: 95.4
click at [874, 343] on div "Лакатиш Ірина" at bounding box center [978, 360] width 218 height 35
copy div "Лакатиш Ірина"
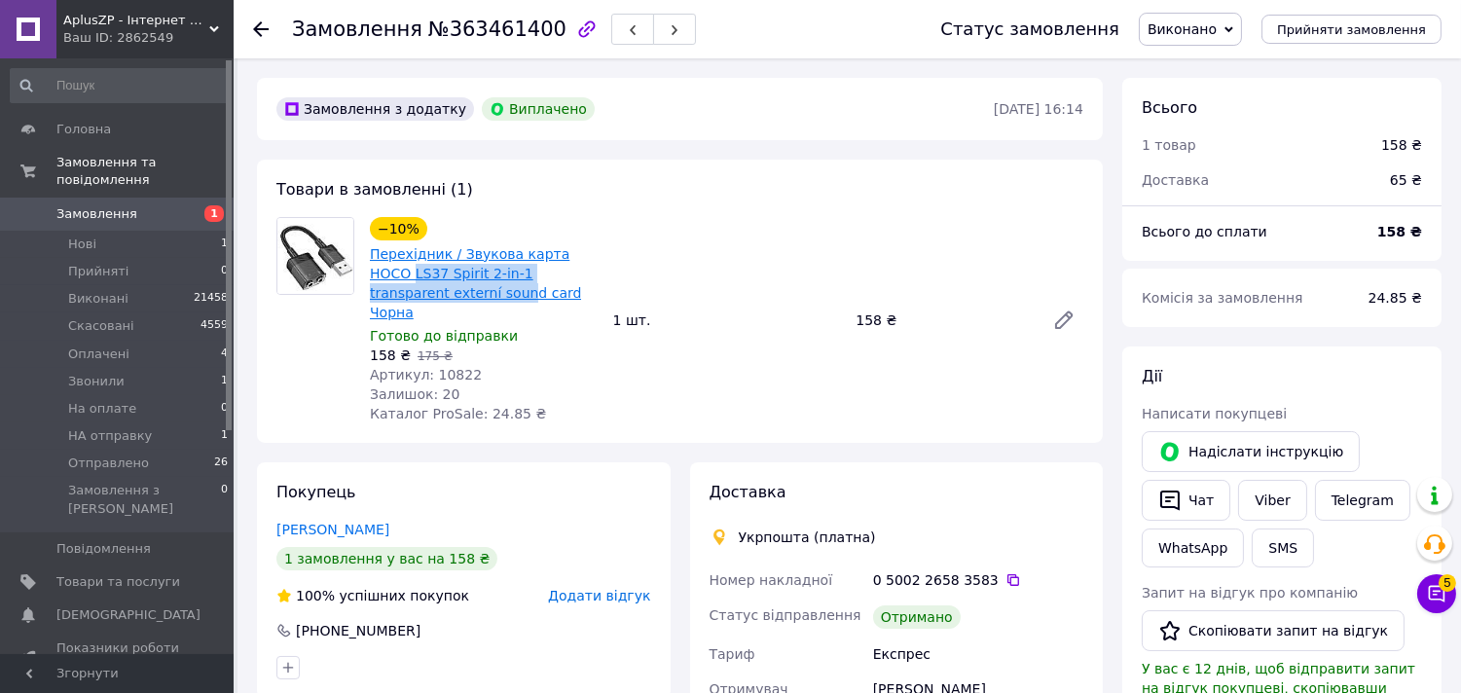
drag, startPoint x: 361, startPoint y: 276, endPoint x: 399, endPoint y: 276, distance: 38.0
click at [397, 279] on div "−10% Перехідник / Звукова карта HOCO LS37 Spirit 2-in-1 transparent externí sou…" at bounding box center [483, 320] width 243 height 214
click at [399, 276] on link "Перехідник / Звукова карта HOCO LS37 Spirit 2-in-1 transparent externí sound ca…" at bounding box center [475, 283] width 211 height 74
copy link "LS37"
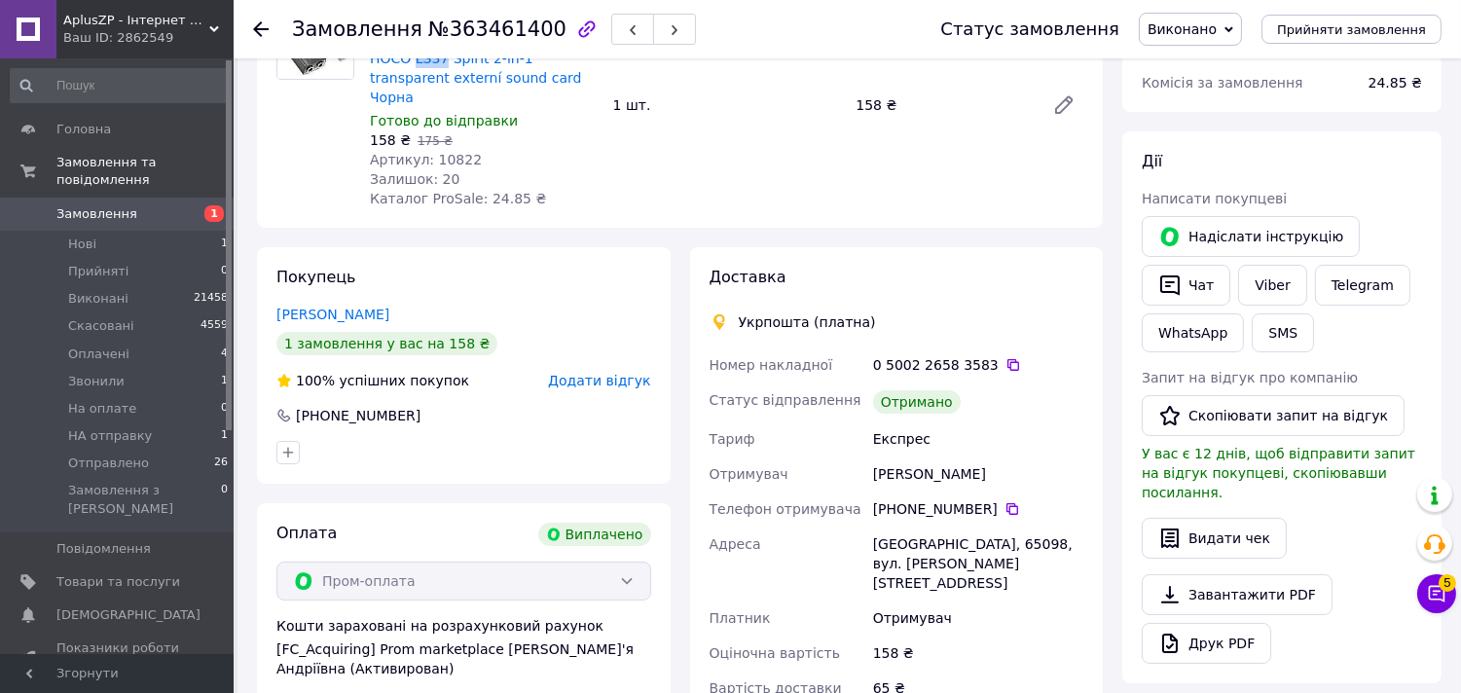
scroll to position [216, 0]
drag, startPoint x: 999, startPoint y: 446, endPoint x: 869, endPoint y: 454, distance: 130.7
click at [869, 455] on div "Родика Даниленко" at bounding box center [978, 472] width 218 height 35
copy div "Родика Даниленко"
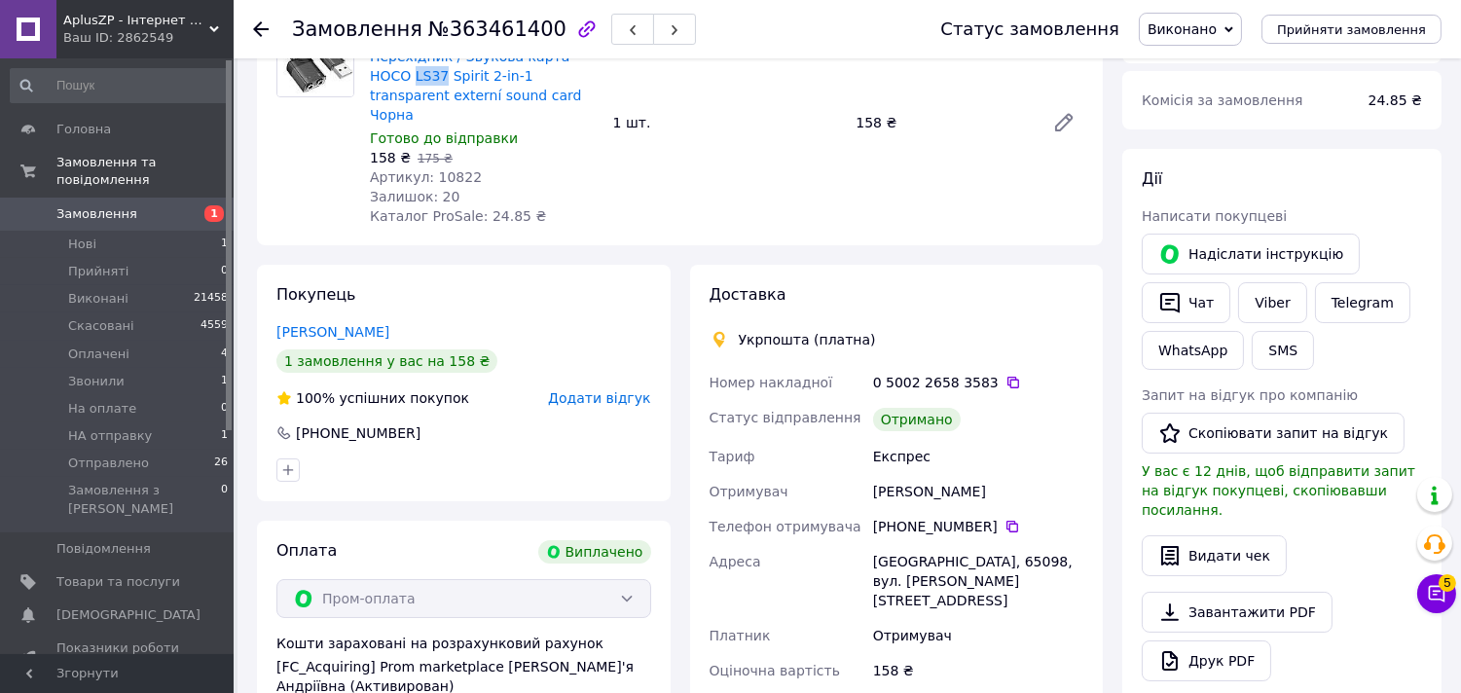
scroll to position [0, 0]
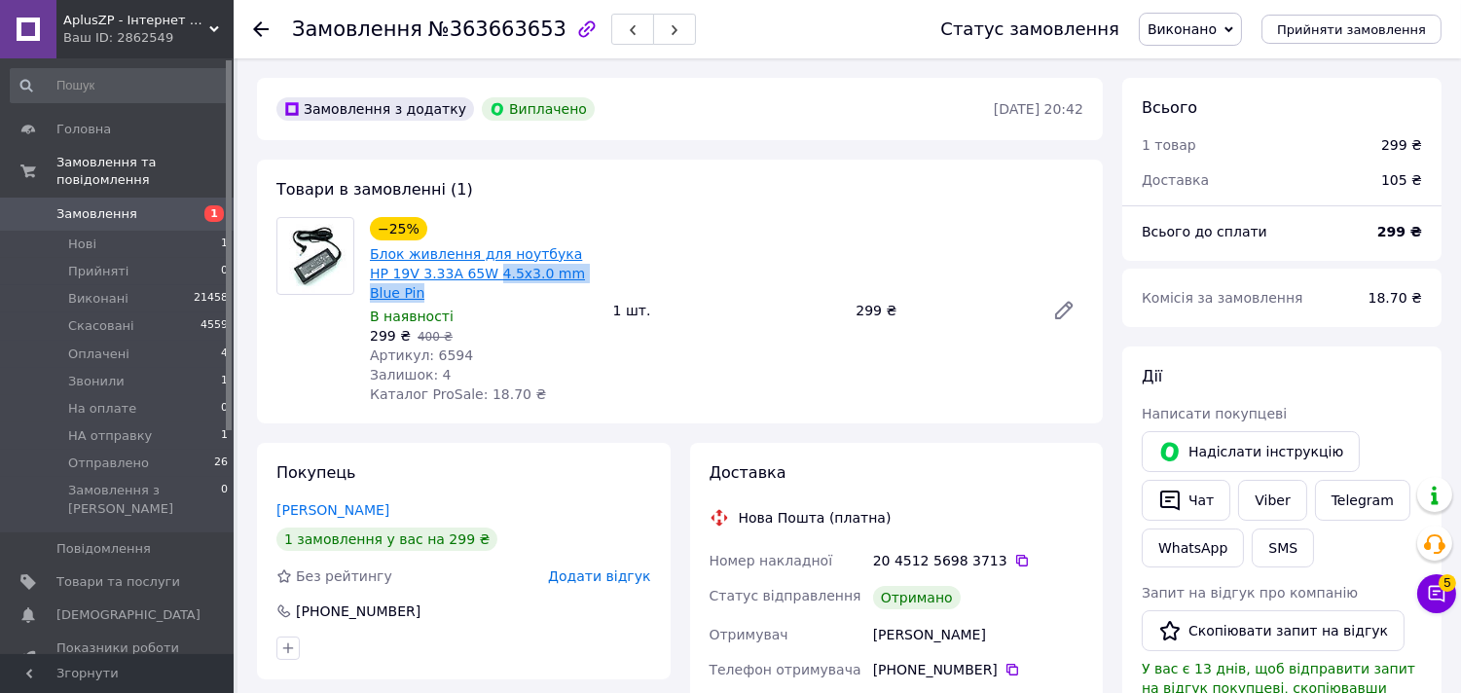
drag, startPoint x: 592, startPoint y: 272, endPoint x: 463, endPoint y: 275, distance: 128.5
click at [463, 275] on span "Блок живлення для ноутбука HP 19V 3.33A 65W 4.5x3.0 mm Blue Pin" at bounding box center [484, 273] width 228 height 58
copy link "4.5x3.0 mm Blue Pin"
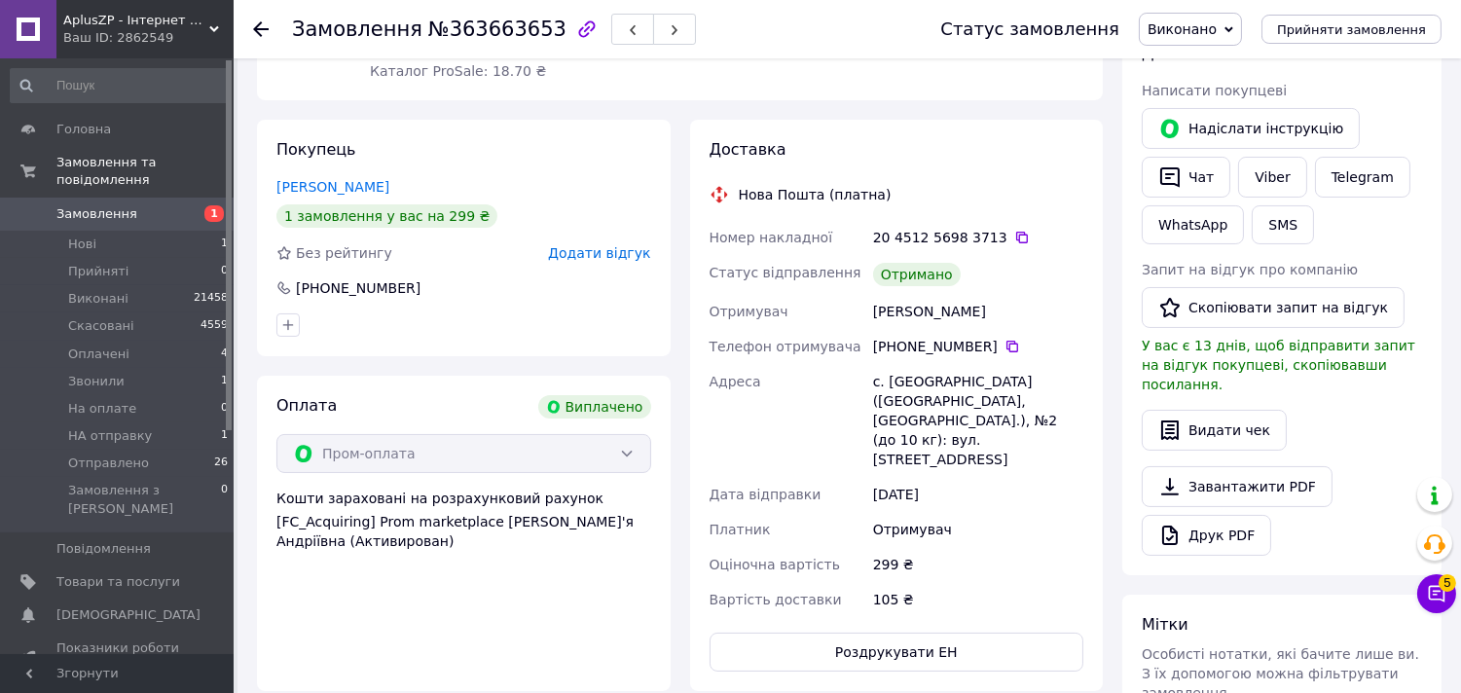
scroll to position [324, 0]
drag, startPoint x: 952, startPoint y: 285, endPoint x: 857, endPoint y: 277, distance: 94.7
click at [857, 277] on div "Номер накладної 20 4512 5698 3713   Статус відправлення Отримано Отримувач Бокл…" at bounding box center [896, 417] width 382 height 397
copy div "Отримувач Боклан Раиса"
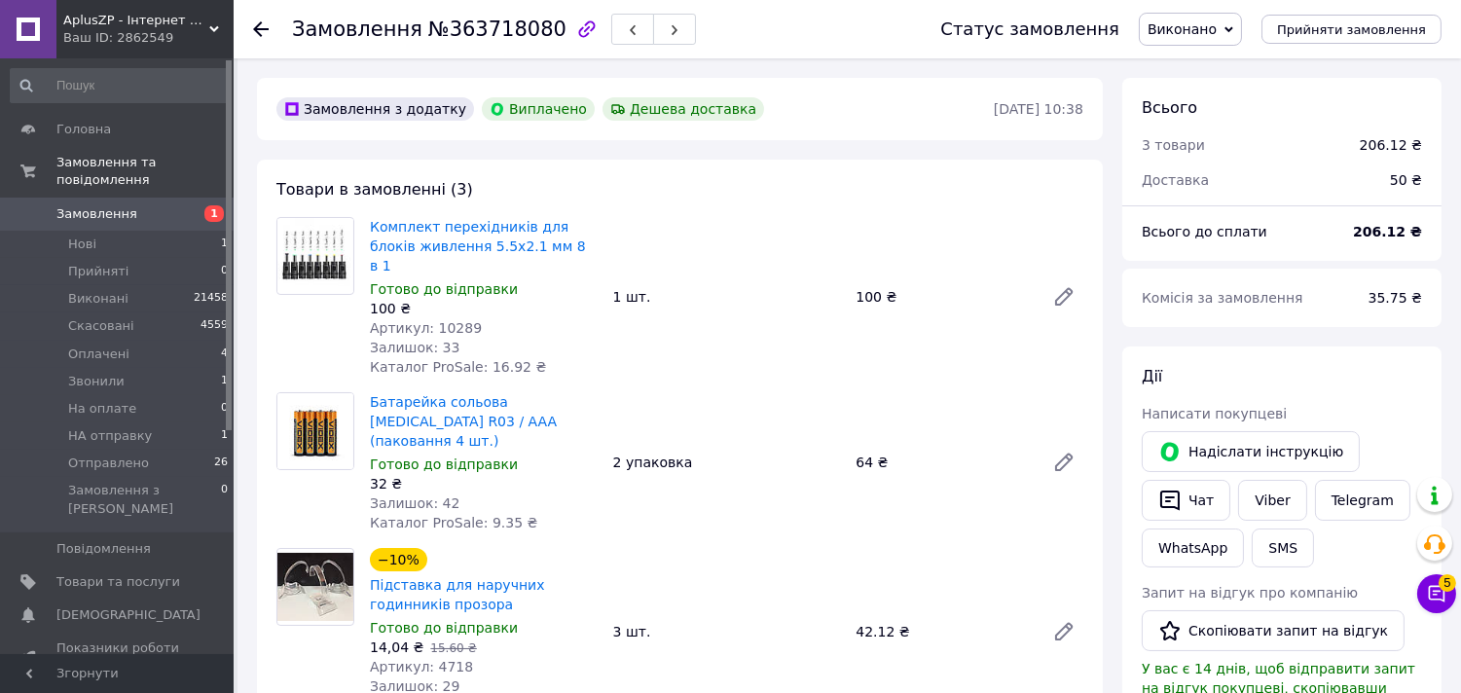
scroll to position [15, 0]
drag, startPoint x: 616, startPoint y: 382, endPoint x: 493, endPoint y: 382, distance: 122.6
click at [493, 388] on div "Батарейка сольова VIDEX R03 / AAA (паковання 4 шт.) Готово до відправки 32 ₴ За…" at bounding box center [726, 462] width 729 height 148
copy link "VIDEX R03 / AAA"
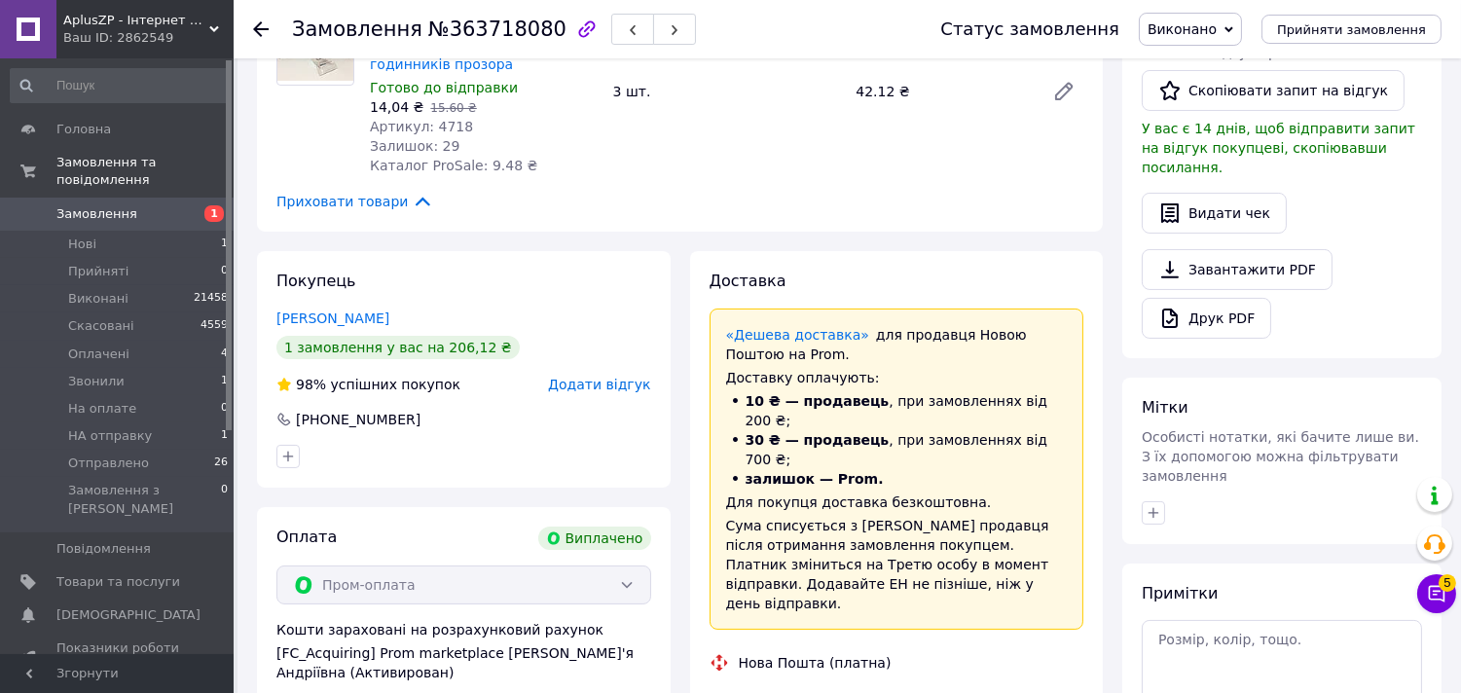
scroll to position [756, 0]
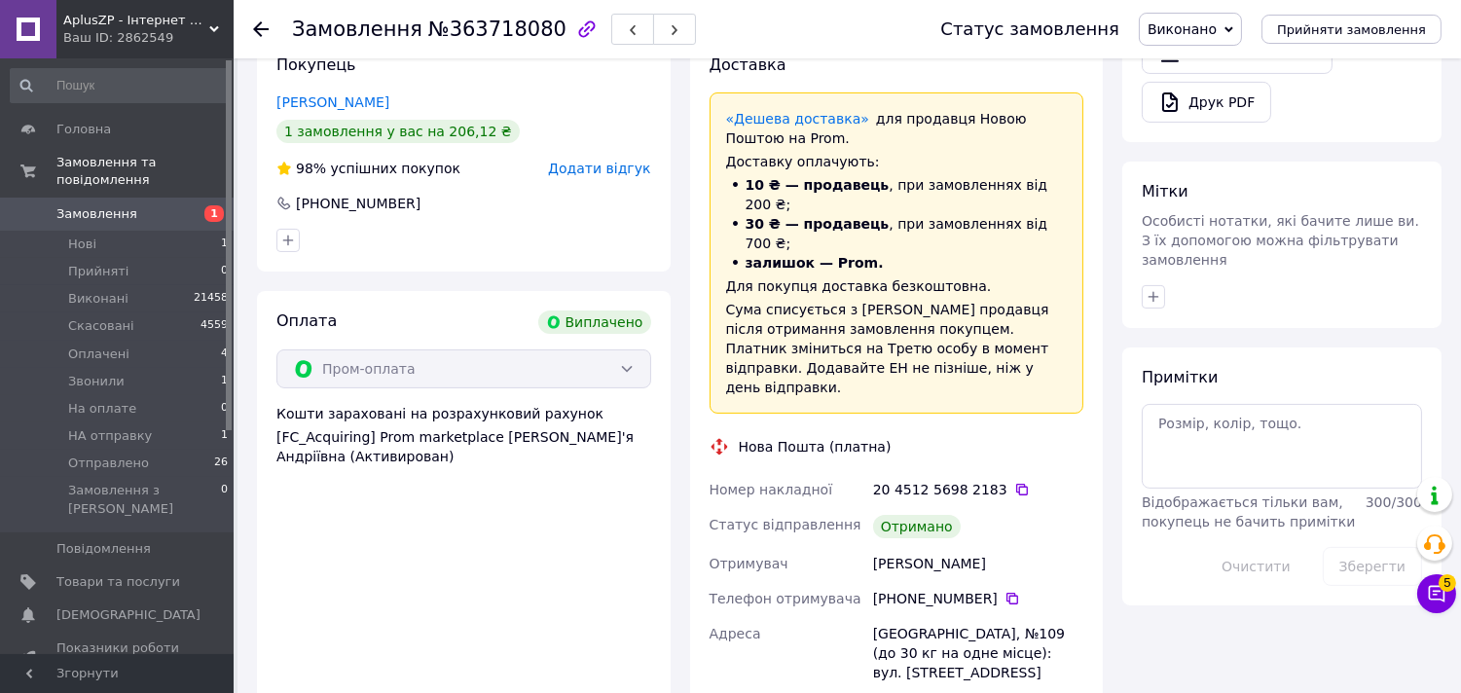
drag, startPoint x: 1010, startPoint y: 485, endPoint x: 868, endPoint y: 504, distance: 143.4
click at [868, 504] on div "Номер накладної 20 4512 5698 2183   Статус відправлення Отримано Отримувач Коло…" at bounding box center [896, 696] width 382 height 448
drag, startPoint x: 868, startPoint y: 485, endPoint x: 1009, endPoint y: 478, distance: 141.3
click at [1009, 546] on div "Колосовский Игорь" at bounding box center [978, 563] width 218 height 35
copy div "Колосовский Игорь"
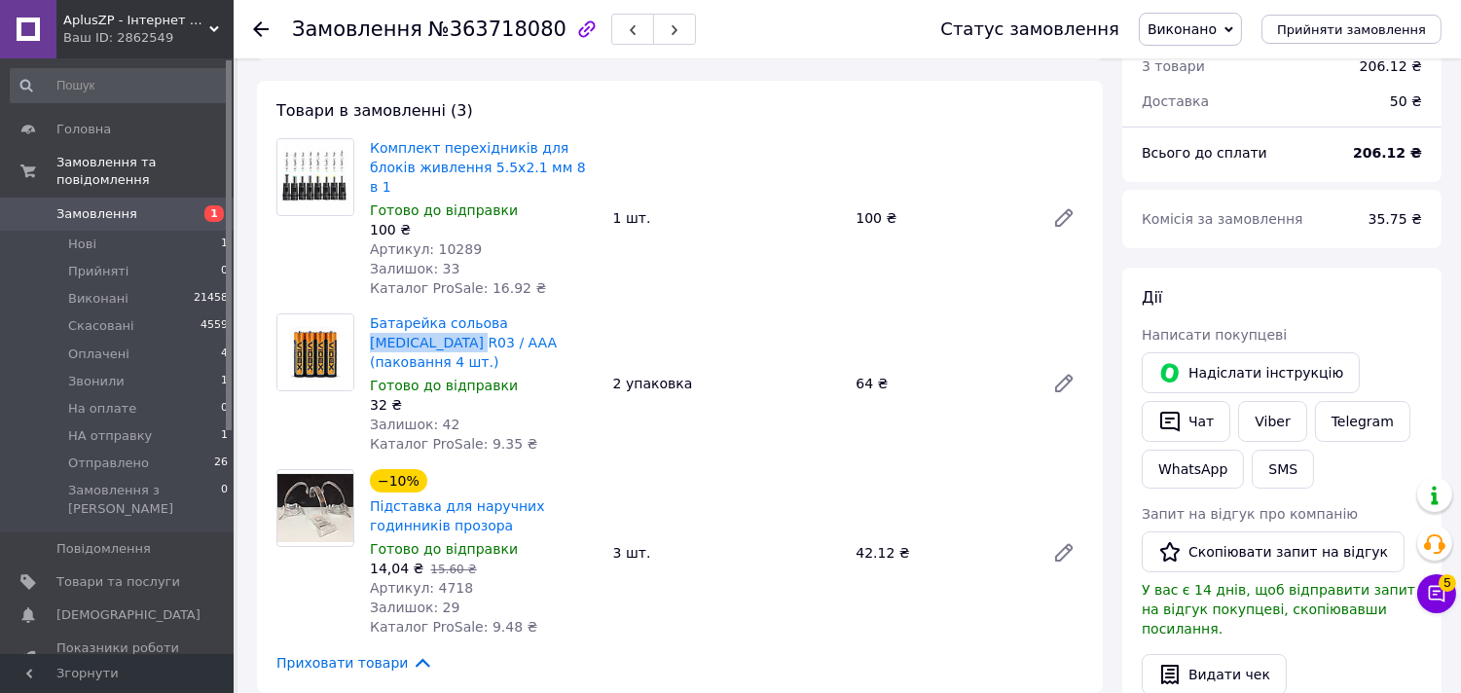
scroll to position [0, 0]
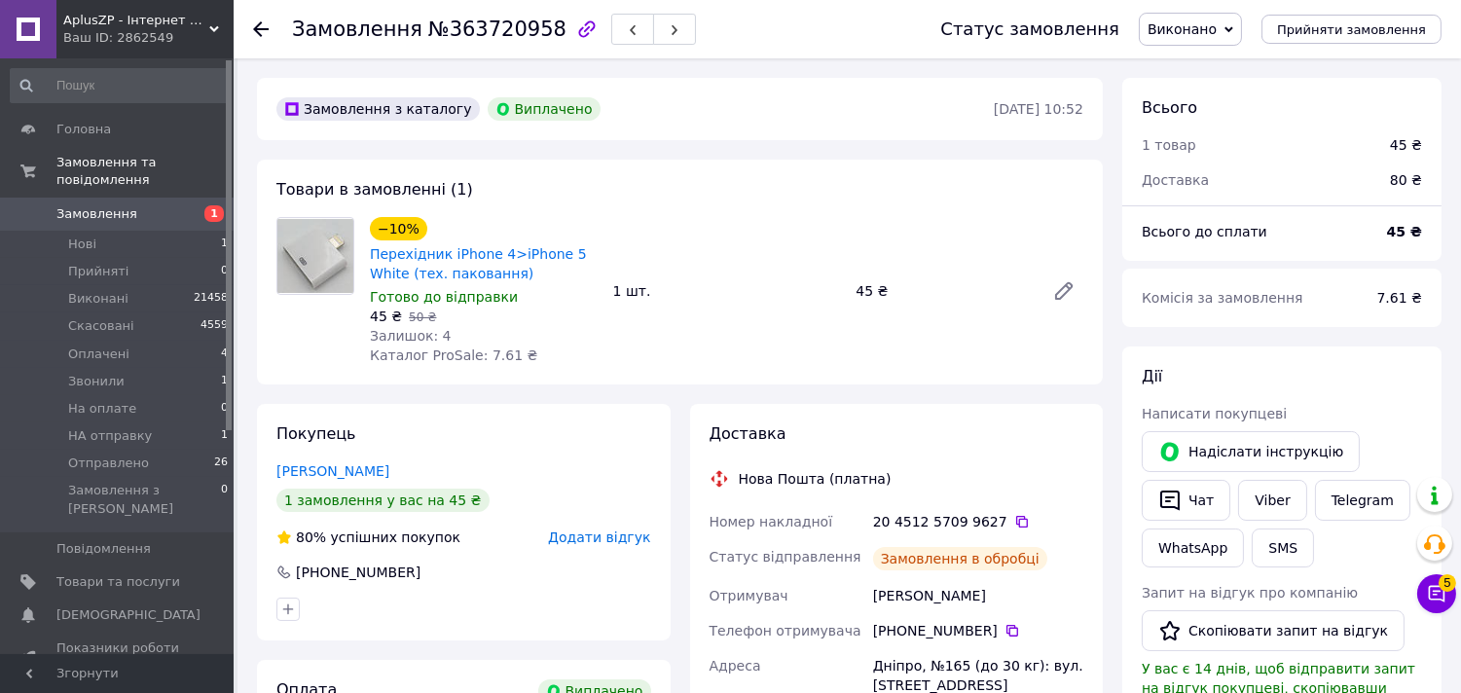
scroll to position [19, 0]
drag, startPoint x: 569, startPoint y: 250, endPoint x: 443, endPoint y: 258, distance: 126.7
click at [443, 258] on span "Перехідник iPhone 4>iPhone 5 White (тех. паковання)" at bounding box center [484, 263] width 228 height 39
copy link "iPhone 4>iPhone 5"
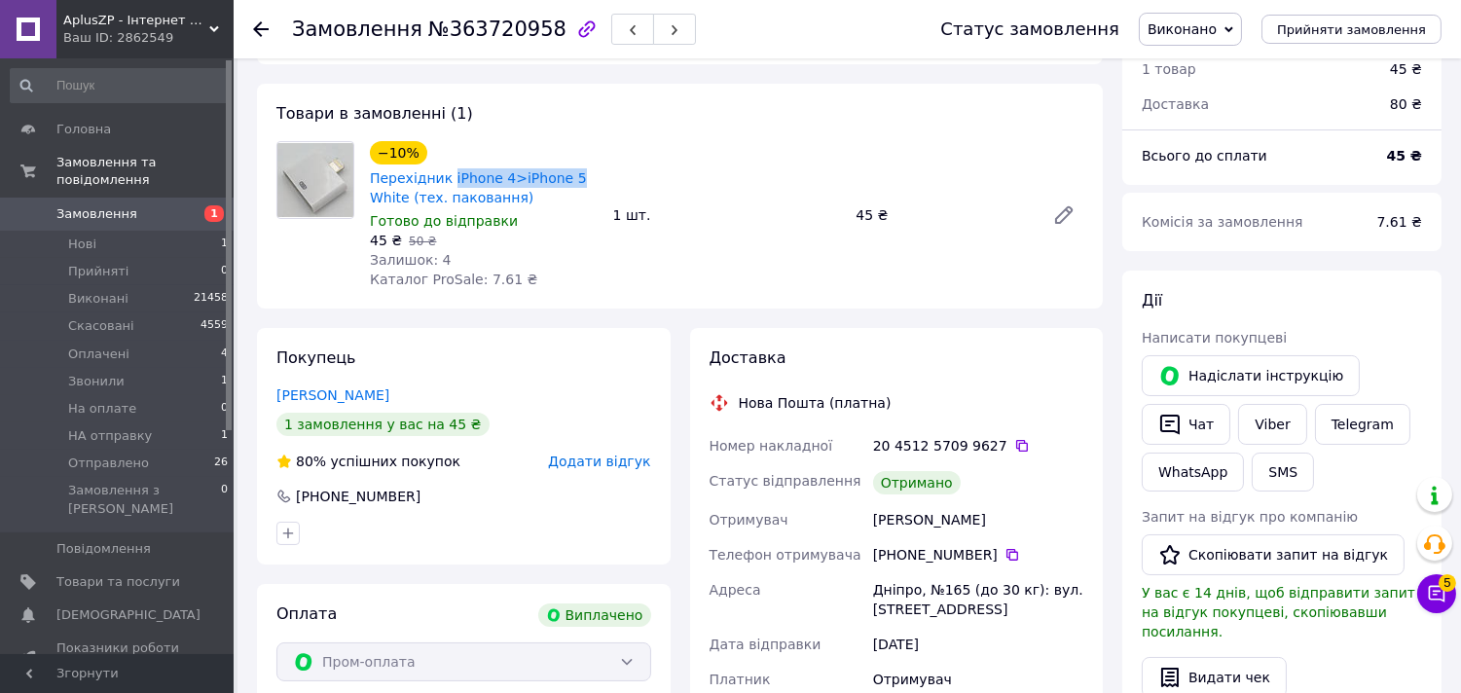
scroll to position [324, 0]
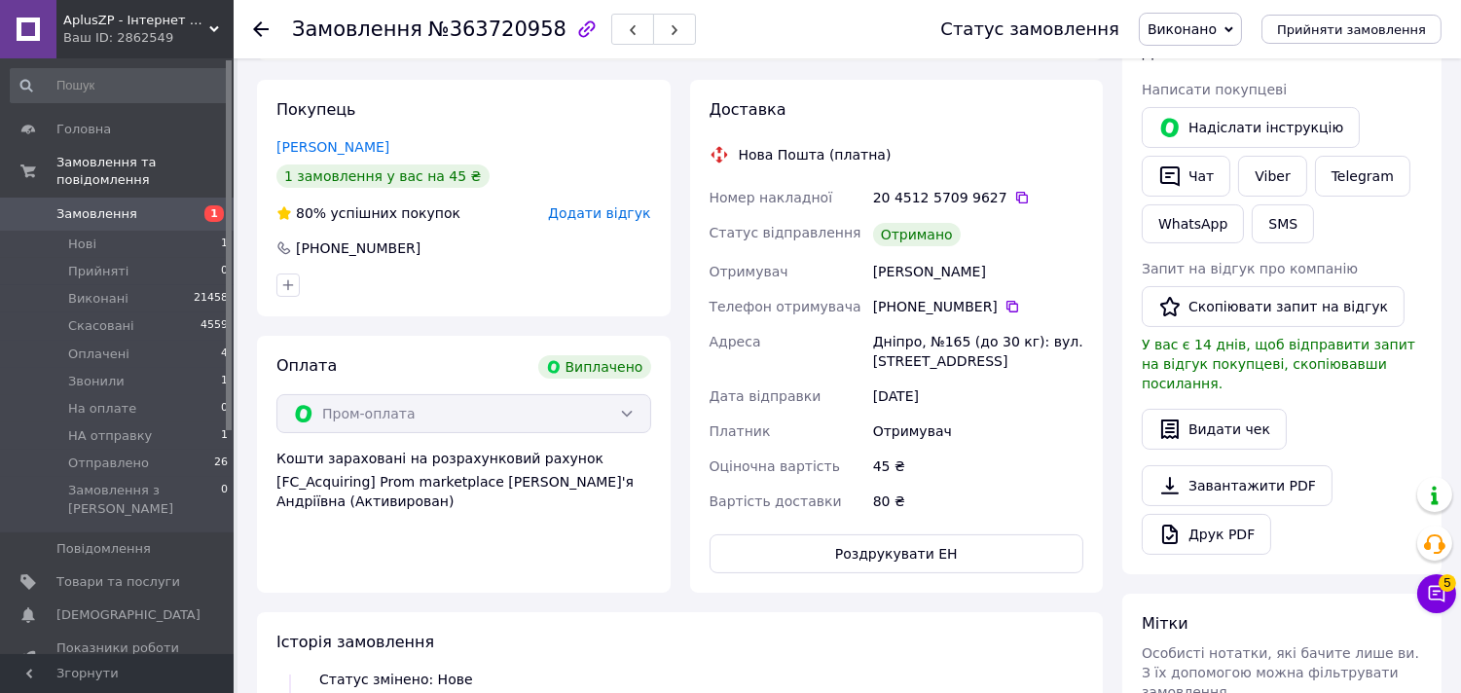
drag, startPoint x: 1019, startPoint y: 268, endPoint x: 873, endPoint y: 265, distance: 146.0
click at [873, 265] on div "[PERSON_NAME]" at bounding box center [978, 271] width 218 height 35
copy div "[PERSON_NAME]"
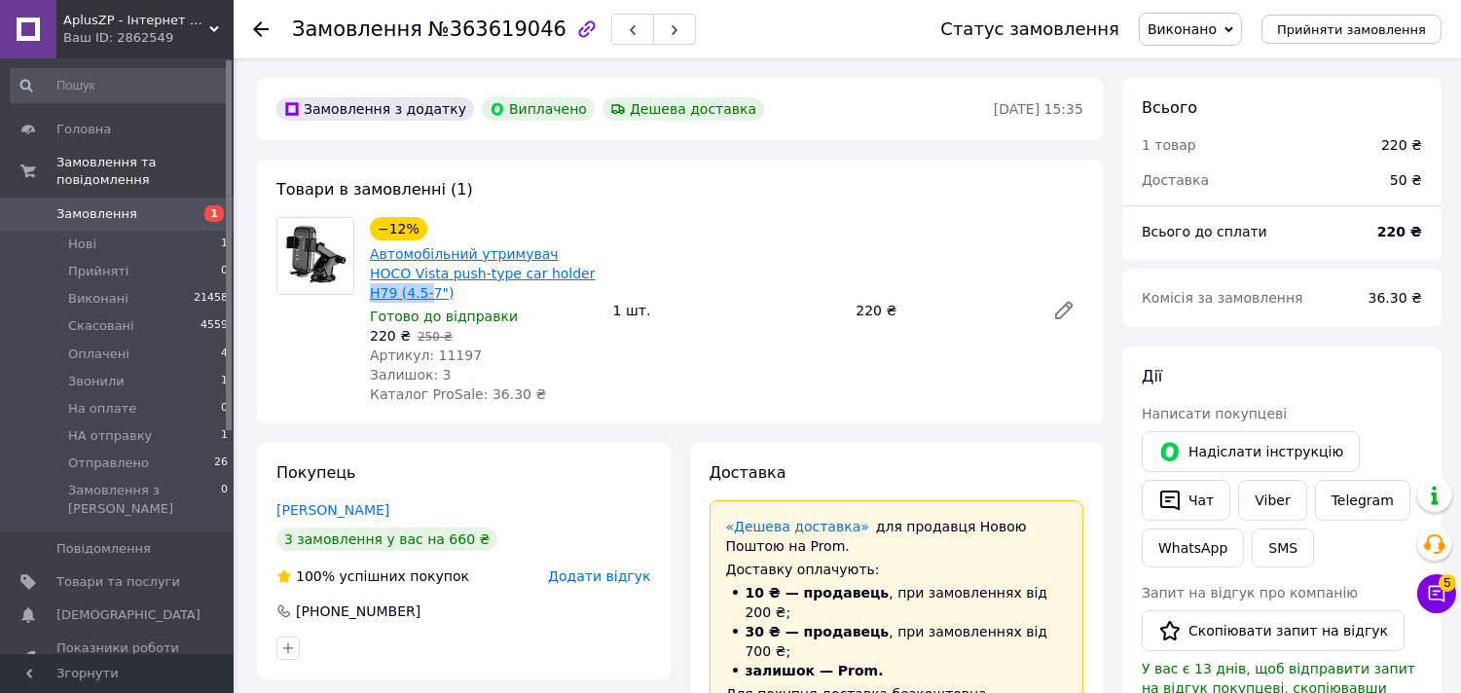
drag, startPoint x: 596, startPoint y: 274, endPoint x: 531, endPoint y: 272, distance: 64.3
click at [531, 272] on div "−12% Автомобільний утримувач HOCO Vista push-type car holder H79 (4.5-7") Готов…" at bounding box center [726, 310] width 729 height 195
copy link "H79 (4.5-"
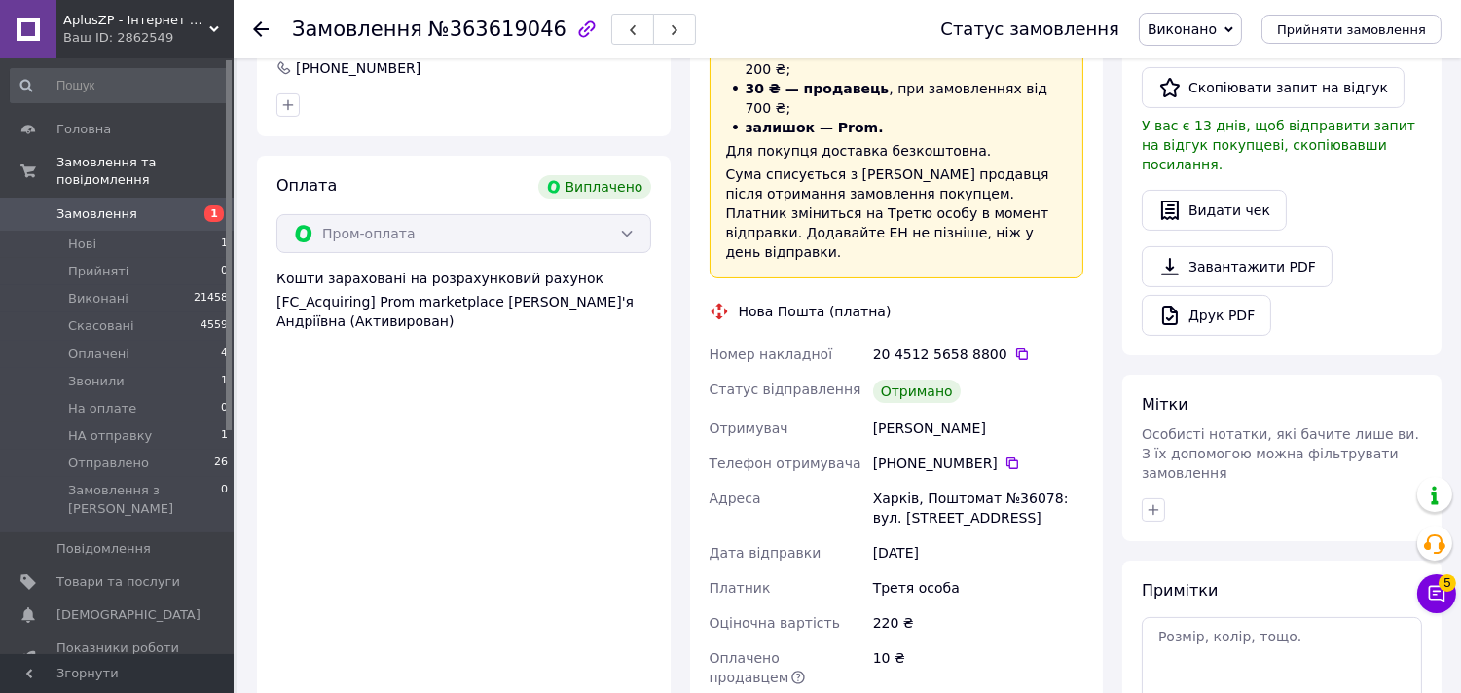
scroll to position [648, 0]
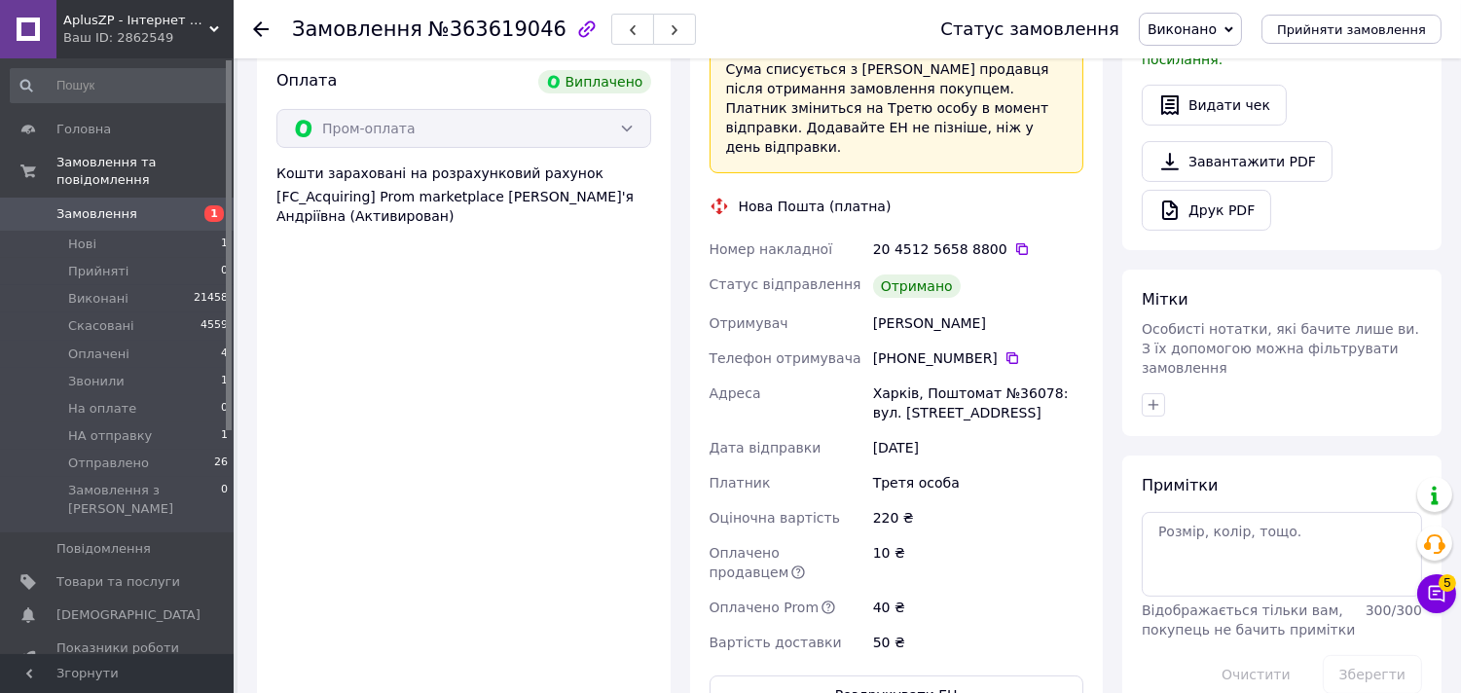
drag, startPoint x: 1015, startPoint y: 287, endPoint x: 874, endPoint y: 287, distance: 141.1
click at [876, 306] on div "[PERSON_NAME]" at bounding box center [978, 323] width 218 height 35
copy div "[PERSON_NAME]"
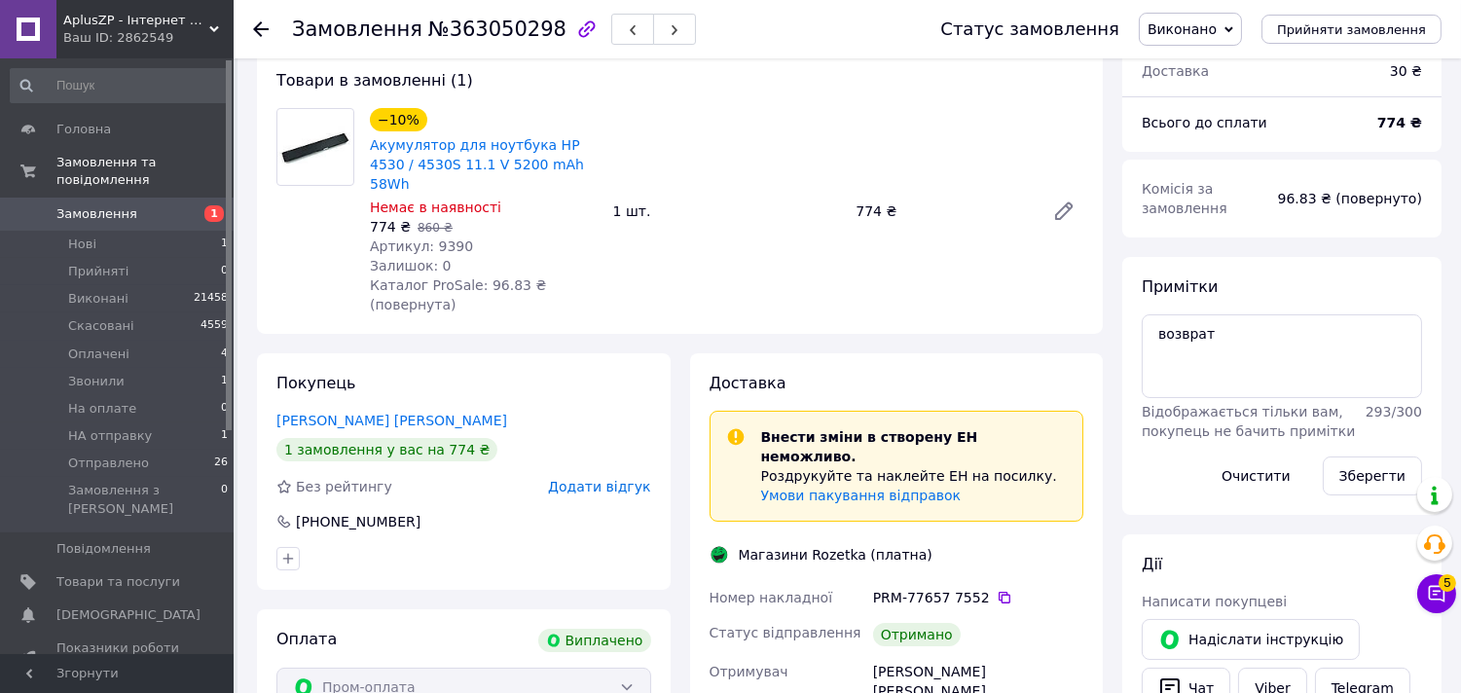
scroll to position [108, 0]
drag, startPoint x: 596, startPoint y: 144, endPoint x: 533, endPoint y: 144, distance: 62.3
click at [533, 144] on span "Акумулятор для ноутбука HP 4530 / 4530S 11.1 V 5200 mAh 58Wh" at bounding box center [484, 165] width 228 height 58
copy link "HP 4530 /"
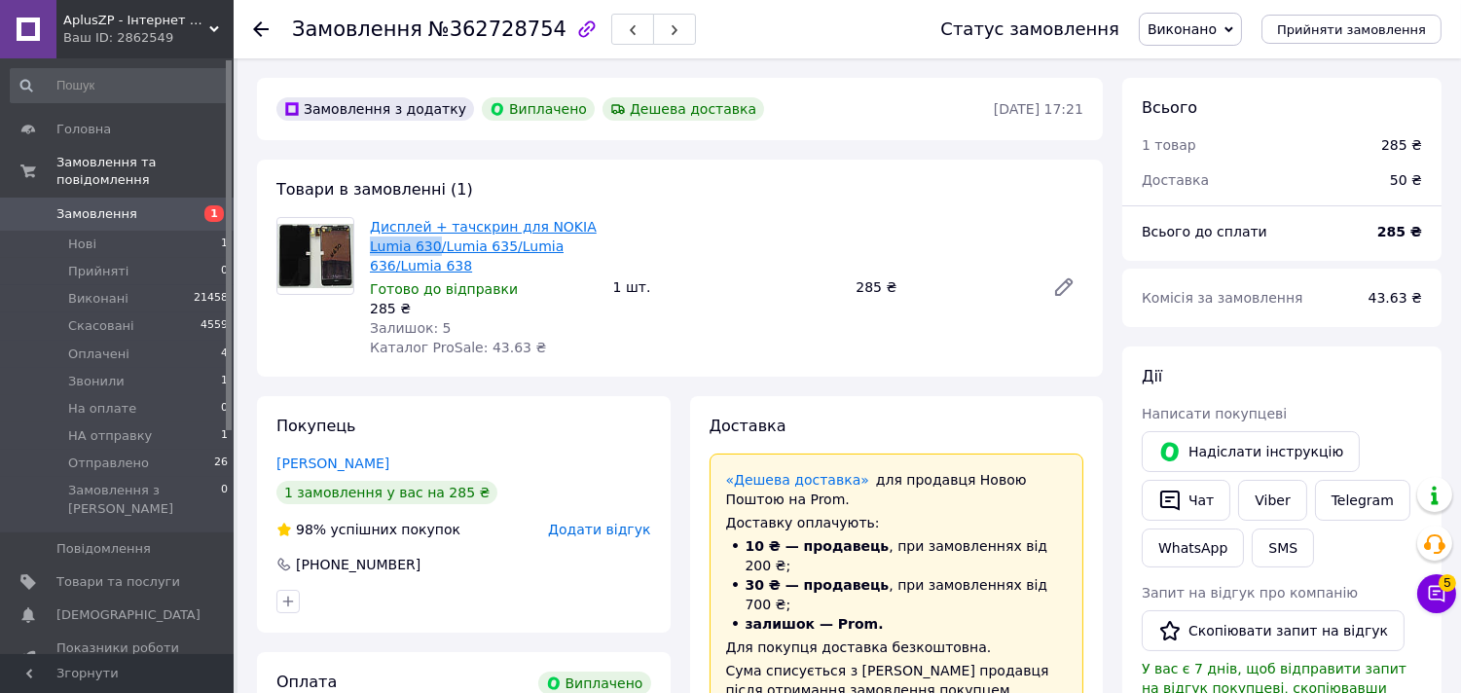
drag, startPoint x: 365, startPoint y: 240, endPoint x: 429, endPoint y: 240, distance: 64.2
click at [429, 240] on div "Дисплей + тачскрин для NOKIA Lumia 630/Lumia 635/Lumia 636/Lumia 638 Готово до …" at bounding box center [483, 287] width 243 height 148
copy link "Lumia 630"
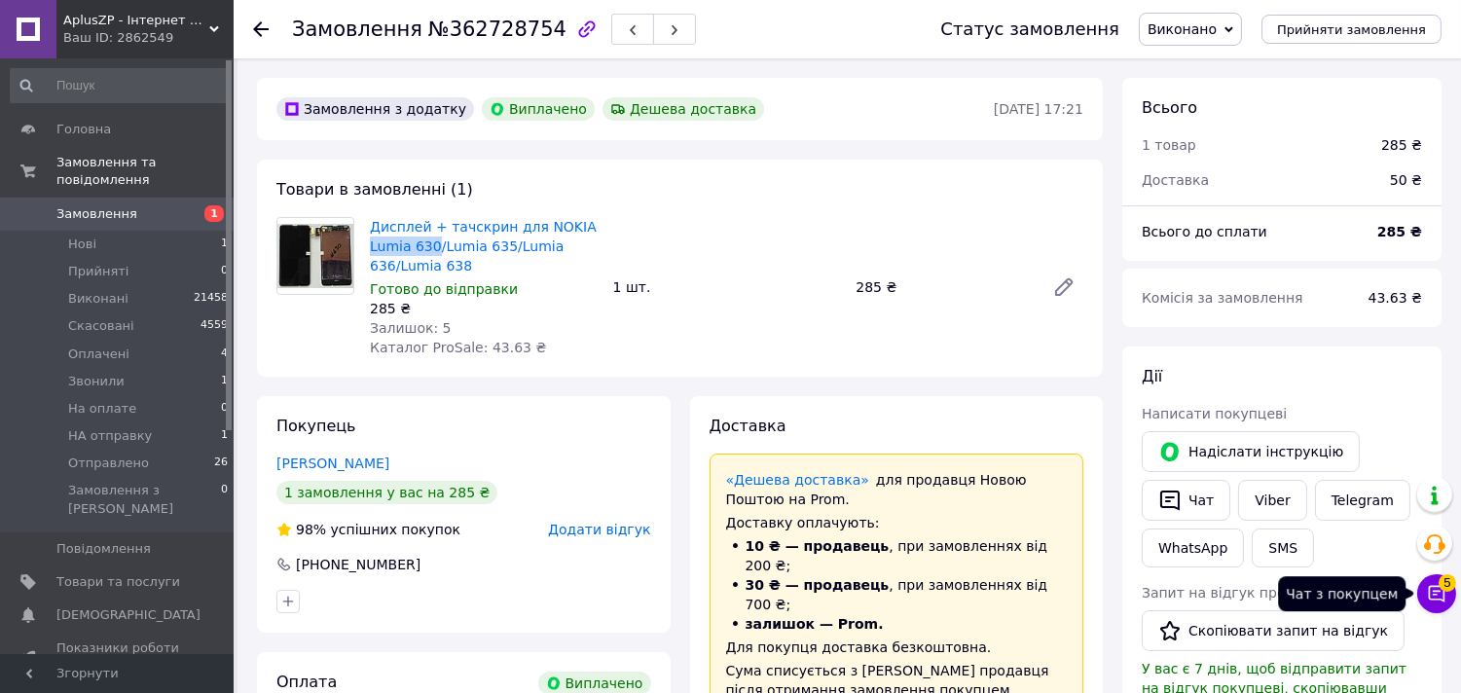
click at [1448, 588] on span "5" at bounding box center [1447, 583] width 18 height 18
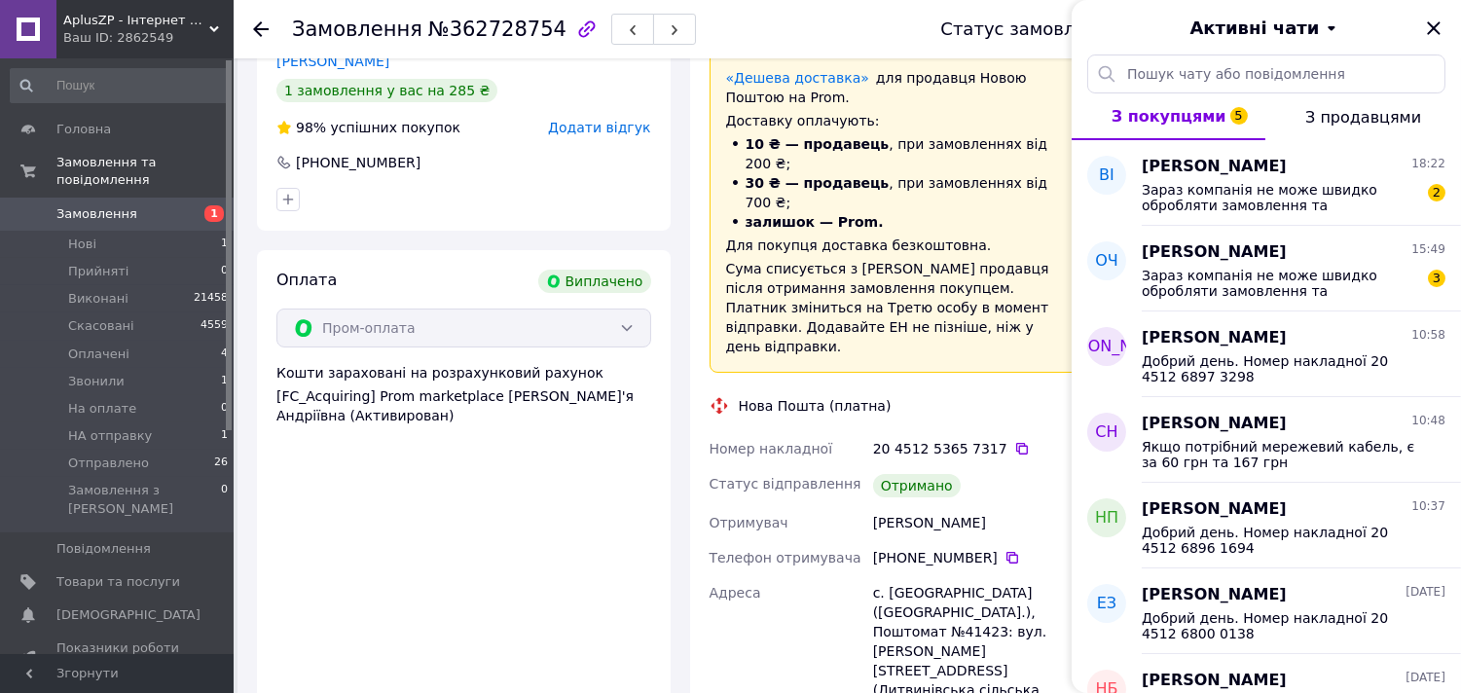
scroll to position [432, 0]
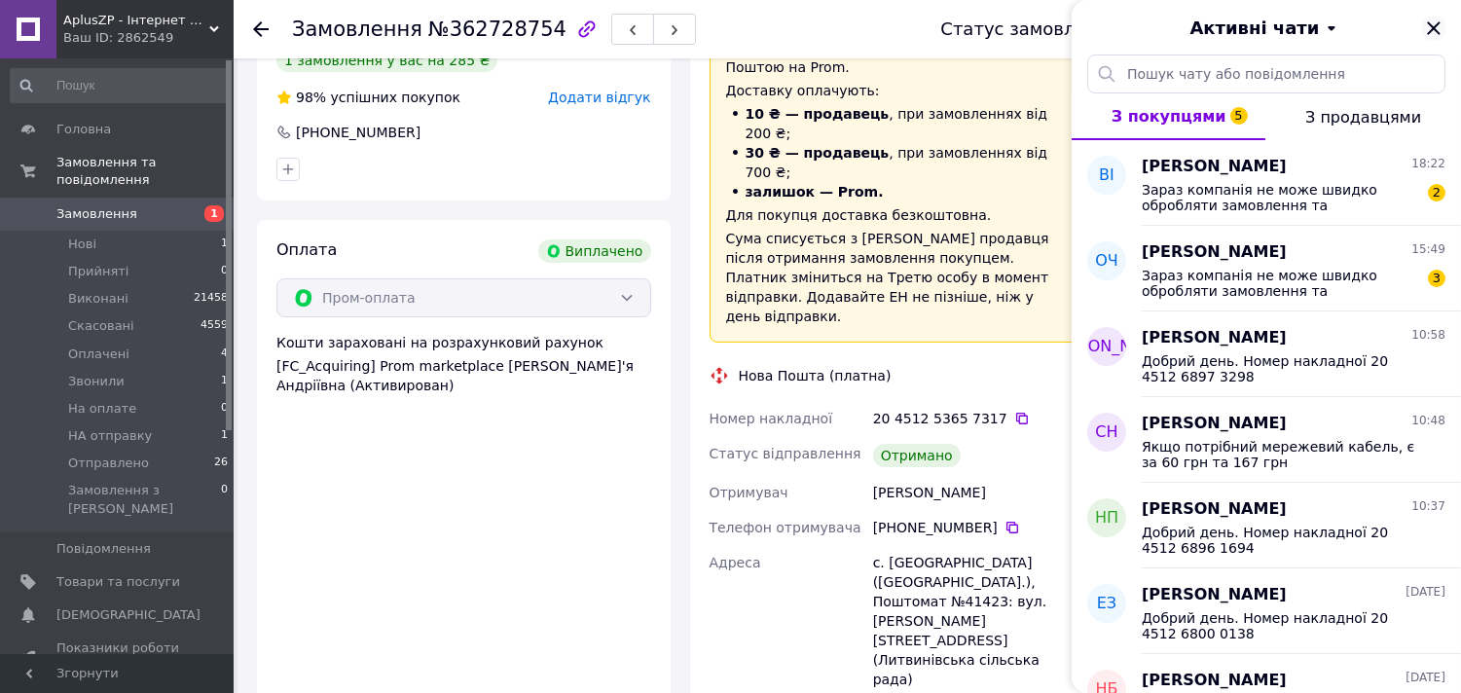
click at [1438, 21] on icon "Закрити" at bounding box center [1433, 28] width 23 height 23
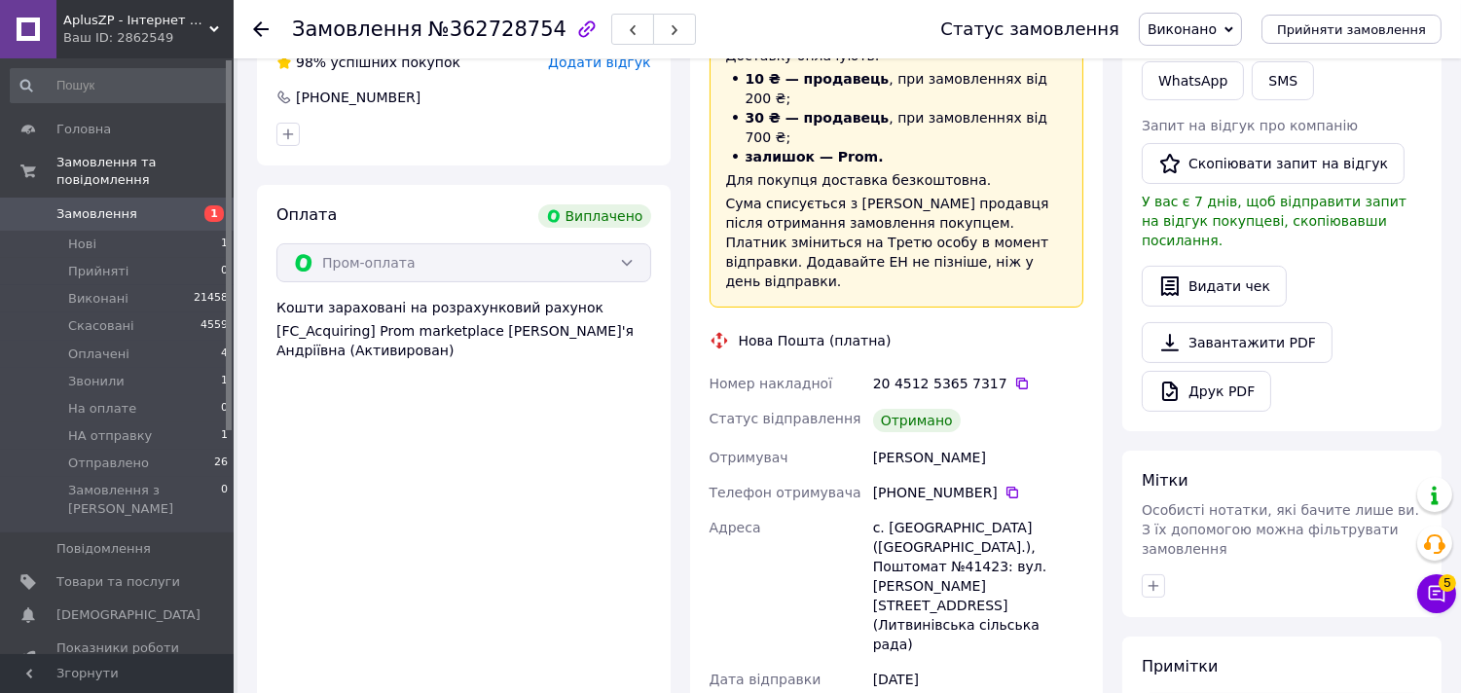
scroll to position [648, 0]
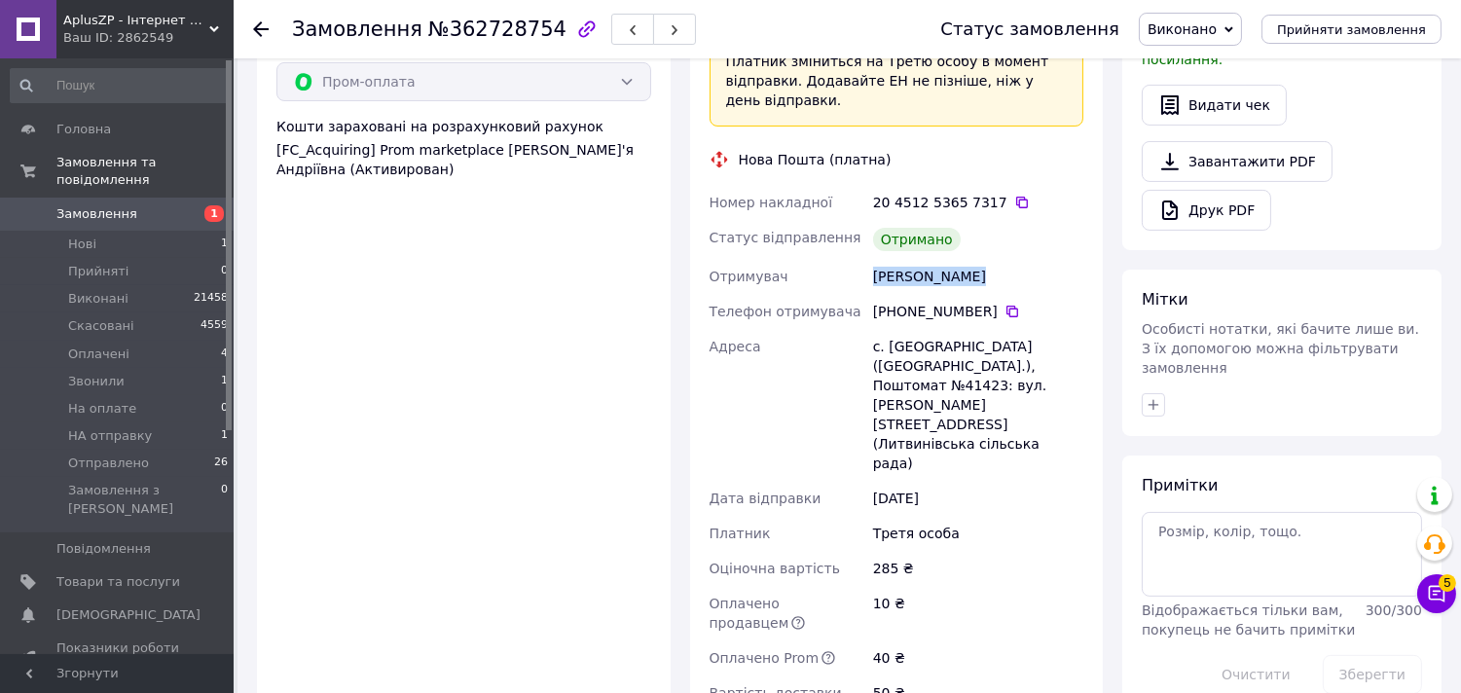
drag, startPoint x: 958, startPoint y: 236, endPoint x: 857, endPoint y: 248, distance: 100.9
click at [857, 248] on div "Номер накладної 20 4512 5365 7317   Статус відправлення Отримано Отримувач Піве…" at bounding box center [896, 447] width 382 height 525
copy div "Отримувач Півень Руслан"
